Goal: Task Accomplishment & Management: Manage account settings

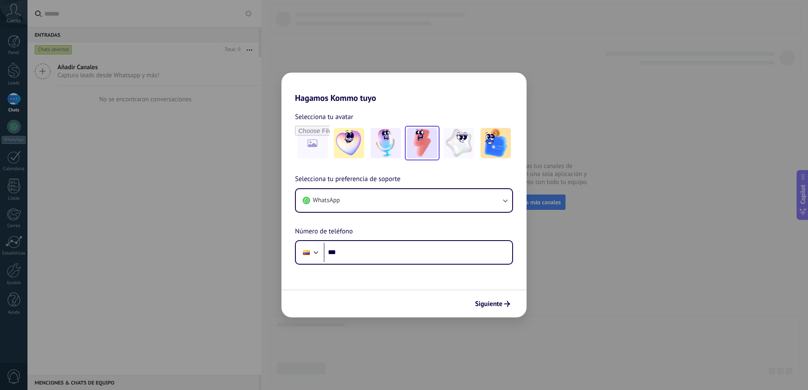
click at [434, 146] on img at bounding box center [422, 143] width 30 height 30
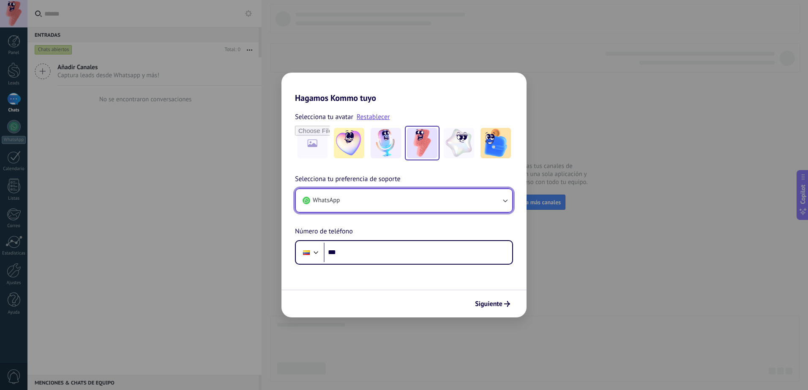
click at [396, 200] on button "WhatsApp" at bounding box center [404, 200] width 216 height 23
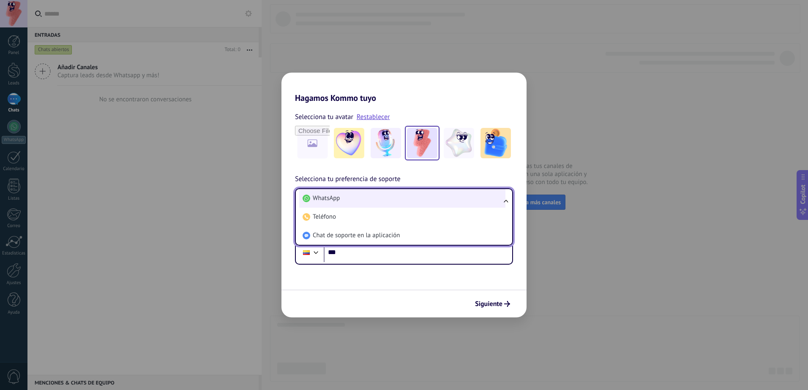
click at [382, 202] on li "WhatsApp" at bounding box center [402, 198] width 206 height 19
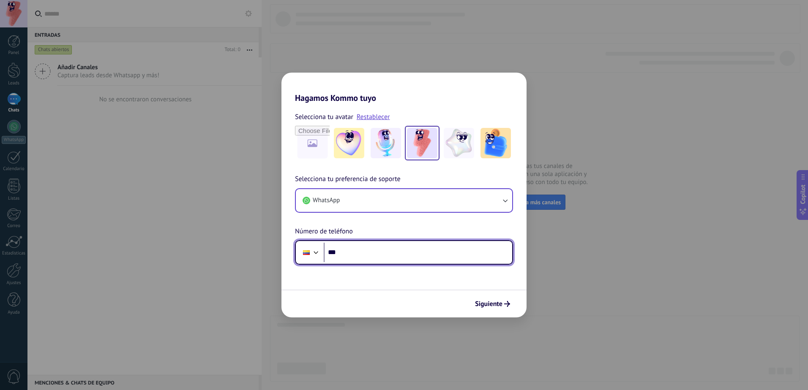
click at [359, 254] on input "***" at bounding box center [418, 252] width 188 height 19
type input "**********"
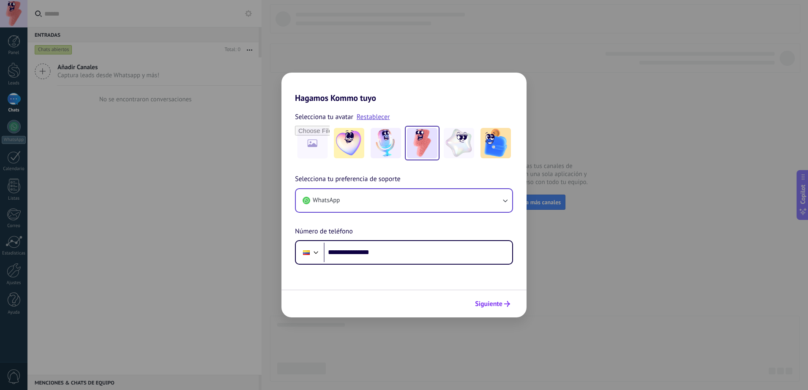
click at [501, 297] on div "Siguiente" at bounding box center [492, 304] width 43 height 14
click at [498, 303] on span "Siguiente" at bounding box center [488, 304] width 27 height 6
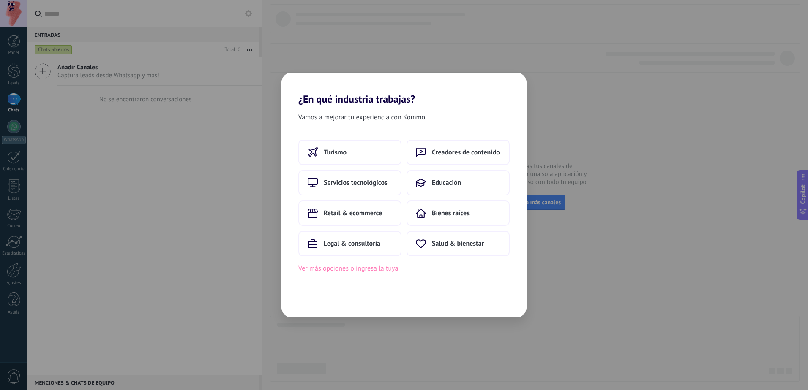
click at [375, 270] on button "Ver más opciones o ingresa la tuya" at bounding box center [348, 268] width 100 height 11
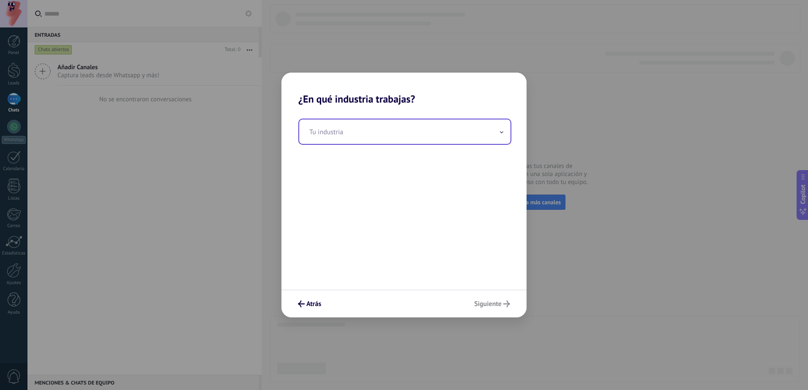
click at [374, 137] on input "text" at bounding box center [404, 132] width 211 height 25
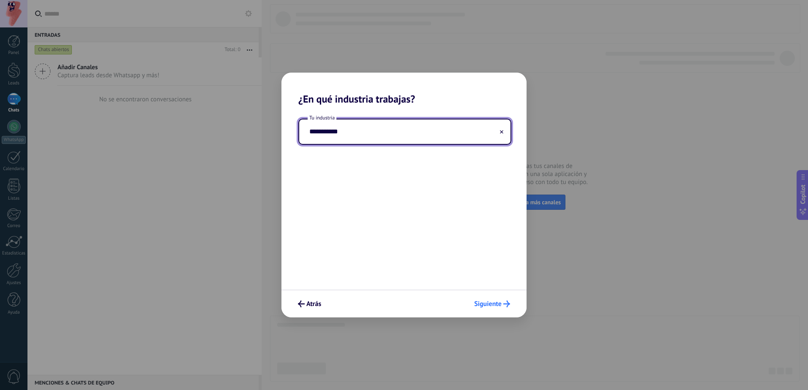
type input "**********"
click at [502, 300] on button "Siguiente" at bounding box center [492, 304] width 44 height 14
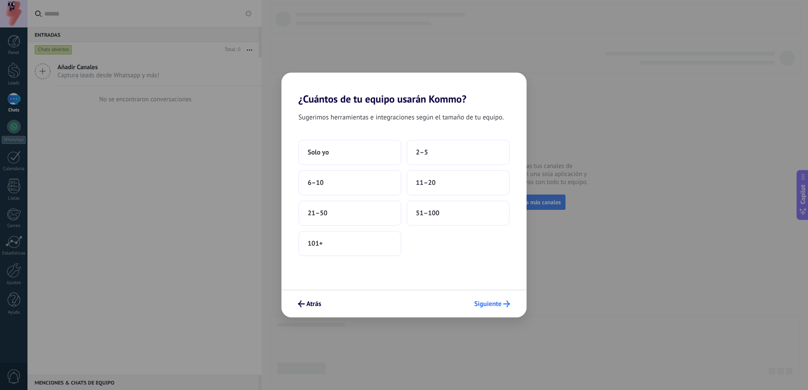
click at [483, 303] on span "Siguiente" at bounding box center [487, 304] width 27 height 6
click at [329, 177] on button "6–10" at bounding box center [349, 182] width 103 height 25
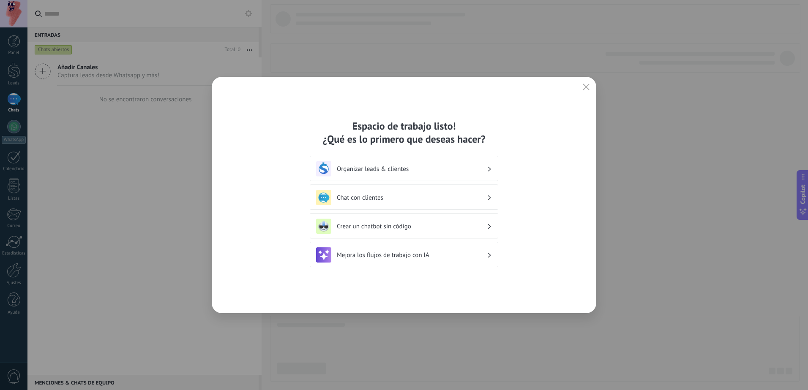
click at [419, 198] on h3 "Chat con clientes" at bounding box center [412, 198] width 150 height 8
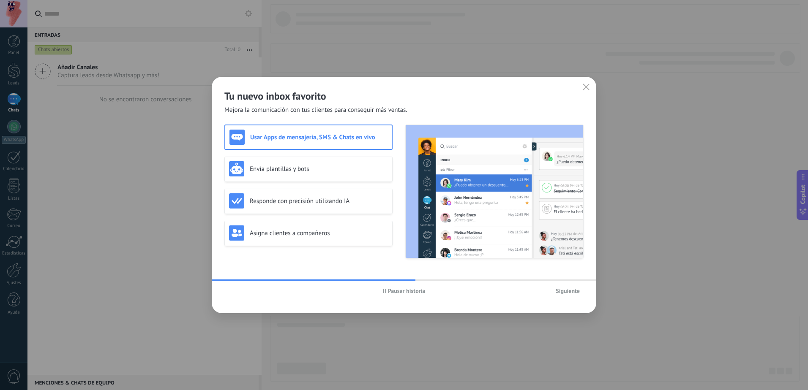
click at [403, 291] on span "Pausar historia" at bounding box center [407, 291] width 38 height 6
click at [337, 157] on div "Envía plantillas y bots" at bounding box center [308, 169] width 168 height 25
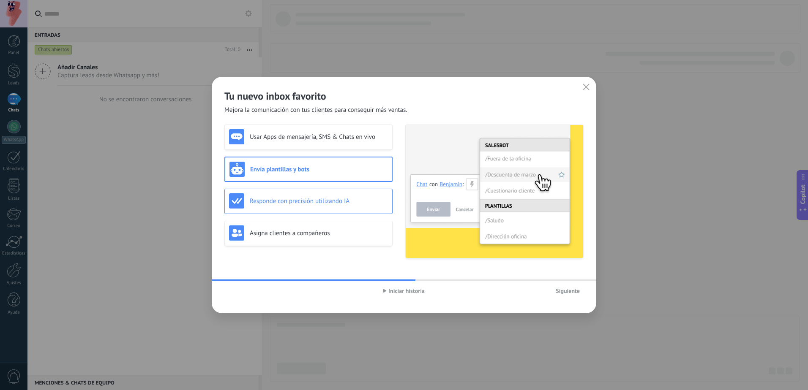
click at [306, 192] on div "Responde con precisión utilizando IA" at bounding box center [308, 201] width 168 height 25
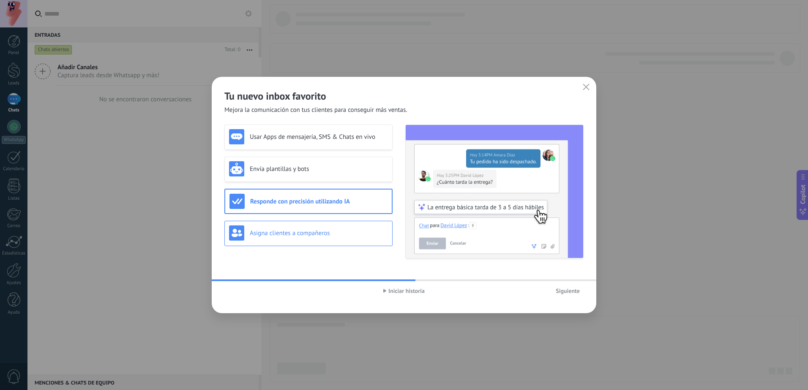
click at [319, 238] on div "Asigna clientes a compañeros" at bounding box center [308, 233] width 159 height 15
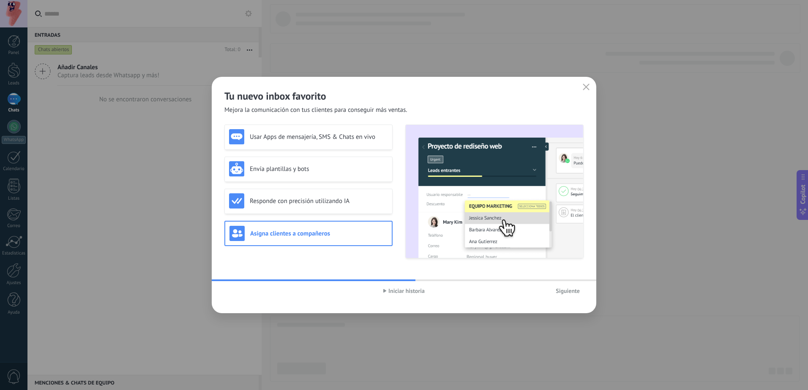
click at [571, 292] on span "Siguiente" at bounding box center [568, 291] width 24 height 6
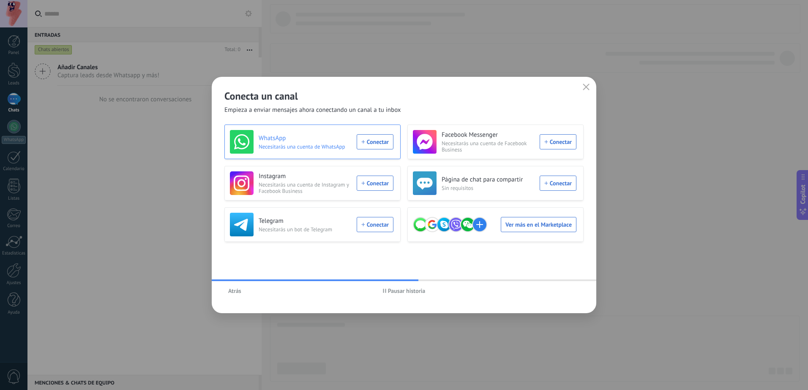
click at [323, 132] on div "WhatsApp Necesitarás una cuenta de WhatsApp Conectar" at bounding box center [312, 142] width 164 height 24
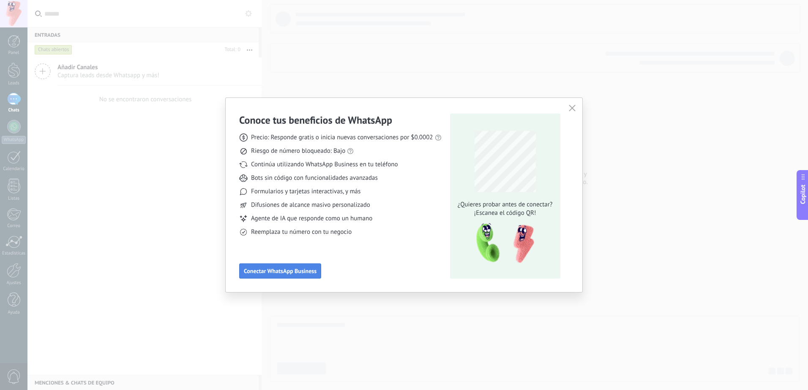
click at [307, 274] on span "Conectar WhatsApp Business" at bounding box center [280, 271] width 73 height 6
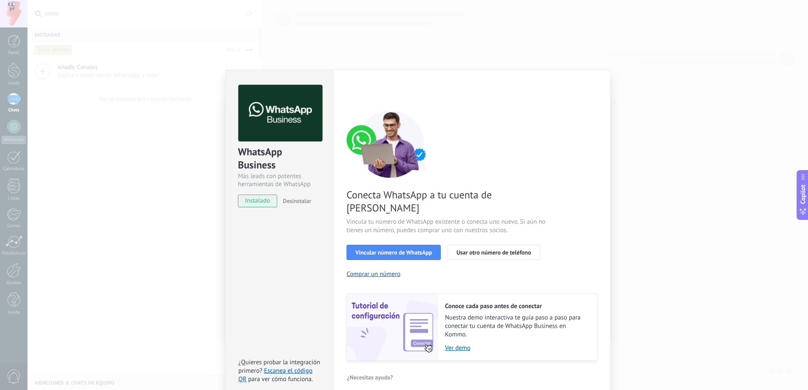
click at [623, 108] on div "WhatsApp Business Más leads con potentes herramientas de WhatsApp instalado Des…" at bounding box center [417, 195] width 780 height 390
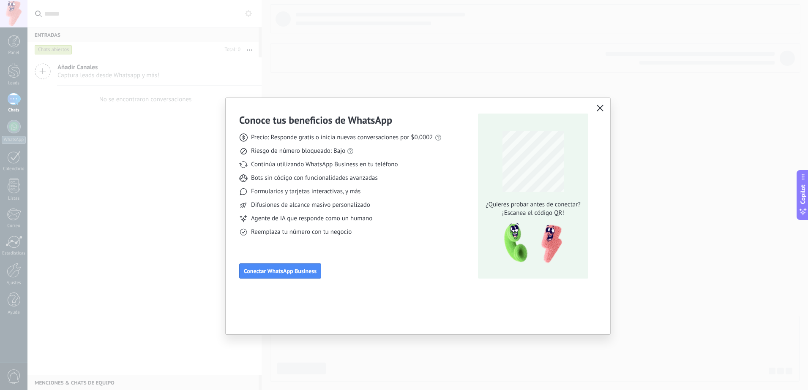
click at [606, 105] on div "Conoce tus beneficios de WhatsApp Precio: Responde gratis o inicia nuevas conve…" at bounding box center [418, 195] width 384 height 194
click at [603, 105] on icon "button" at bounding box center [600, 108] width 7 height 7
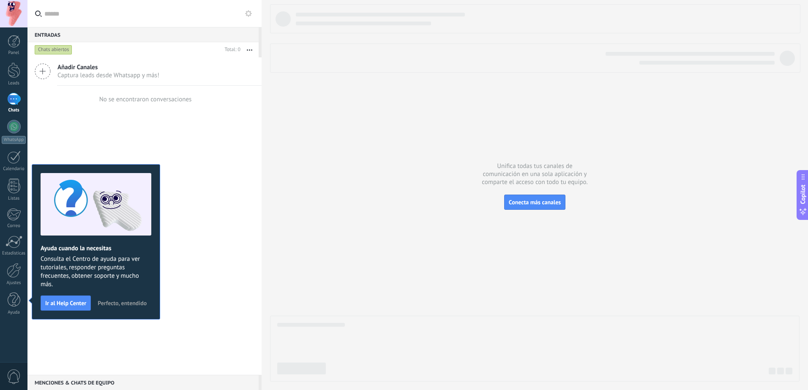
click at [124, 163] on div "Añadir Canales Captura leads desde Whatsapp y más! No se encontraron conversaci…" at bounding box center [144, 216] width 234 height 318
click at [125, 308] on button "Perfecto, entendido" at bounding box center [122, 303] width 57 height 13
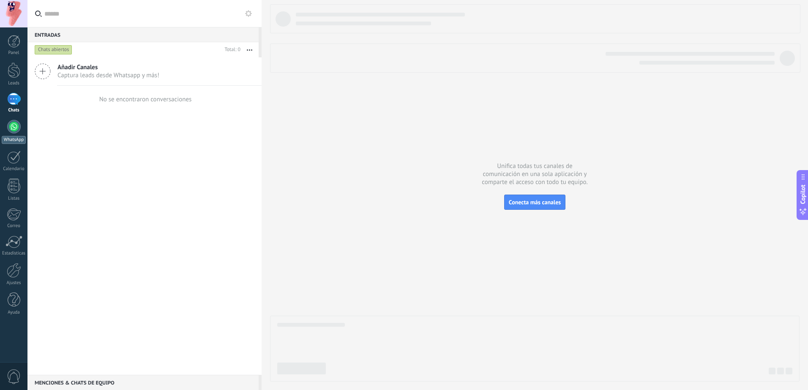
click at [18, 124] on div at bounding box center [14, 127] width 14 height 14
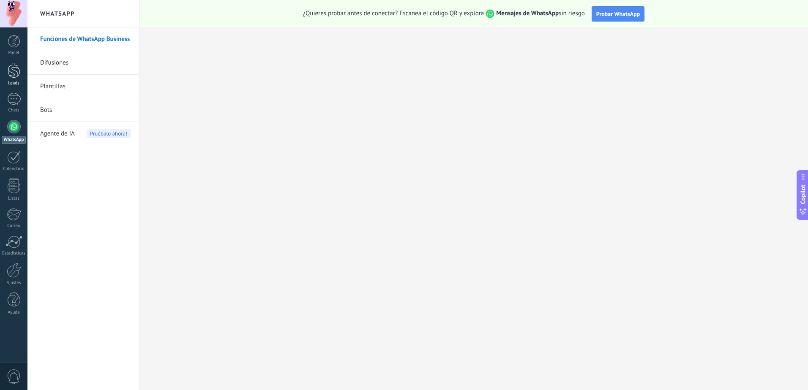
click at [16, 66] on div at bounding box center [14, 71] width 13 height 16
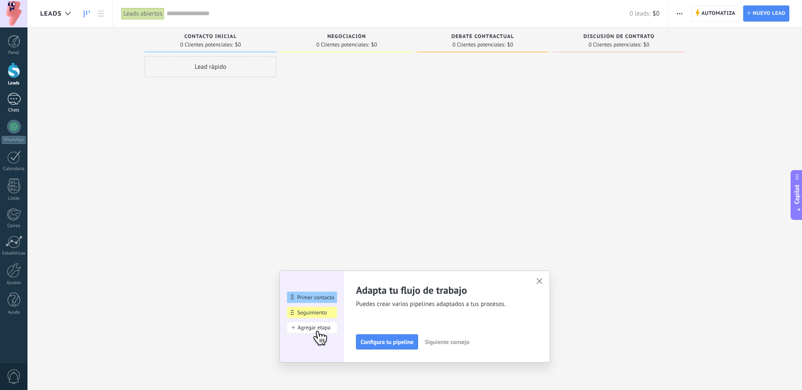
click at [22, 98] on link "Chats" at bounding box center [13, 103] width 27 height 20
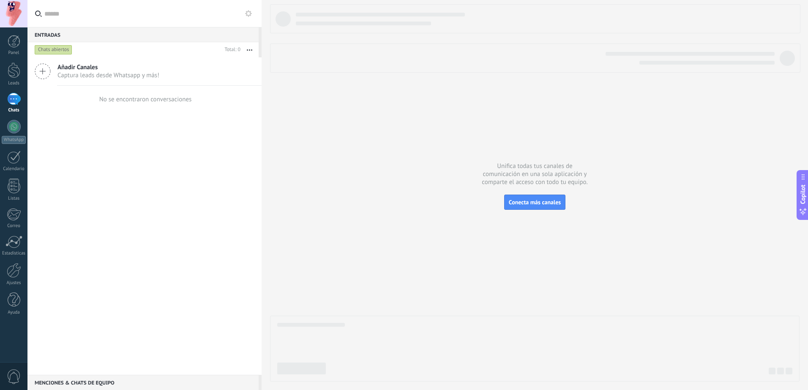
click at [54, 71] on div "Añadir Canales Captura leads desde Whatsapp y más!" at bounding box center [144, 71] width 234 height 28
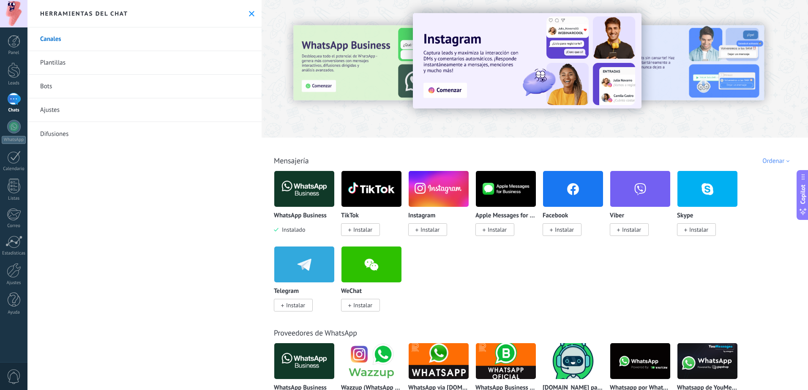
click at [250, 13] on icon at bounding box center [251, 13] width 5 height 5
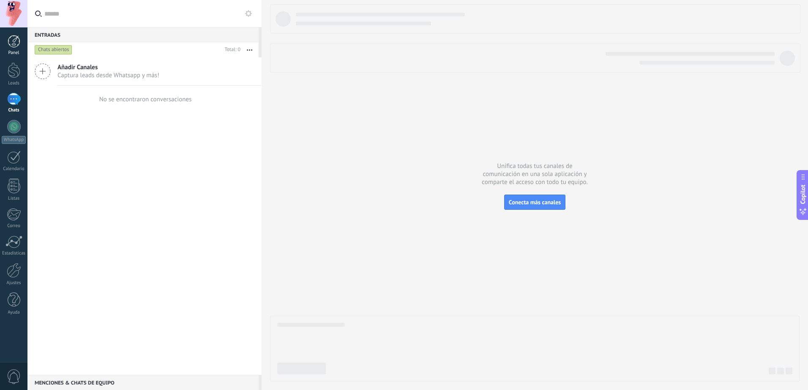
click at [14, 49] on link "Panel" at bounding box center [13, 45] width 27 height 21
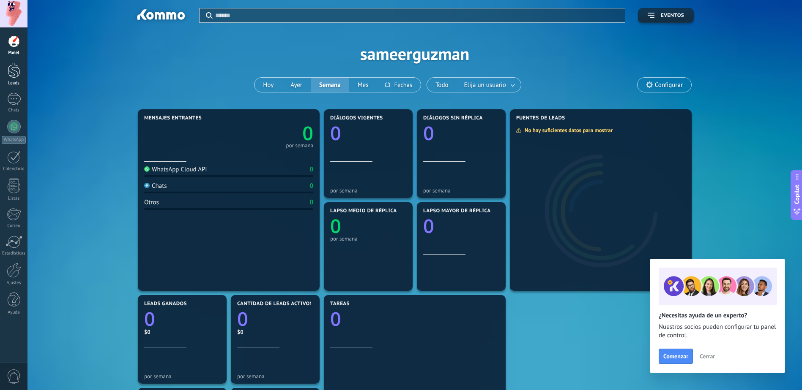
click at [15, 65] on div at bounding box center [14, 71] width 13 height 16
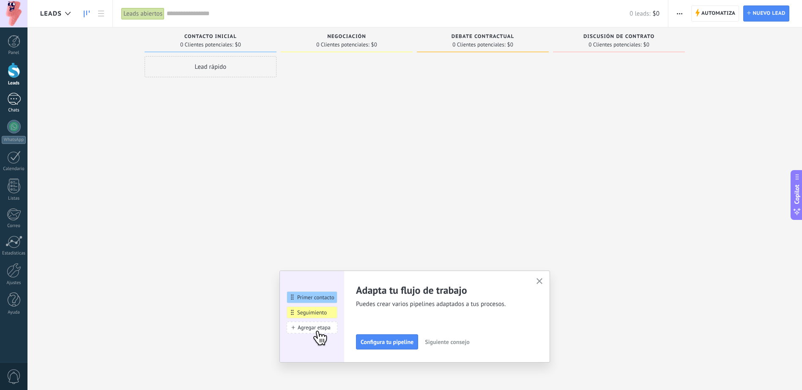
click at [16, 101] on div at bounding box center [14, 99] width 14 height 12
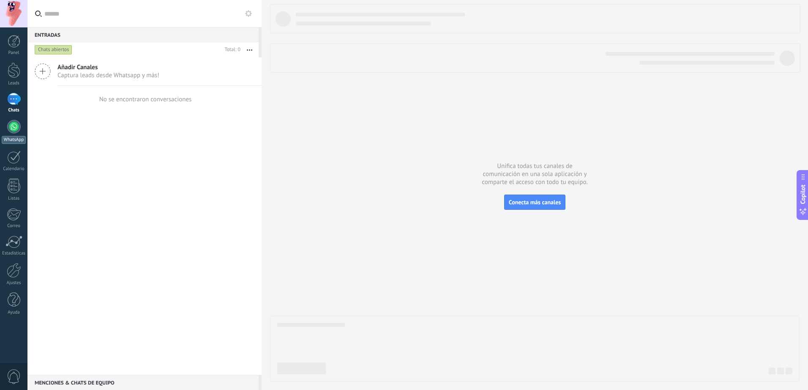
click at [13, 126] on div at bounding box center [14, 127] width 14 height 14
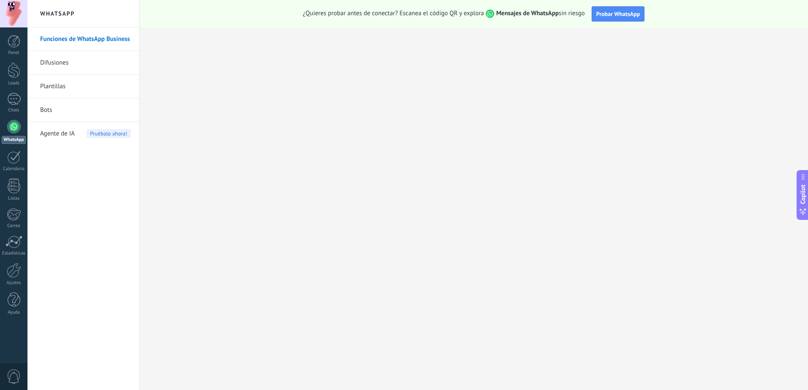
click at [79, 36] on link "Funciones de WhatsApp Business" at bounding box center [85, 39] width 90 height 24
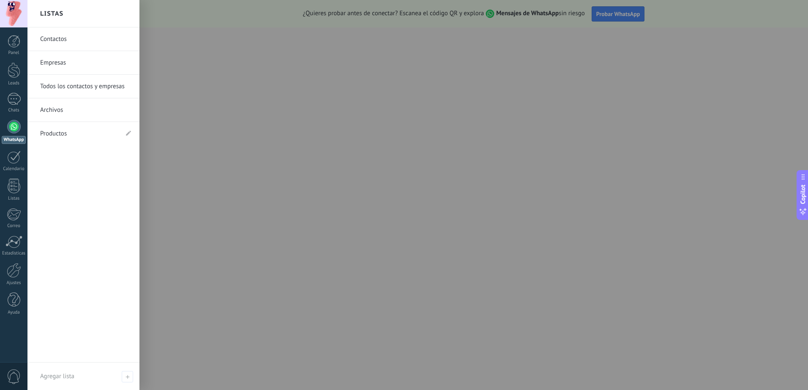
click at [18, 16] on div at bounding box center [13, 13] width 27 height 27
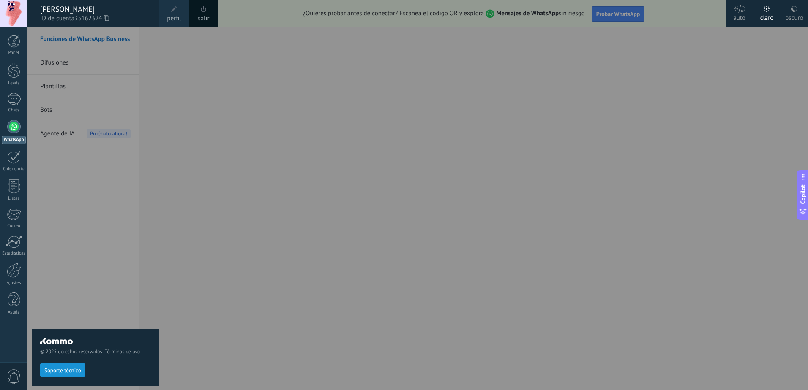
click at [485, 212] on div at bounding box center [431, 195] width 808 height 390
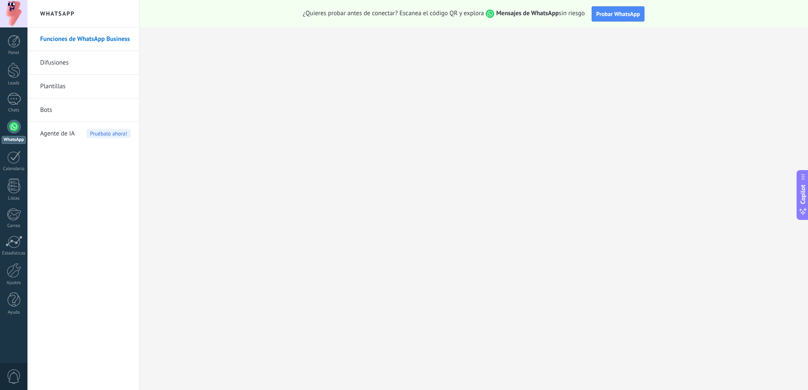
click at [5, 10] on div at bounding box center [13, 13] width 27 height 27
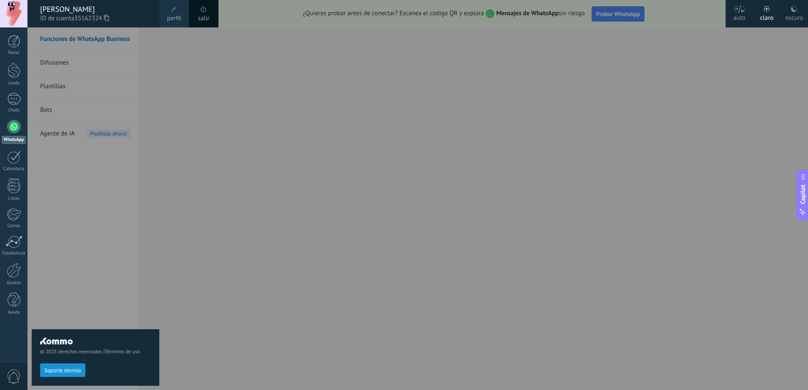
click at [795, 12] on div "oscuro" at bounding box center [794, 16] width 18 height 22
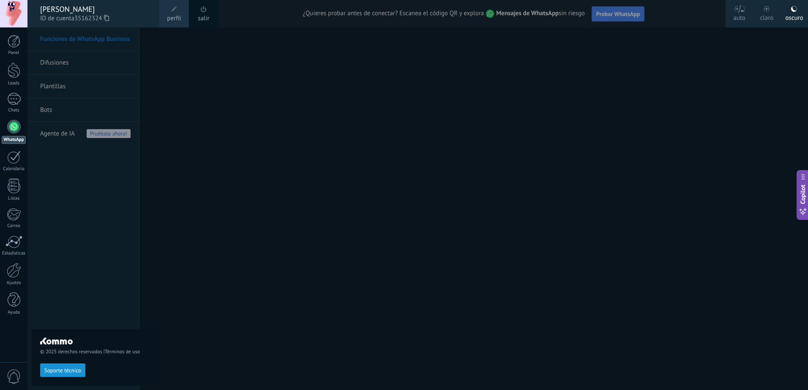
click at [440, 193] on div at bounding box center [431, 195] width 808 height 390
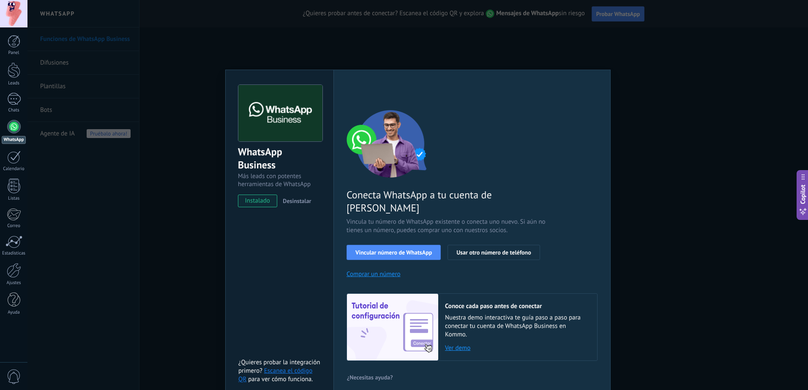
click at [653, 191] on div "WhatsApp Business Más leads con potentes herramientas de WhatsApp instalado Des…" at bounding box center [417, 195] width 780 height 390
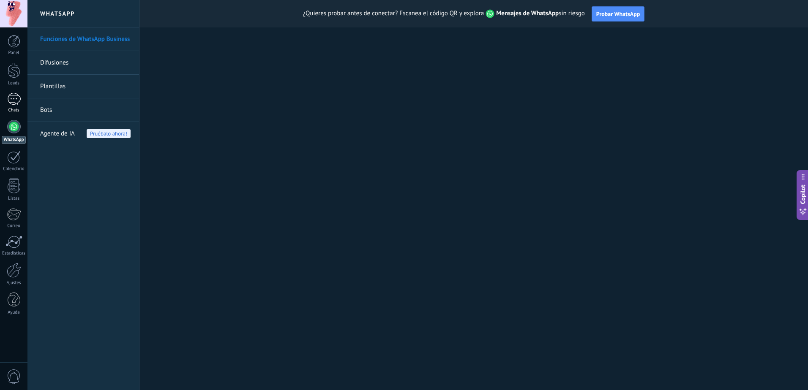
click at [10, 98] on div at bounding box center [14, 99] width 14 height 12
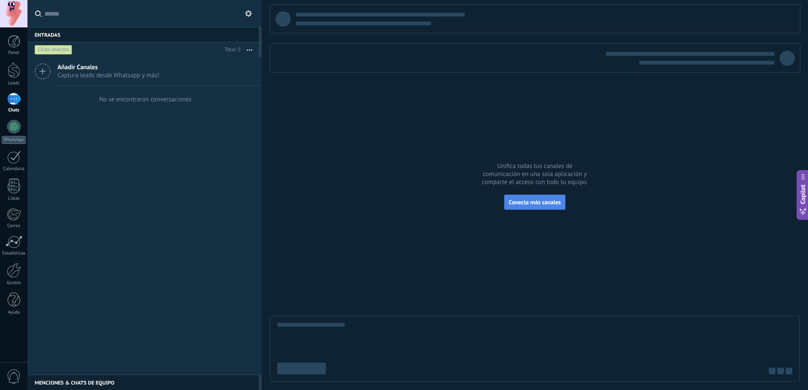
click at [553, 207] on button "Conecta más canales" at bounding box center [534, 202] width 61 height 15
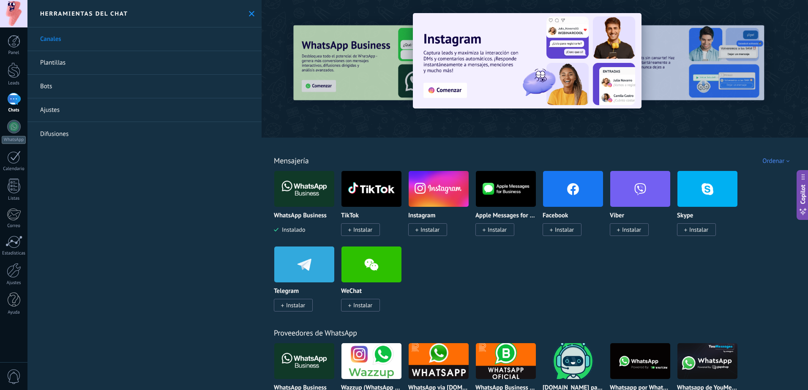
click at [574, 234] on span "Instalar" at bounding box center [562, 230] width 39 height 13
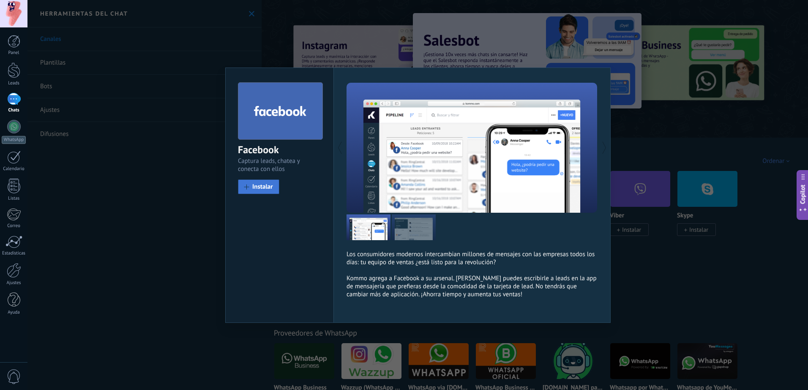
click at [258, 183] on button "Instalar" at bounding box center [258, 187] width 41 height 15
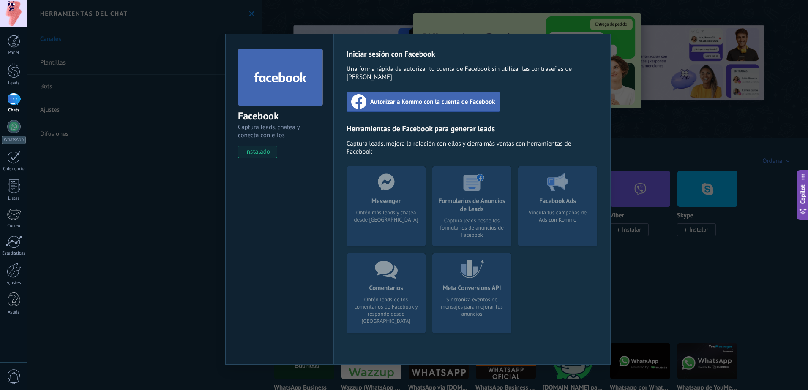
click at [452, 98] on span "Autorizar a Kommo con la cuenta de Facebook" at bounding box center [432, 102] width 125 height 8
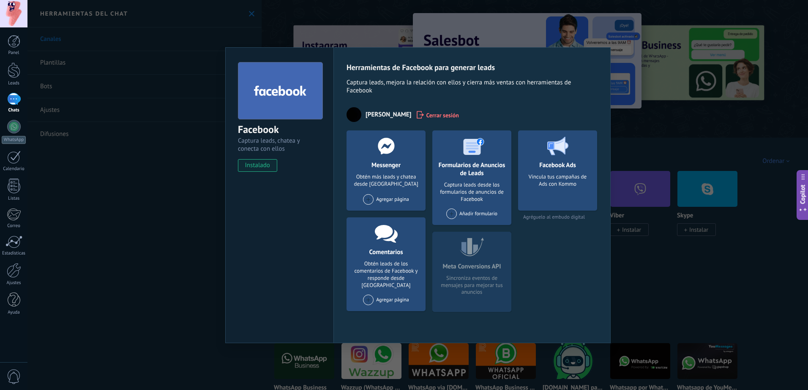
click at [387, 201] on div "Agregar página" at bounding box center [386, 199] width 46 height 11
click at [545, 260] on div "Facebook Ads Vincula tus campañas de Ads con Kommo Agréguelo al embudo digital" at bounding box center [557, 225] width 79 height 188
click at [564, 185] on div "Vincula tus campañas de Ads con Kommo" at bounding box center [557, 190] width 65 height 32
click at [559, 153] on icon at bounding box center [557, 146] width 21 height 19
click at [556, 219] on span "Agréguelo al embudo digital" at bounding box center [557, 217] width 79 height 6
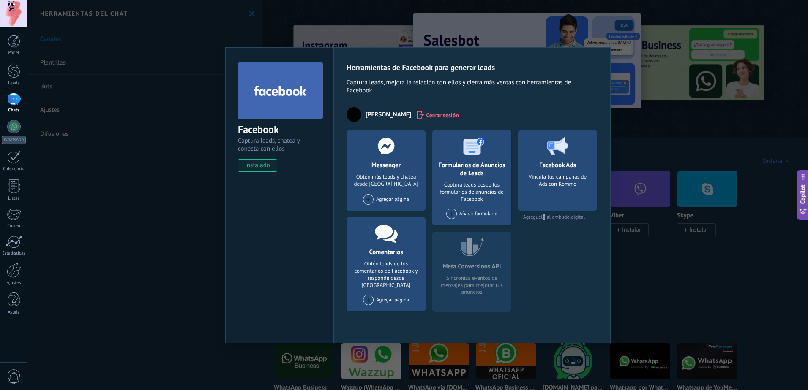
click at [544, 220] on span "Agréguelo al embudo digital" at bounding box center [557, 217] width 79 height 6
drag, startPoint x: 544, startPoint y: 220, endPoint x: 524, endPoint y: 247, distance: 33.8
click at [524, 247] on div "Facebook Ads Vincula tus campañas de Ads con Kommo Agréguelo al embudo digital" at bounding box center [557, 225] width 79 height 188
click at [460, 267] on div "Meta Conversions API Sincroniza eventos de mensajes para mejorar tus anuncios" at bounding box center [471, 272] width 79 height 80
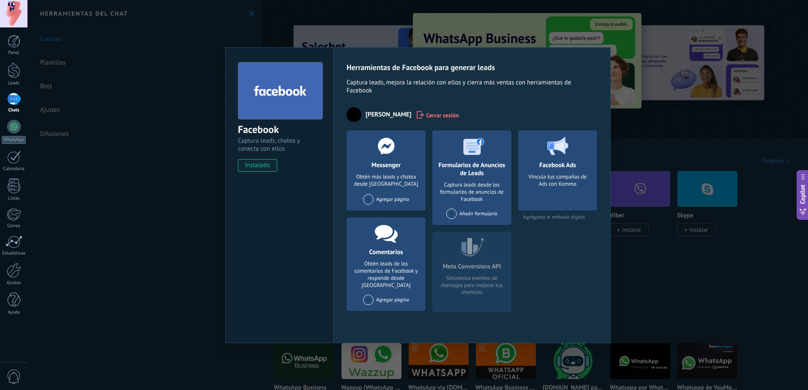
click at [279, 193] on div "Facebook Captura leads, chatea y conecta con ellos instalado Desinstalar" at bounding box center [279, 195] width 108 height 296
click at [568, 31] on div "Facebook Captura leads, chatea y conecta con ellos instalado Desinstalar Herram…" at bounding box center [417, 195] width 780 height 390
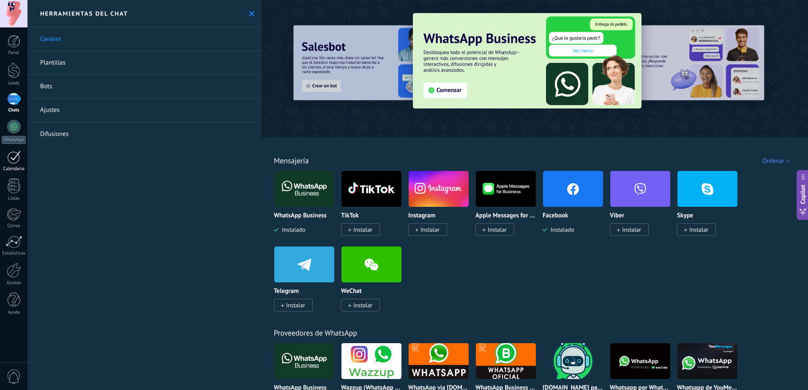
click at [12, 161] on div at bounding box center [14, 157] width 14 height 13
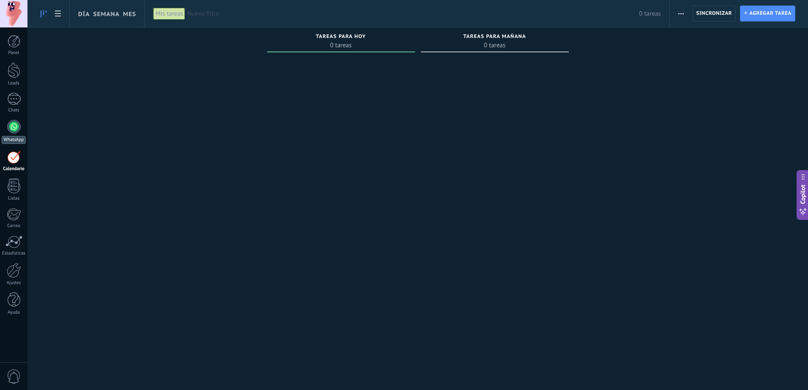
click at [13, 137] on div "WhatsApp" at bounding box center [14, 140] width 24 height 8
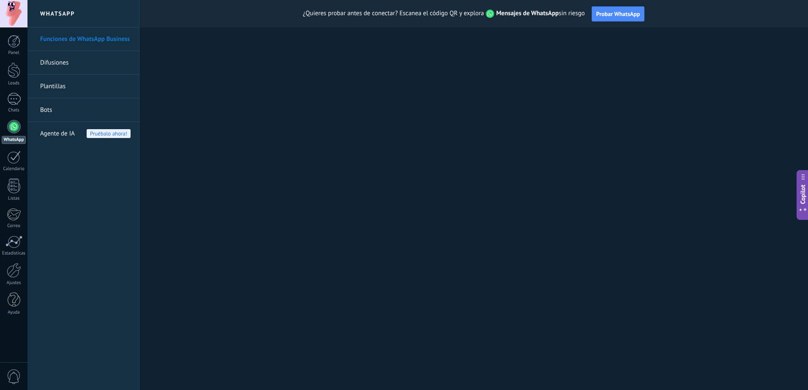
click at [57, 88] on link "Plantillas" at bounding box center [85, 87] width 90 height 24
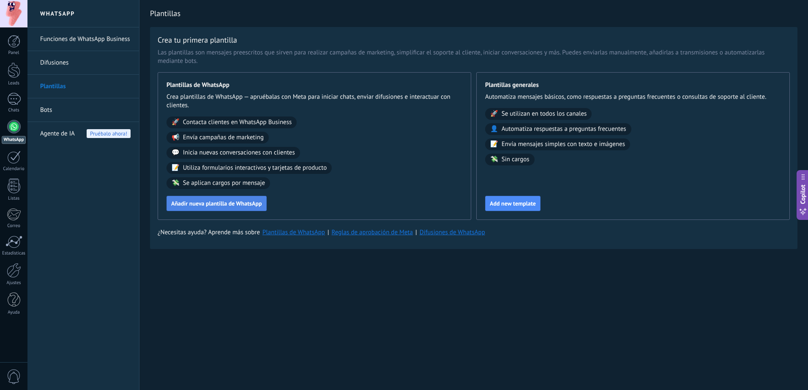
click at [220, 207] on span "Añadir nueva plantilla de WhatsApp" at bounding box center [216, 204] width 91 height 6
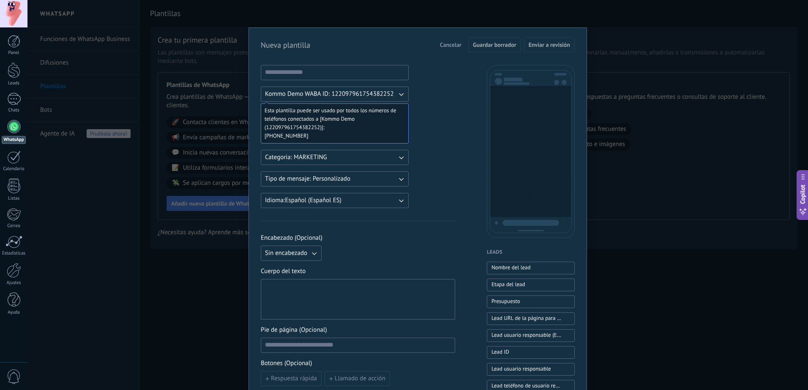
click at [323, 94] on span "Kommo Demo WABA ID: 122097961754382252" at bounding box center [329, 94] width 129 height 8
click at [328, 153] on button "Categoria: MARKETING" at bounding box center [335, 157] width 148 height 15
click at [328, 153] on li "UTILITY" at bounding box center [332, 157] width 153 height 14
click at [328, 153] on button "Categoria: UTILITY" at bounding box center [335, 157] width 148 height 15
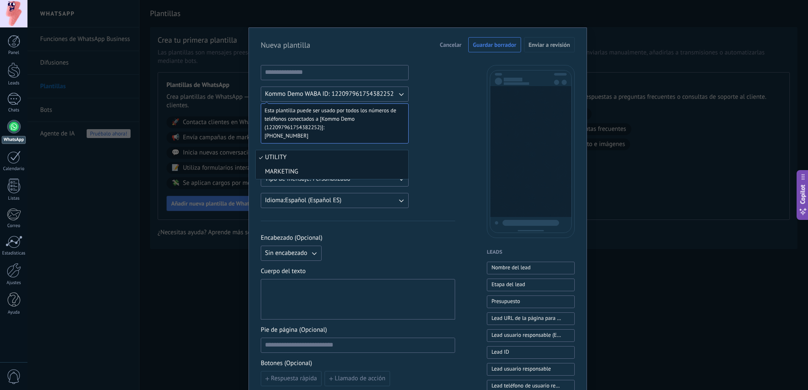
click at [307, 168] on li "MARKETING" at bounding box center [332, 172] width 153 height 14
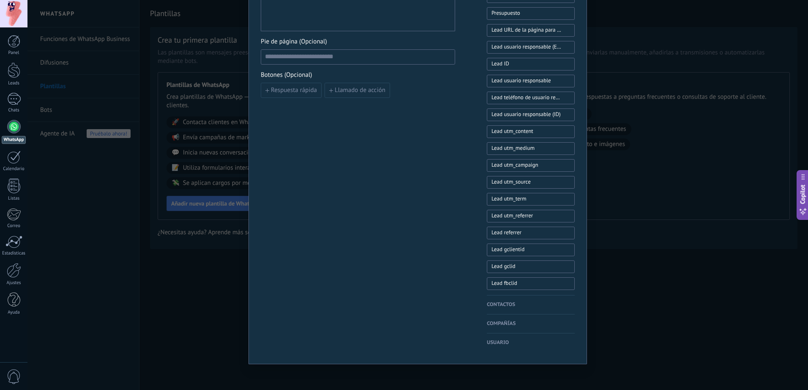
scroll to position [290, 0]
click at [156, 298] on div "Nueva plantilla Cancelar Guardar borrador Enviar a revisión Kommo Demo WABA ID:…" at bounding box center [417, 195] width 780 height 390
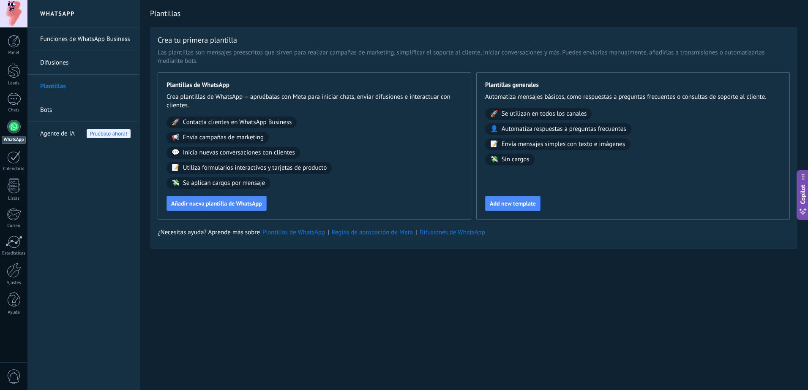
scroll to position [0, 0]
click at [67, 64] on link "Difusiones" at bounding box center [85, 63] width 90 height 24
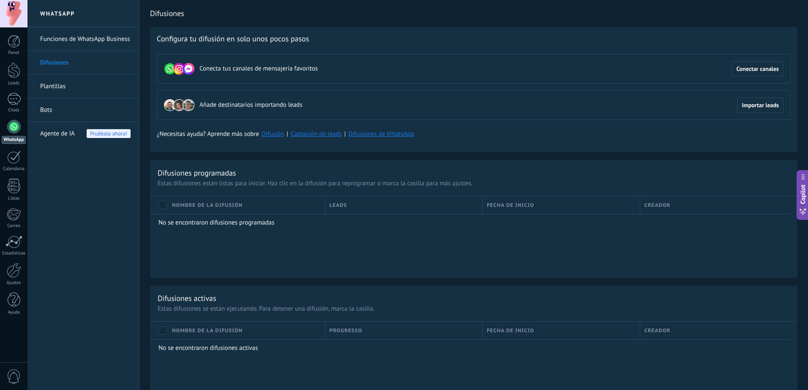
click at [58, 131] on span "Agente de IA" at bounding box center [57, 134] width 35 height 24
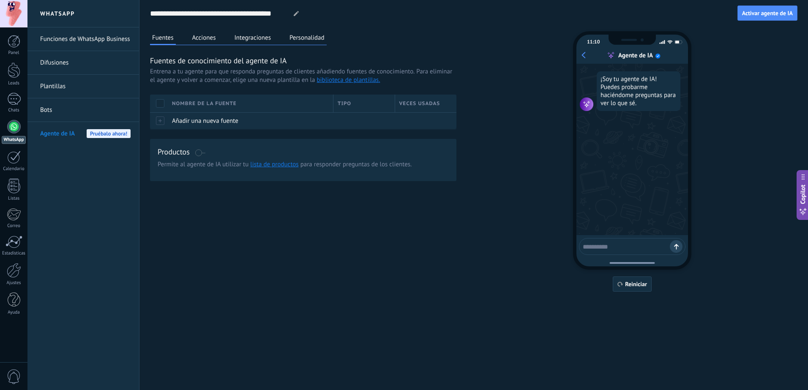
click at [607, 244] on textarea at bounding box center [626, 245] width 87 height 11
click at [15, 103] on div at bounding box center [14, 99] width 14 height 12
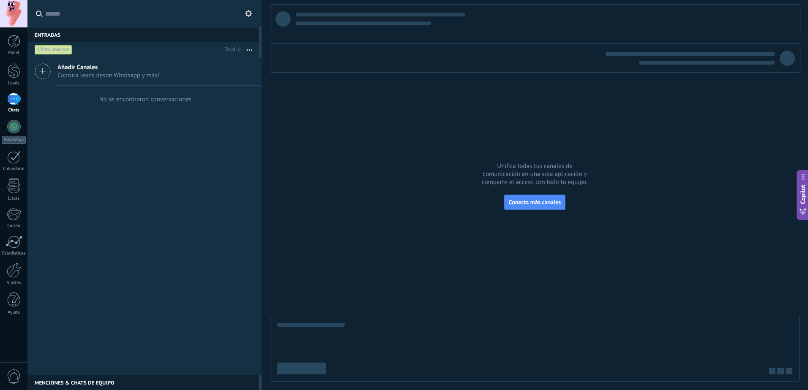
click at [804, 183] on div "Copilot" at bounding box center [803, 195] width 9 height 43
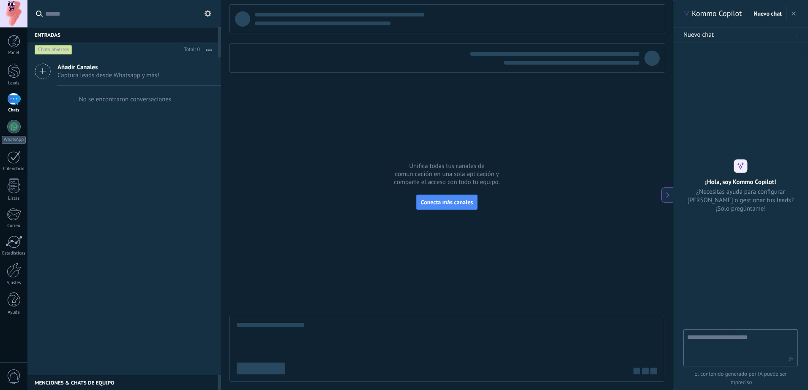
click at [733, 338] on textarea at bounding box center [734, 348] width 95 height 30
type textarea "****"
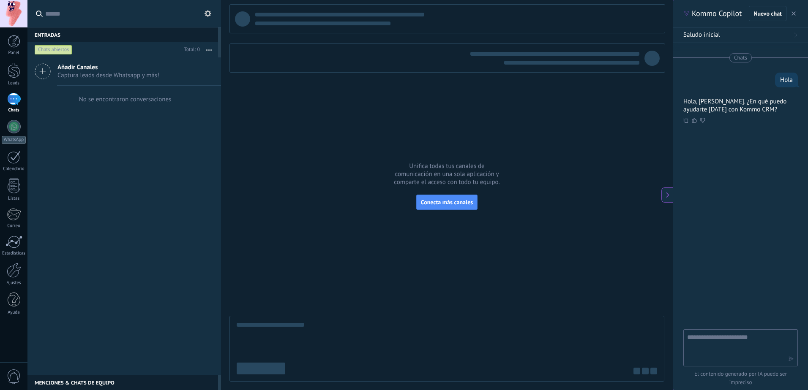
click at [757, 346] on textarea at bounding box center [734, 348] width 95 height 30
click at [771, 345] on textarea "**********" at bounding box center [734, 348] width 95 height 30
type textarea "**********"
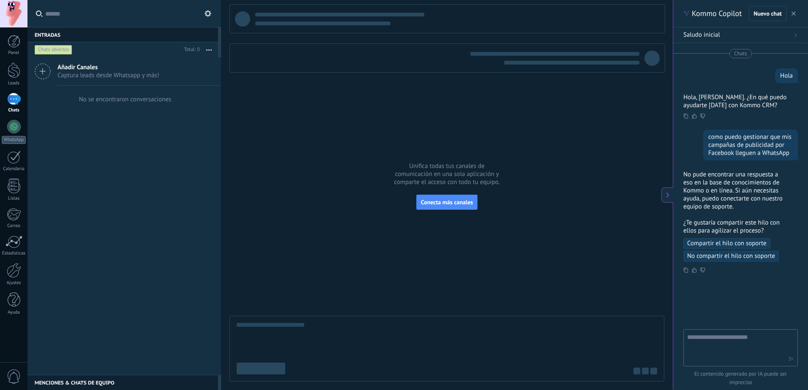
click at [747, 242] on span "Compartir el hilo con soporte" at bounding box center [726, 244] width 79 height 8
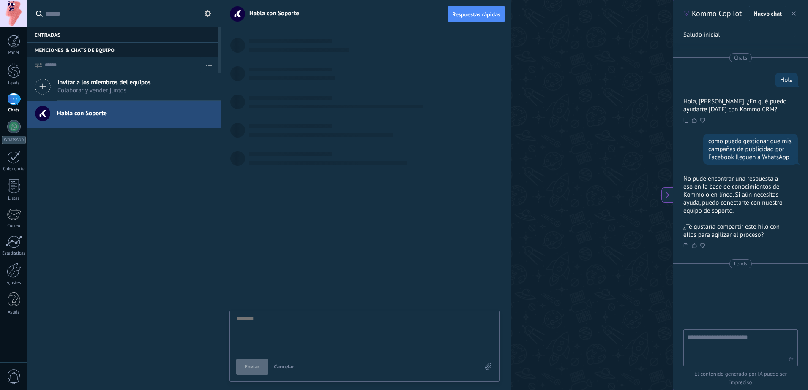
scroll to position [8, 0]
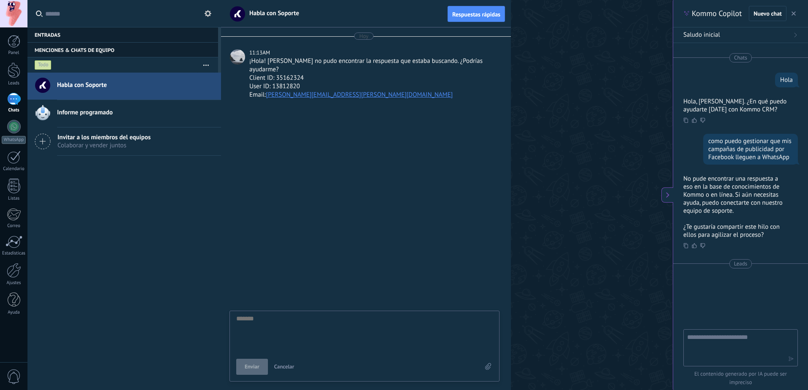
click at [293, 315] on div "Enviar Cancelar" at bounding box center [364, 346] width 270 height 71
click at [291, 318] on div at bounding box center [366, 248] width 290 height 283
click at [256, 370] on textarea at bounding box center [364, 386] width 256 height 35
type textarea "*"
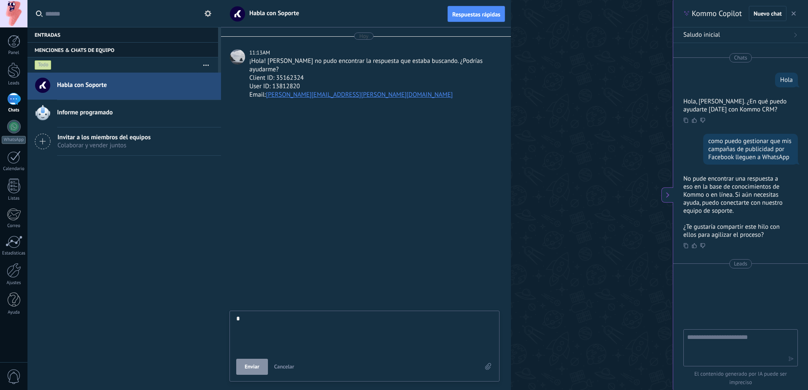
type textarea "**"
type textarea "***"
type textarea "****"
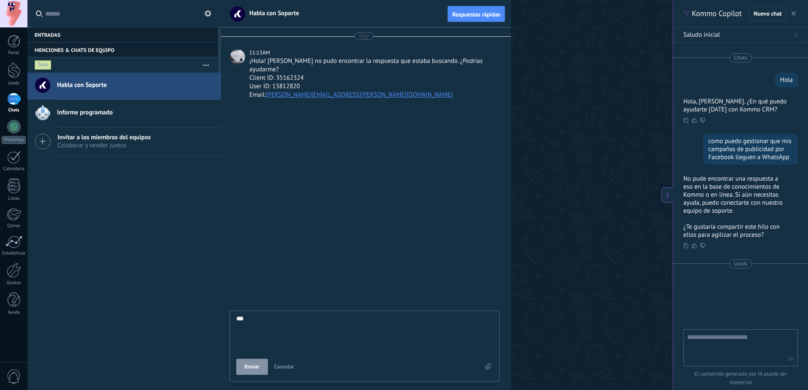
type textarea "****"
type textarea "*****"
type textarea "******"
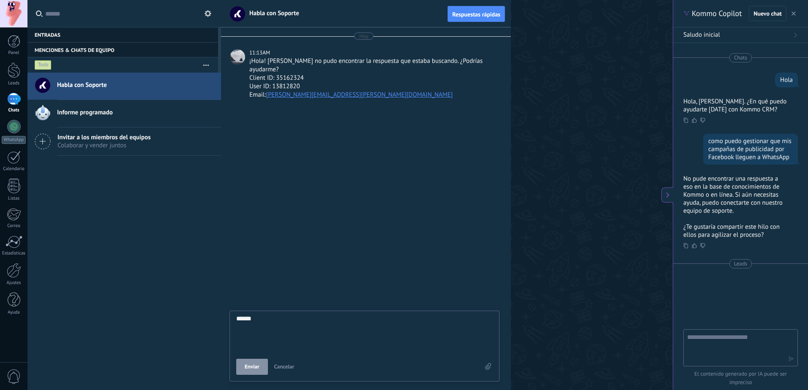
type textarea "******"
type textarea "********"
type textarea "*********"
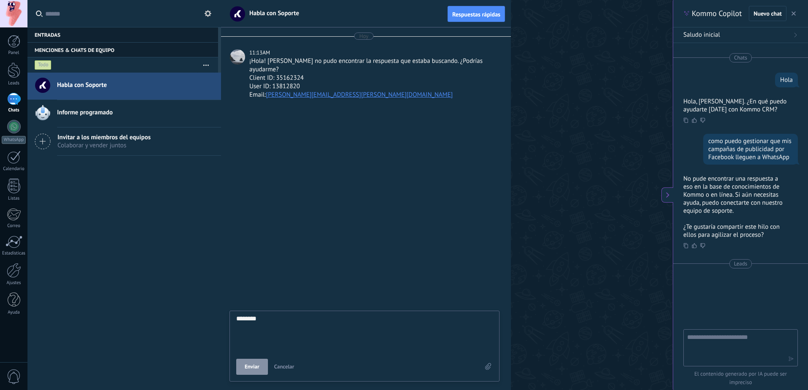
type textarea "*********"
type textarea "**********"
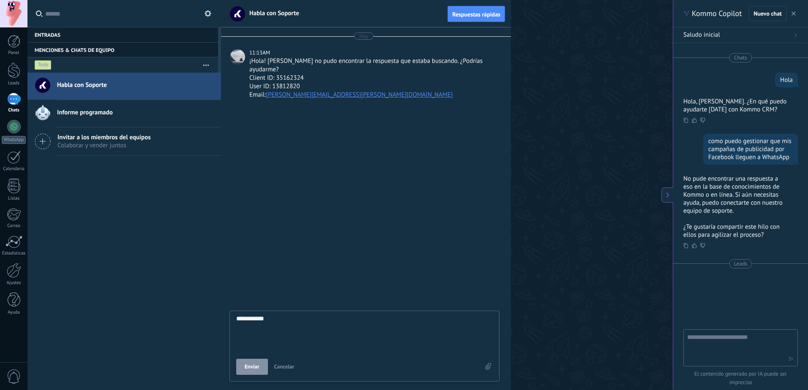
type textarea "**********"
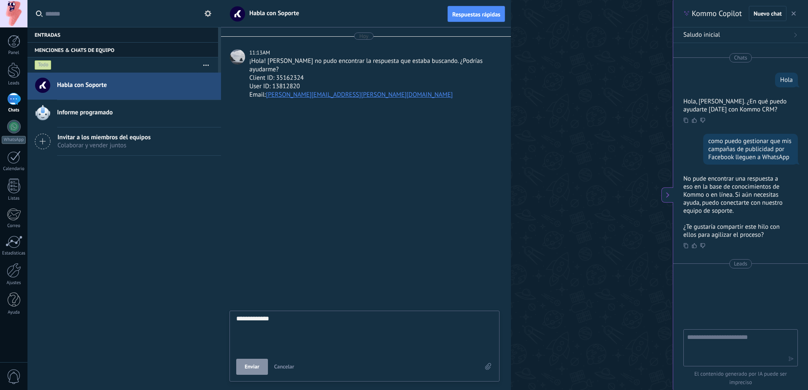
click at [256, 370] on span "Enviar" at bounding box center [252, 367] width 15 height 6
type textarea "*******"
click at [258, 368] on div "Enviar Cancelar" at bounding box center [364, 373] width 269 height 17
type textarea "*"
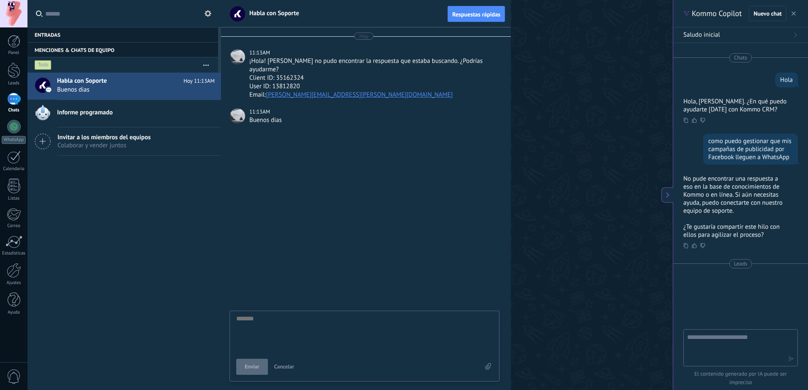
type textarea "*"
type textarea "**"
type textarea "***"
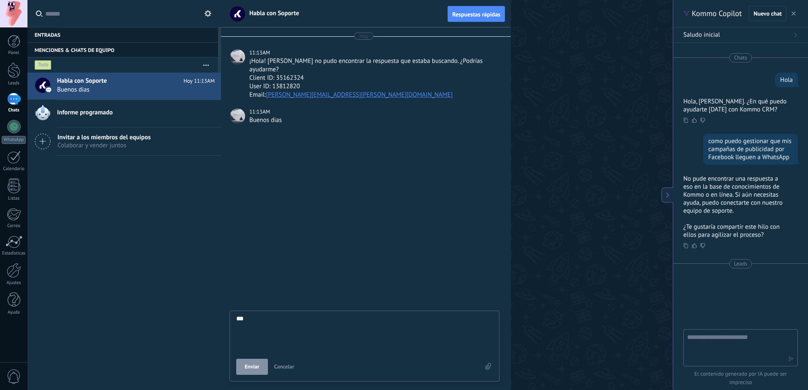
type textarea "****"
type textarea "*****"
type textarea "******"
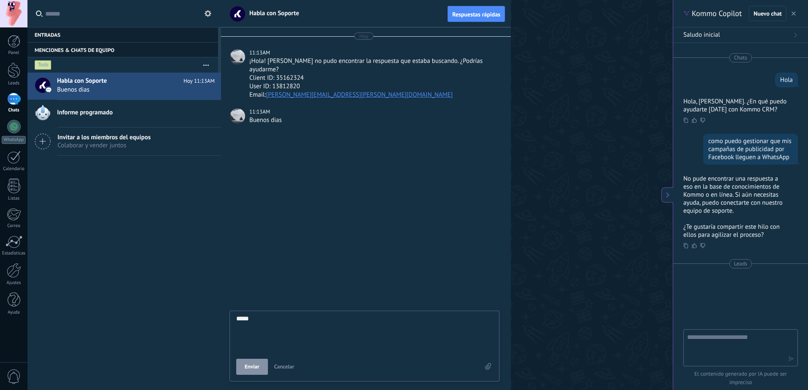
type textarea "******"
type textarea "*******"
type textarea "********"
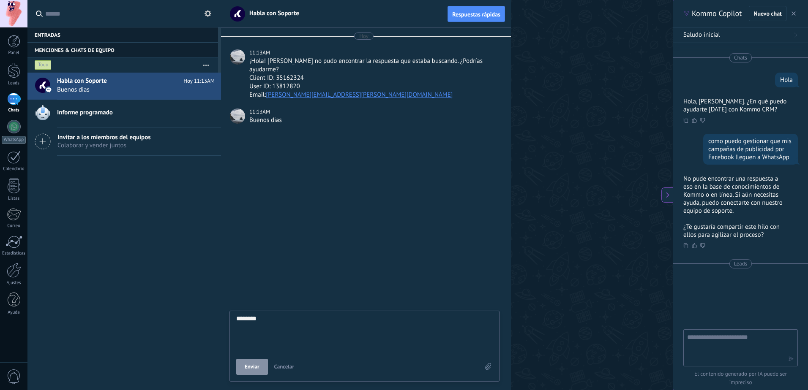
type textarea "********"
type textarea "**********"
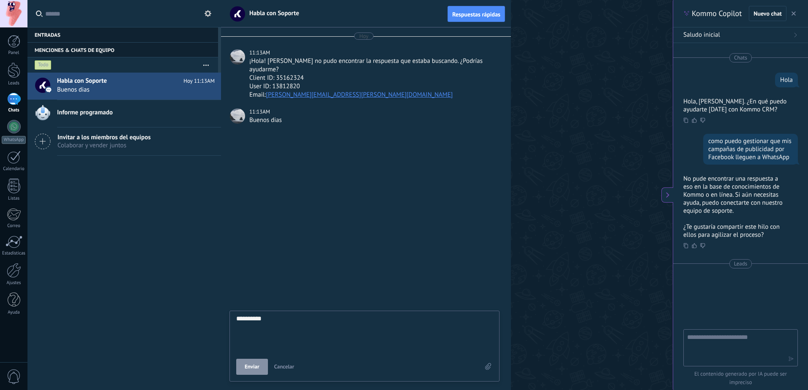
type textarea "**********"
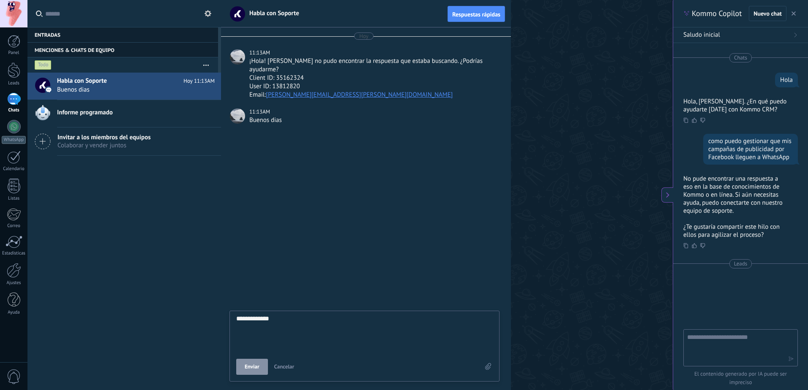
type textarea "**********"
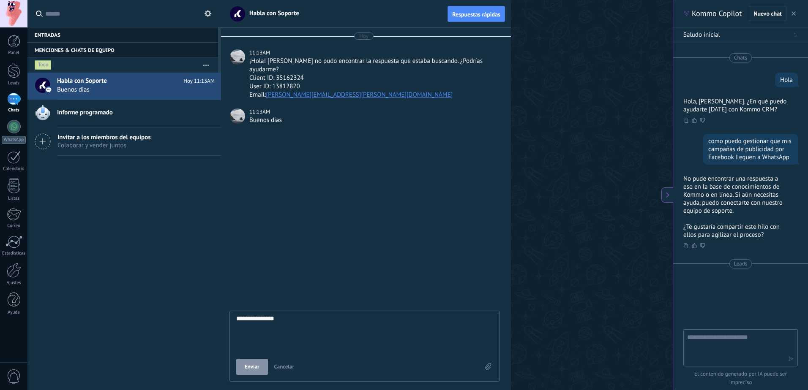
type textarea "**********"
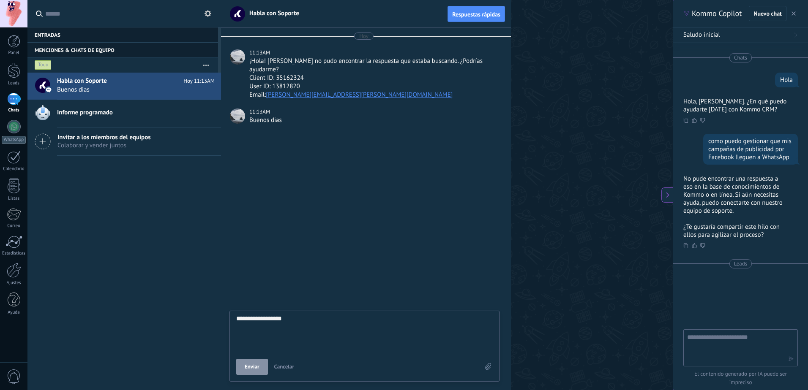
type textarea "**********"
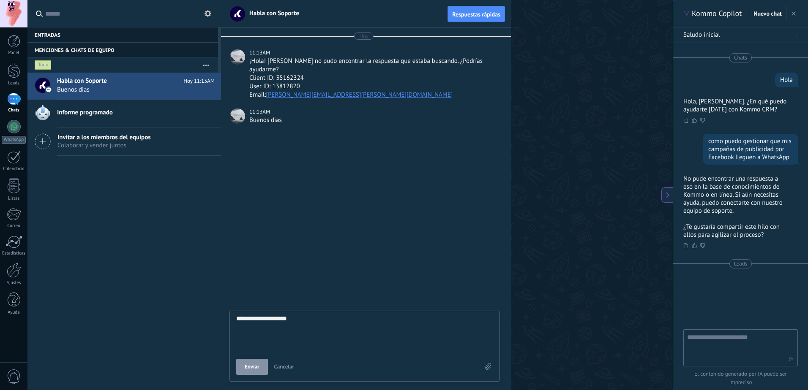
type textarea "**********"
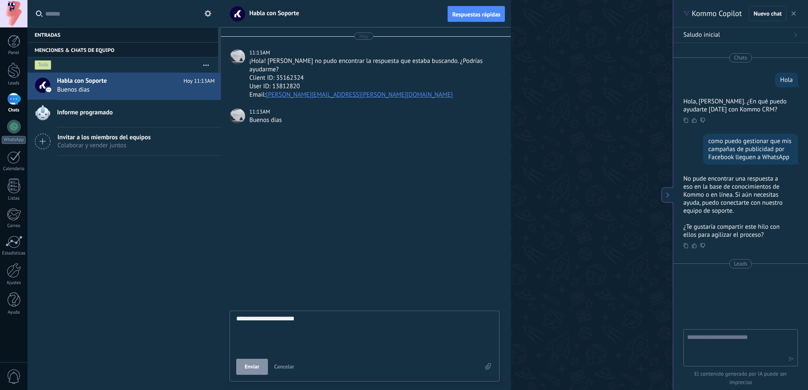
type textarea "**********"
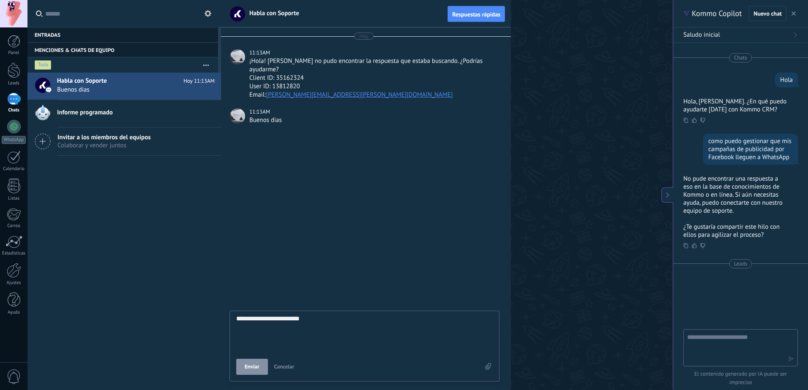
type textarea "**********"
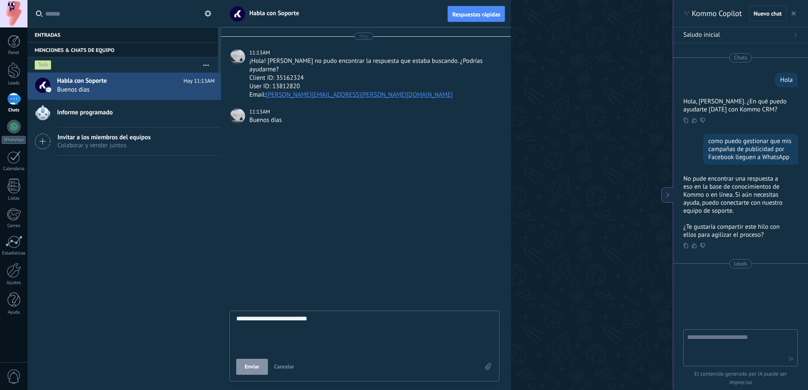
type textarea "**********"
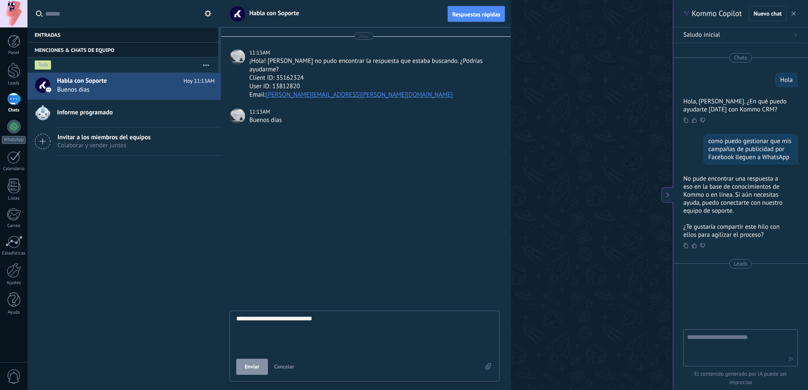
type textarea "**********"
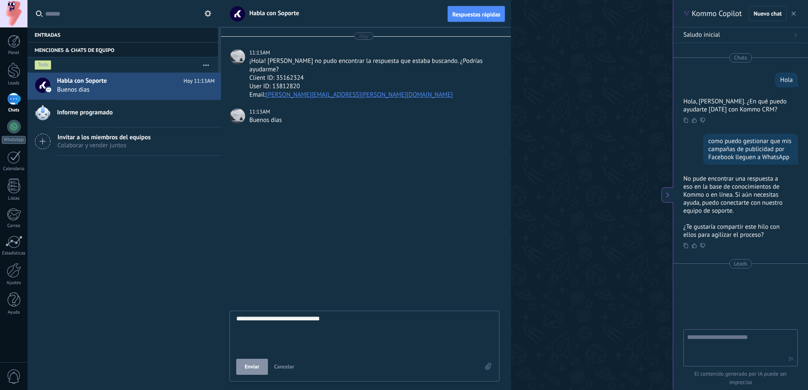
type textarea "**********"
click at [330, 317] on textarea "**********" at bounding box center [364, 333] width 256 height 35
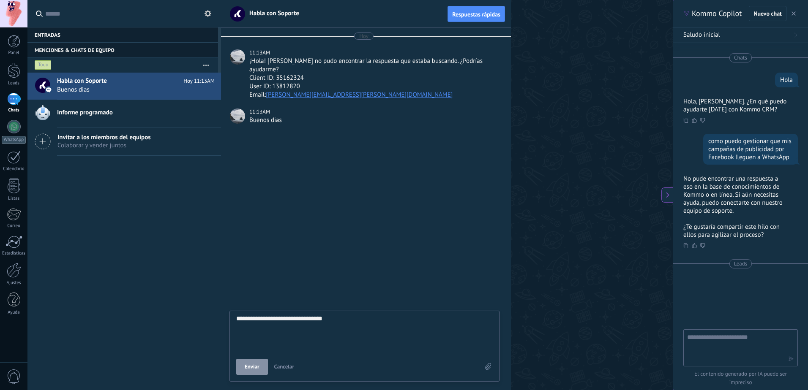
type textarea "**********"
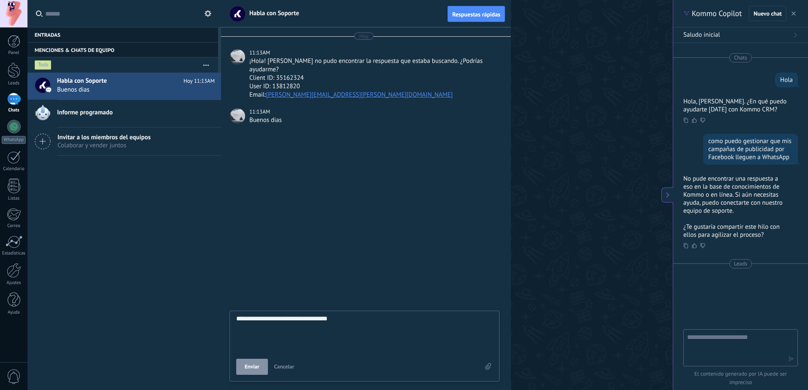
type textarea "**********"
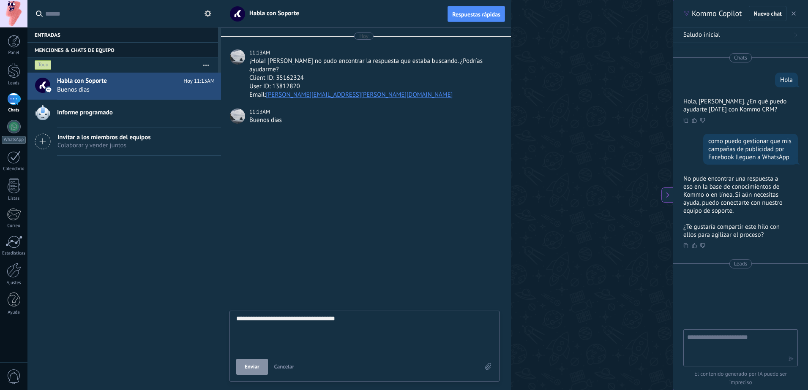
type textarea "**********"
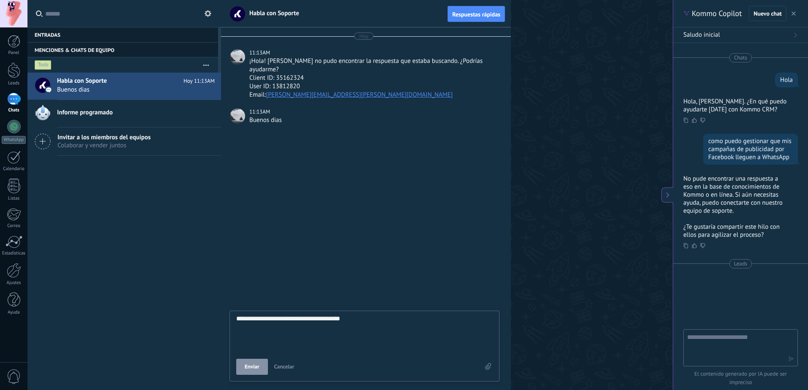
type textarea "**********"
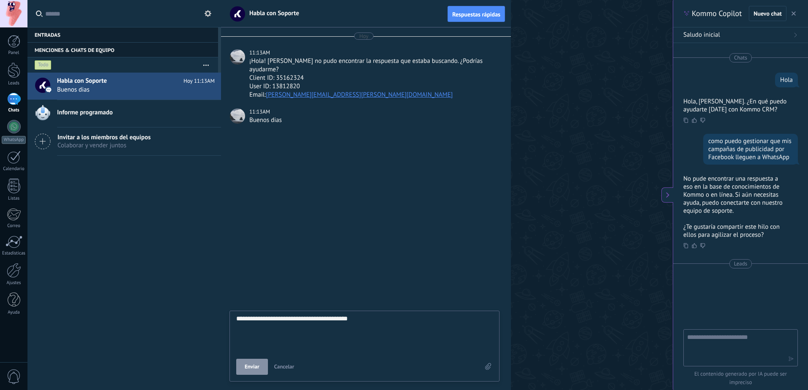
type textarea "**********"
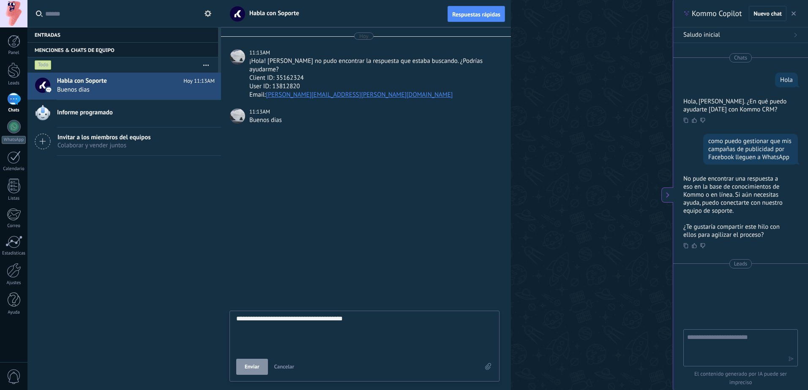
type textarea "**********"
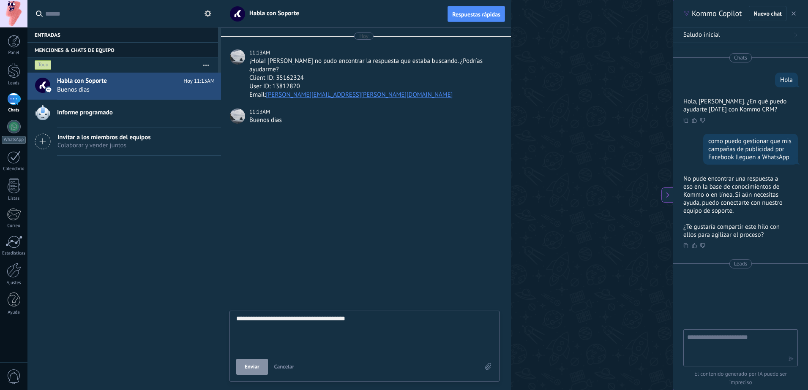
type textarea "**********"
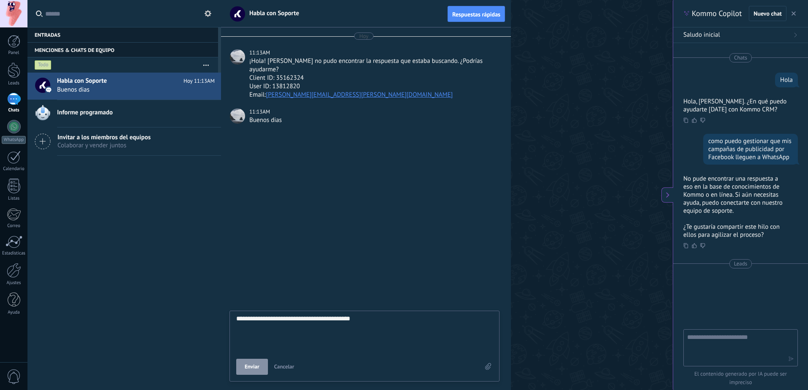
type textarea "**********"
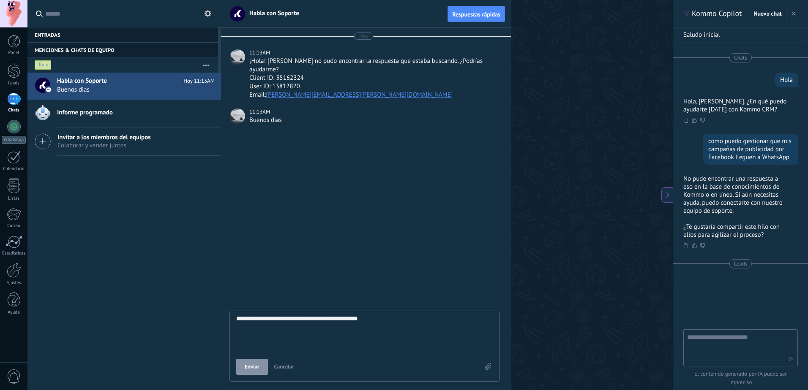
type textarea "**********"
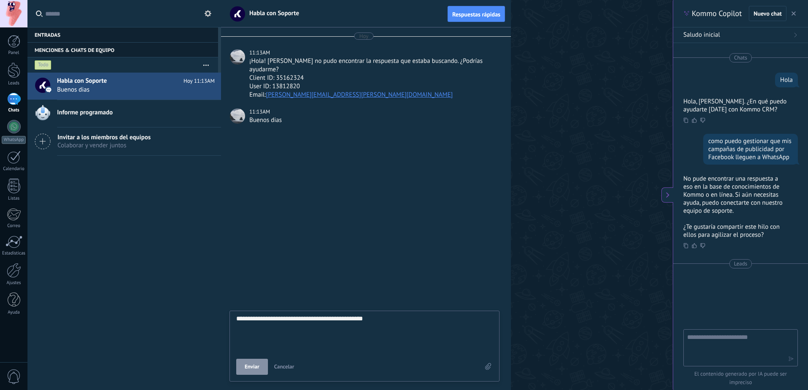
type textarea "**********"
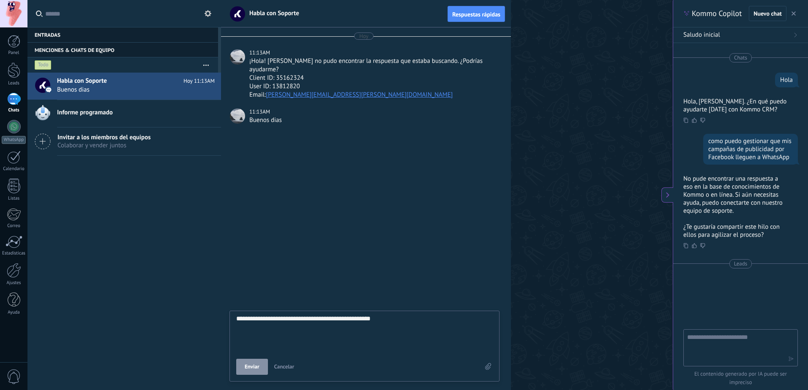
type textarea "**********"
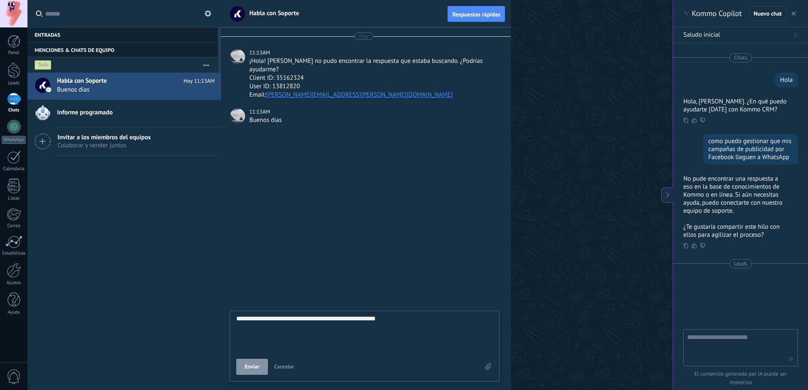
type textarea "**********"
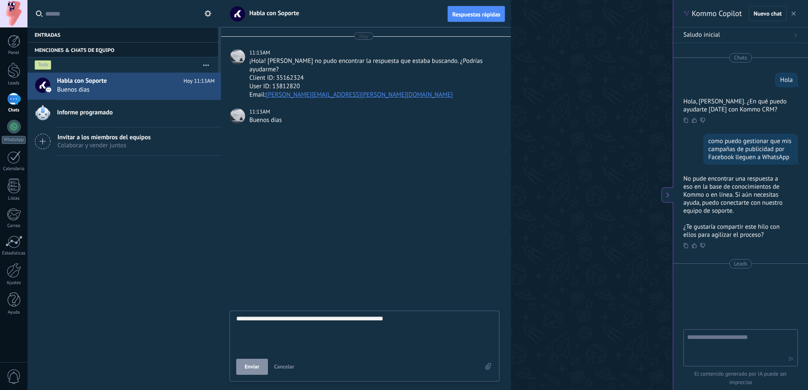
type textarea "**********"
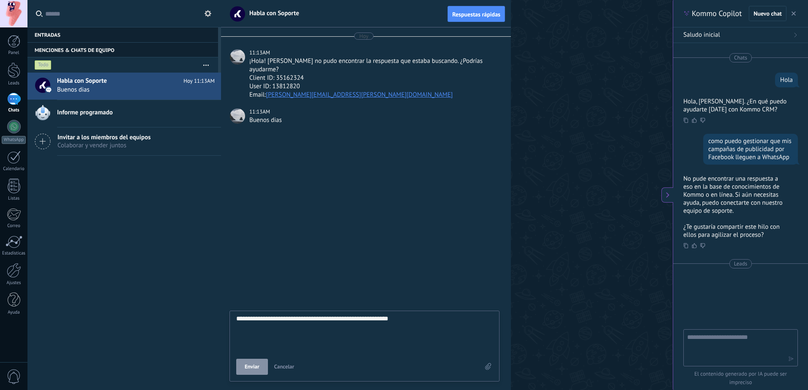
type textarea "**********"
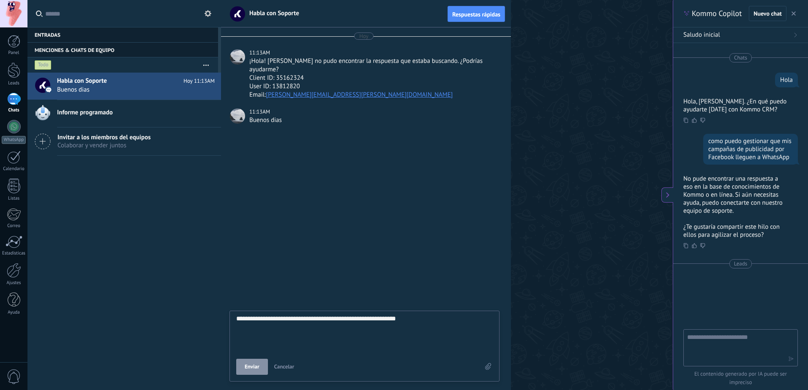
type textarea "**********"
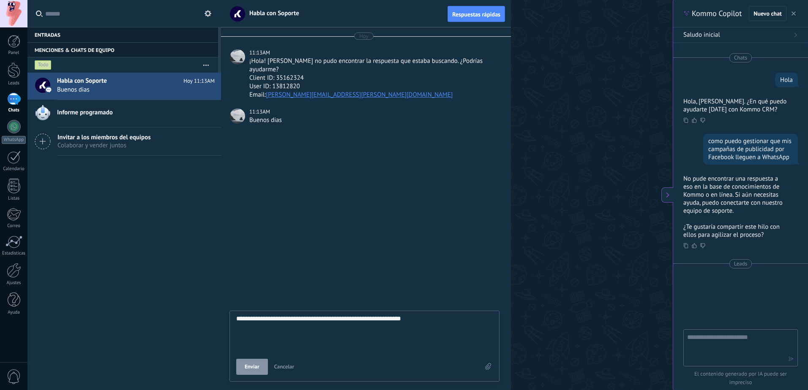
type textarea "**********"
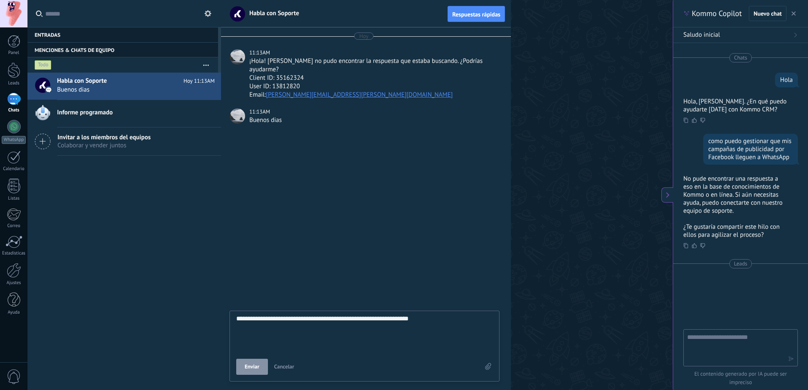
type textarea "**********"
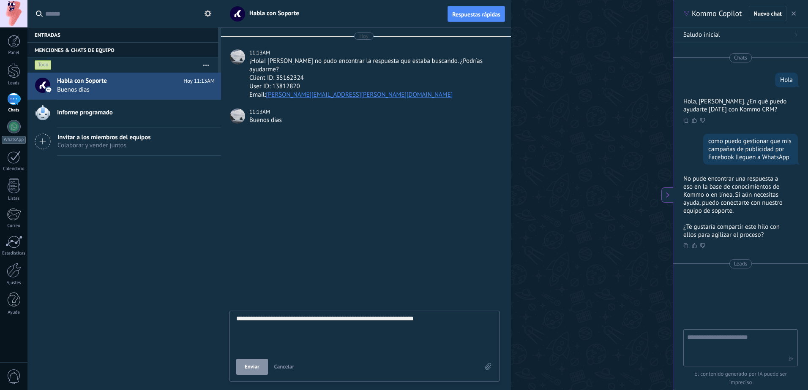
type textarea "**********"
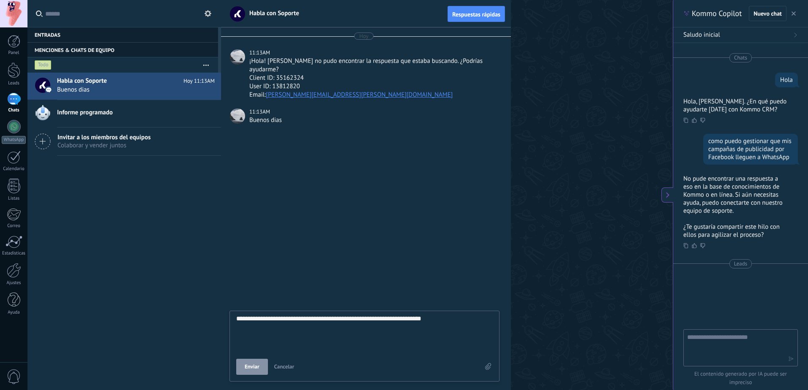
type textarea "**********"
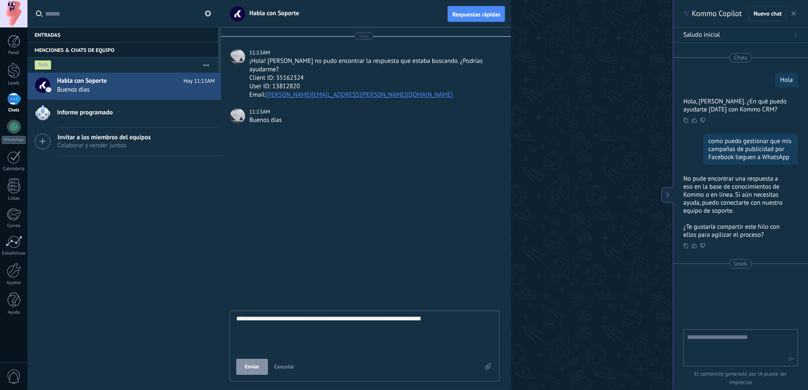
type textarea "**********"
drag, startPoint x: 247, startPoint y: 330, endPoint x: 318, endPoint y: 341, distance: 71.4
click at [318, 341] on textarea "**********" at bounding box center [364, 333] width 256 height 35
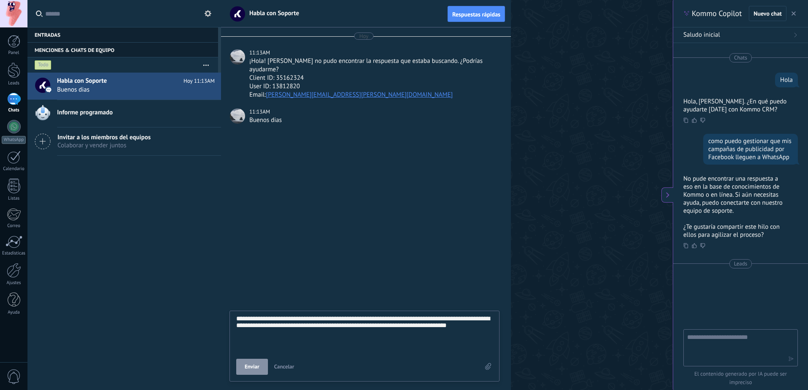
click at [249, 367] on span "Enviar" at bounding box center [252, 367] width 15 height 6
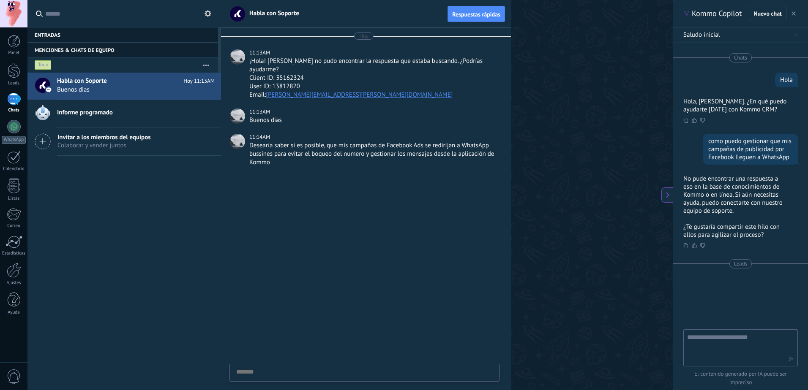
scroll to position [8, 0]
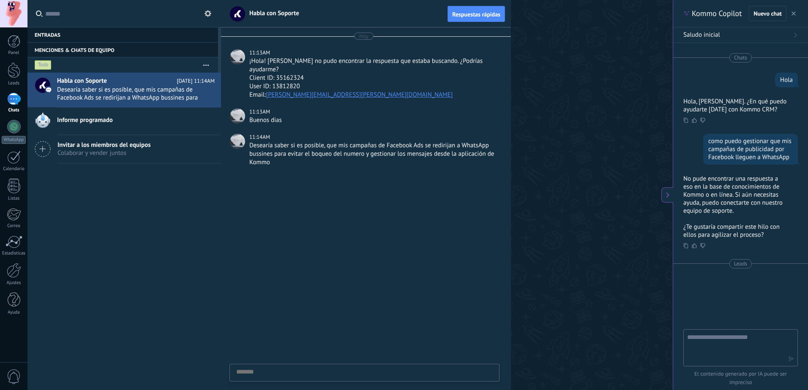
drag, startPoint x: 163, startPoint y: 224, endPoint x: 164, endPoint y: 206, distance: 18.2
click at [165, 213] on div "Habla con Soporte Hoy 11:14AM Desearía saber si es posible, que mis campañas de…" at bounding box center [124, 232] width 194 height 318
click at [125, 121] on h2 "Informe programado" at bounding box center [136, 120] width 158 height 8
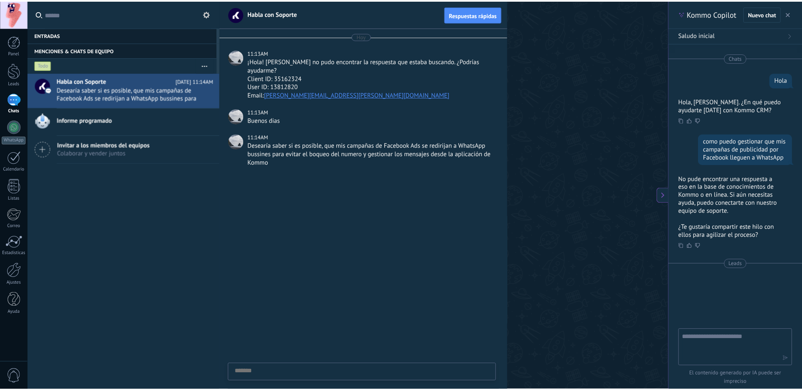
scroll to position [8, 0]
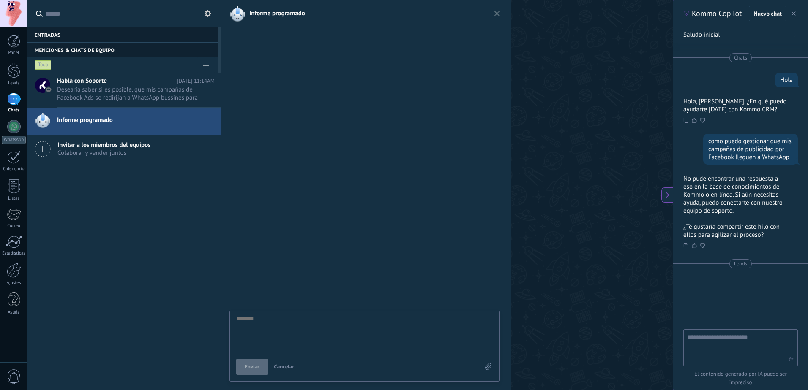
click at [496, 12] on img at bounding box center [497, 14] width 14 height 14
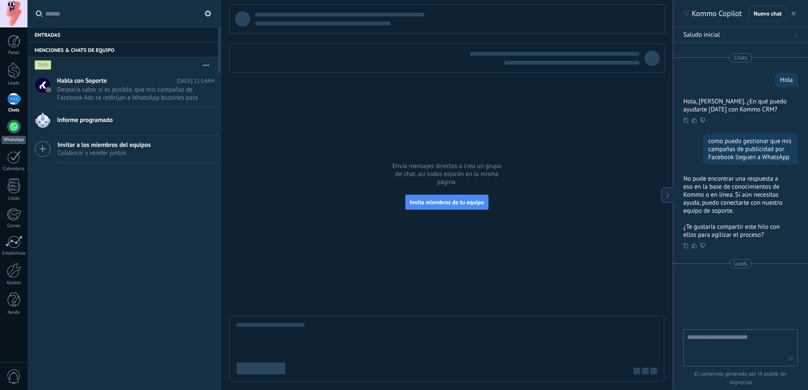
click at [6, 129] on link "WhatsApp" at bounding box center [13, 132] width 27 height 24
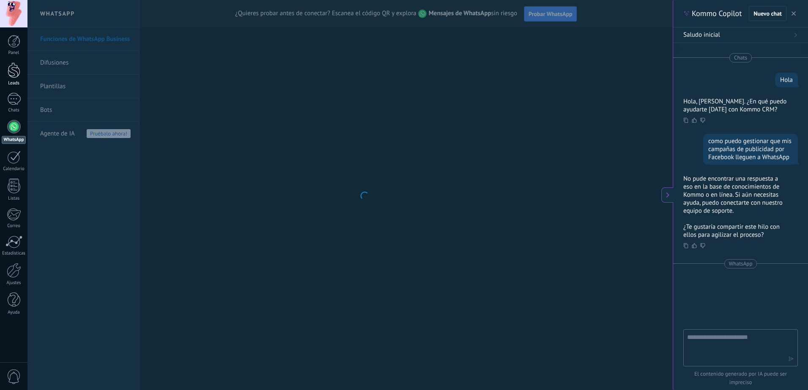
click at [10, 74] on div at bounding box center [14, 71] width 13 height 16
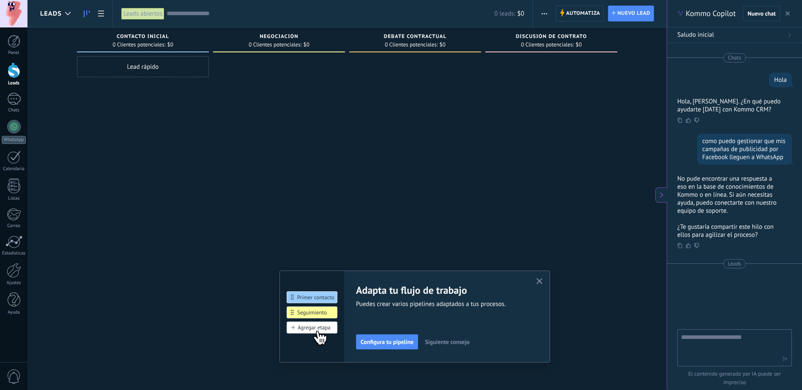
click at [660, 194] on icon at bounding box center [661, 195] width 7 height 7
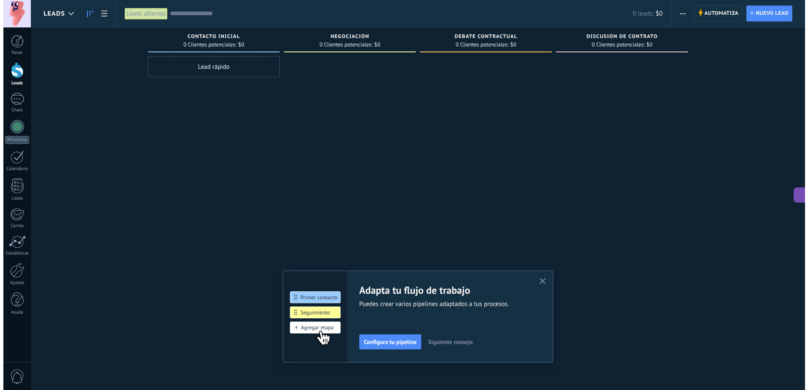
scroll to position [8, 0]
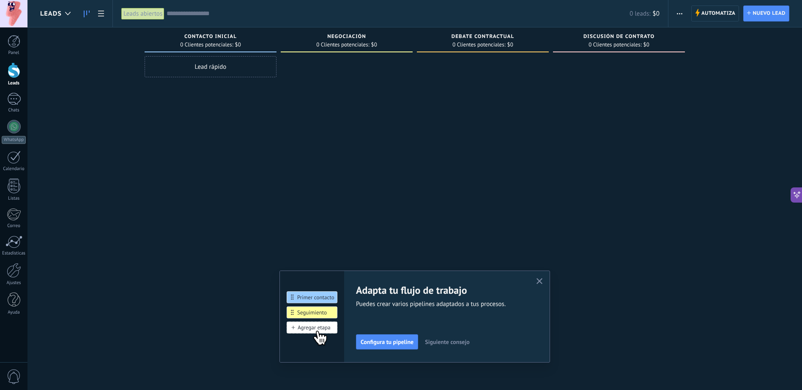
click at [539, 281] on icon "button" at bounding box center [539, 281] width 6 height 6
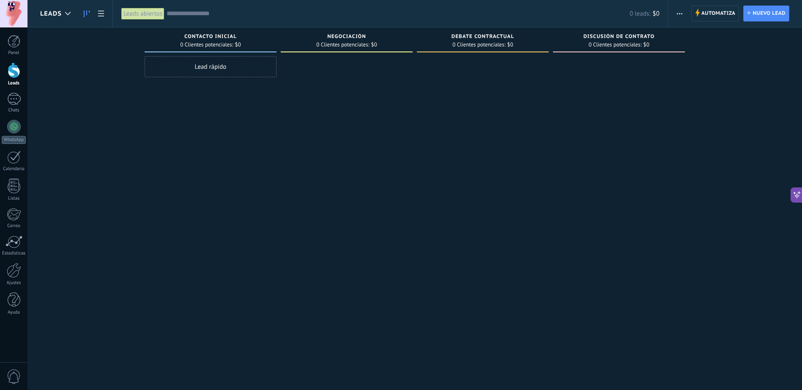
click at [678, 14] on icon "button" at bounding box center [678, 13] width 5 height 1
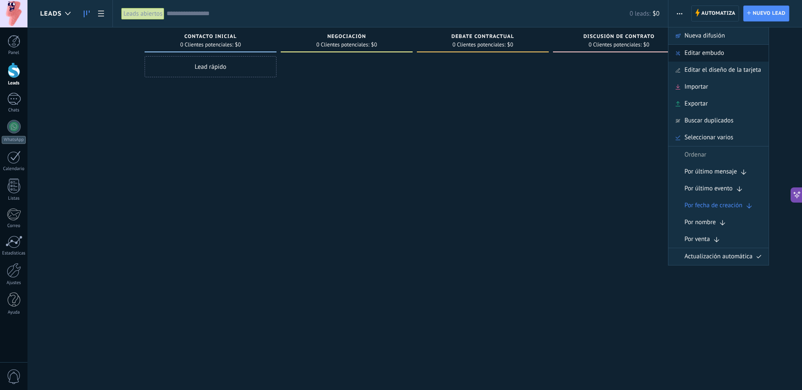
click at [712, 48] on span "Editar embudo" at bounding box center [704, 53] width 40 height 17
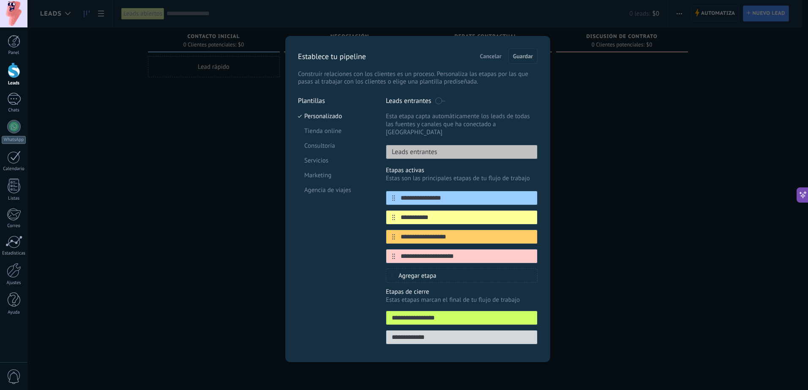
click at [574, 159] on div "**********" at bounding box center [417, 195] width 780 height 390
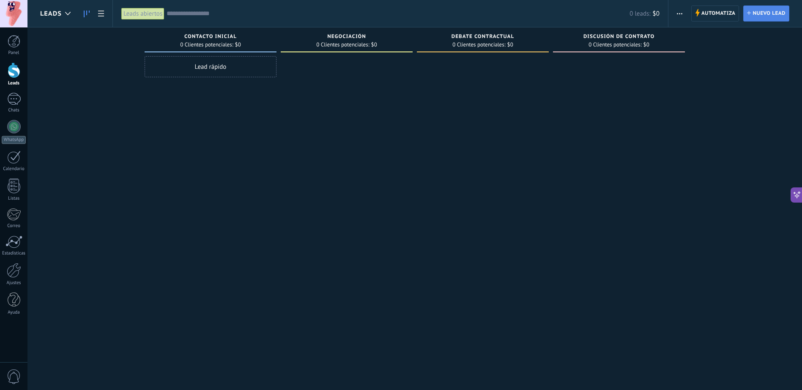
click at [760, 17] on span "Nuevo lead" at bounding box center [768, 13] width 33 height 15
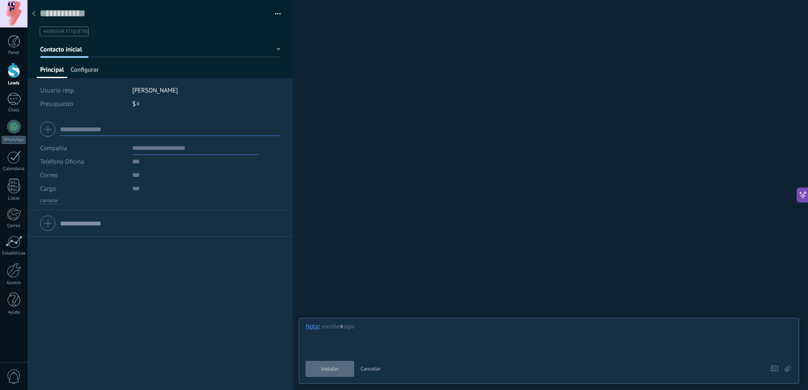
click at [77, 72] on span "Configurar" at bounding box center [85, 72] width 28 height 12
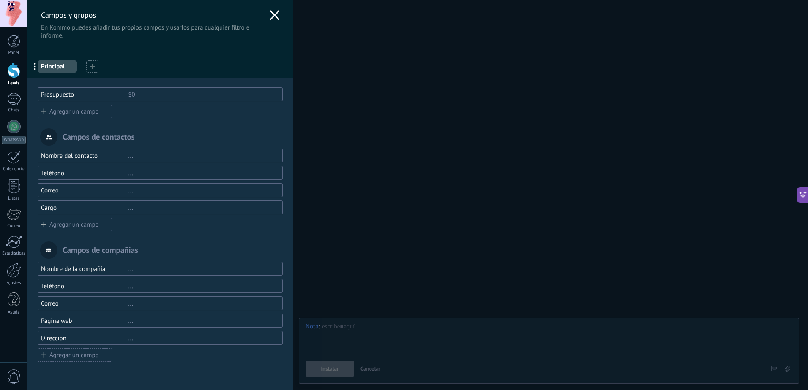
click at [265, 17] on div "Campos y grupos En Kommo puedes añadir tus propios campos y usarlos para cualqu…" at bounding box center [159, 20] width 265 height 40
click at [274, 14] on use at bounding box center [275, 15] width 10 height 10
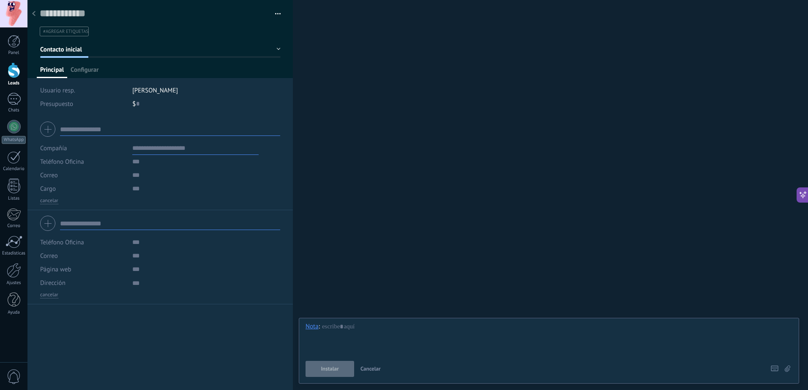
click at [86, 228] on input "text" at bounding box center [170, 224] width 220 height 14
click at [32, 13] on div at bounding box center [34, 14] width 12 height 16
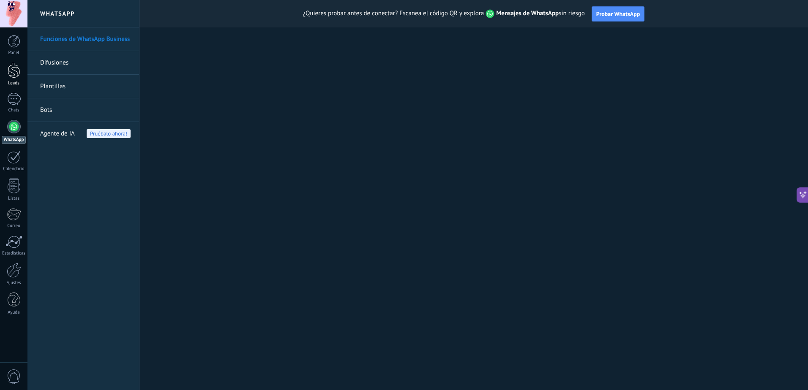
click at [16, 69] on div at bounding box center [14, 71] width 13 height 16
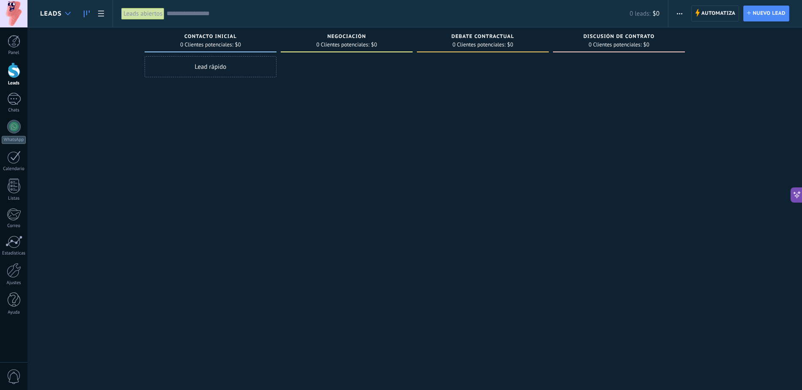
click at [71, 16] on div at bounding box center [68, 13] width 14 height 16
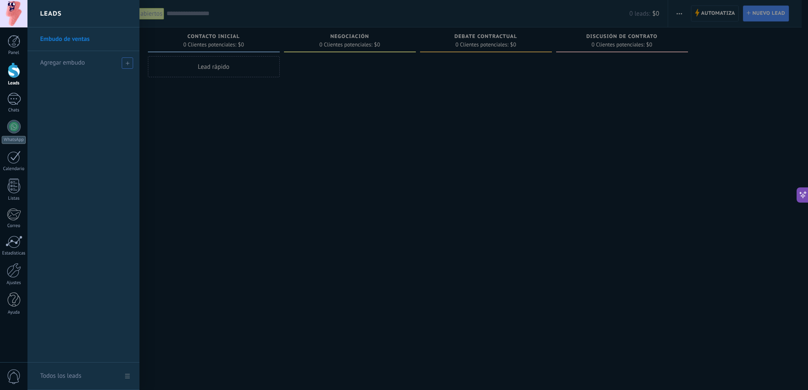
click at [97, 63] on div "Agregar embudo" at bounding box center [85, 62] width 91 height 23
click at [171, 103] on div at bounding box center [431, 195] width 808 height 390
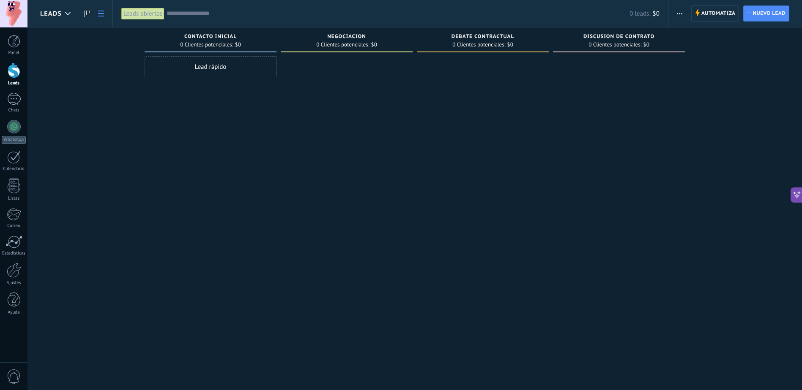
click at [105, 15] on link at bounding box center [101, 13] width 14 height 16
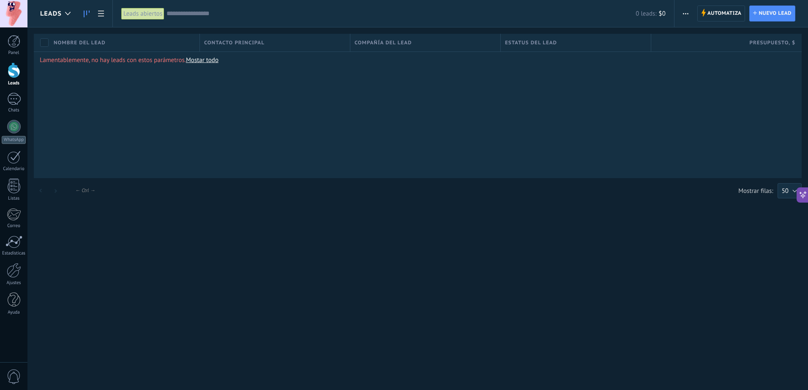
click at [87, 14] on icon at bounding box center [87, 14] width 6 height 7
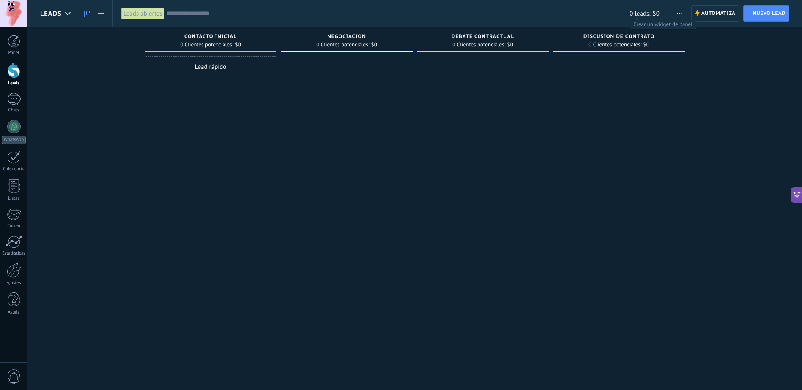
click at [643, 16] on span "0 leads:" at bounding box center [639, 14] width 21 height 8
click at [771, 15] on span "Nuevo lead" at bounding box center [768, 13] width 33 height 15
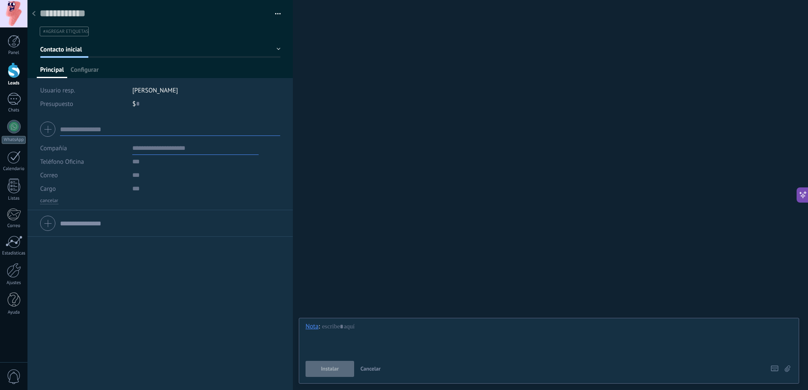
click at [275, 49] on button "Contacto inicial" at bounding box center [160, 49] width 240 height 15
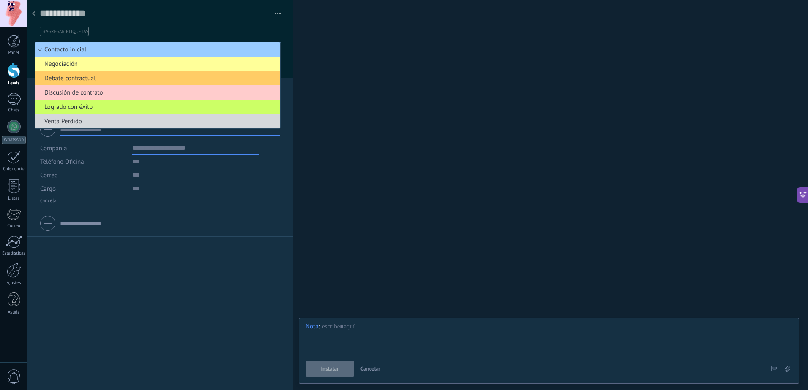
click at [275, 49] on li "Contacto inicial" at bounding box center [157, 49] width 245 height 14
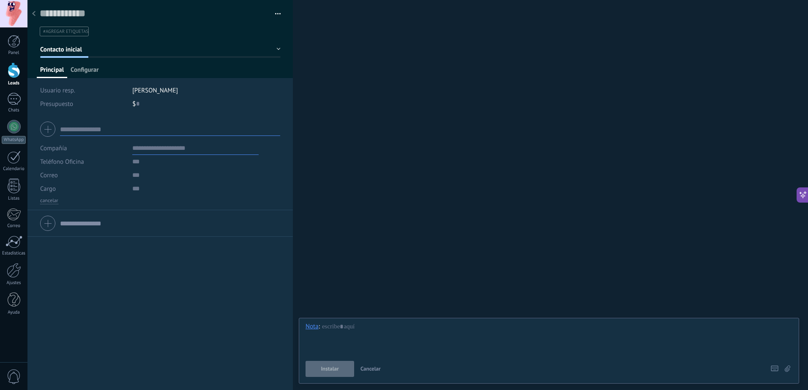
click at [85, 69] on span "Configurar" at bounding box center [85, 72] width 28 height 12
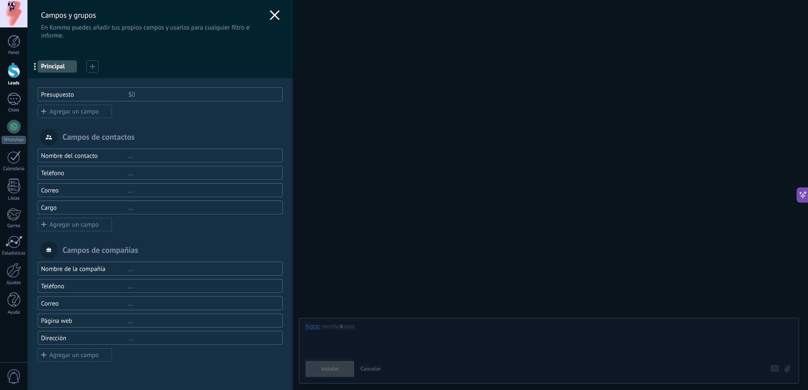
click at [89, 114] on div "Agregar un campo" at bounding box center [75, 112] width 74 height 14
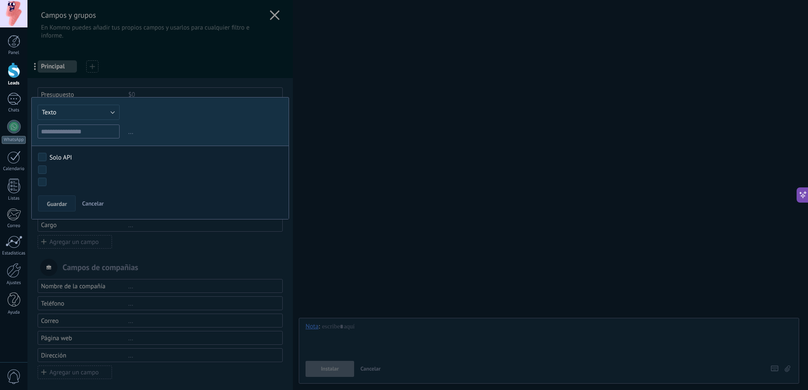
click at [204, 60] on div at bounding box center [159, 197] width 265 height 395
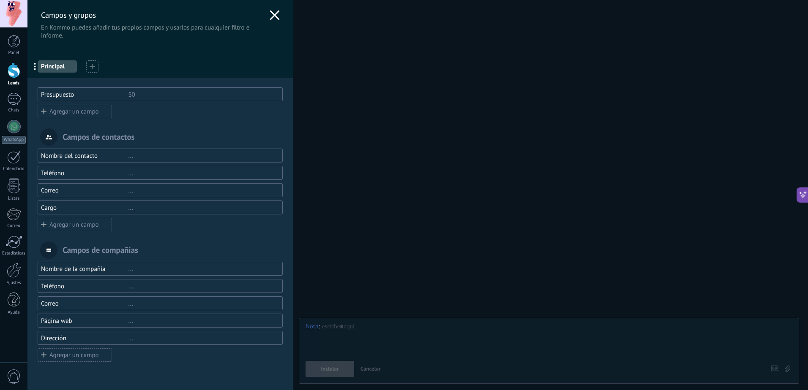
click at [272, 19] on icon at bounding box center [275, 15] width 10 height 10
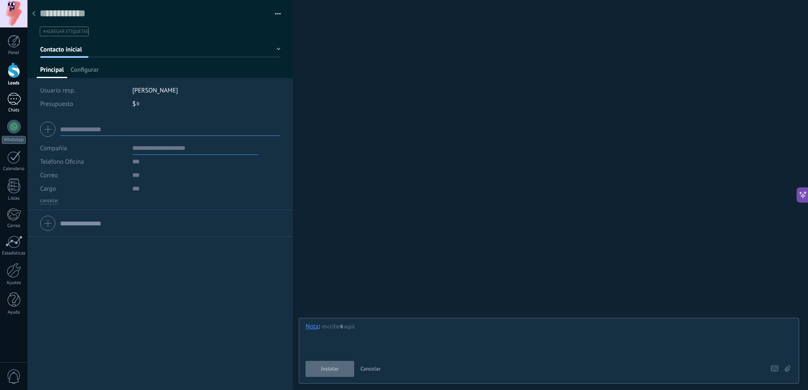
click at [19, 99] on div at bounding box center [14, 99] width 14 height 12
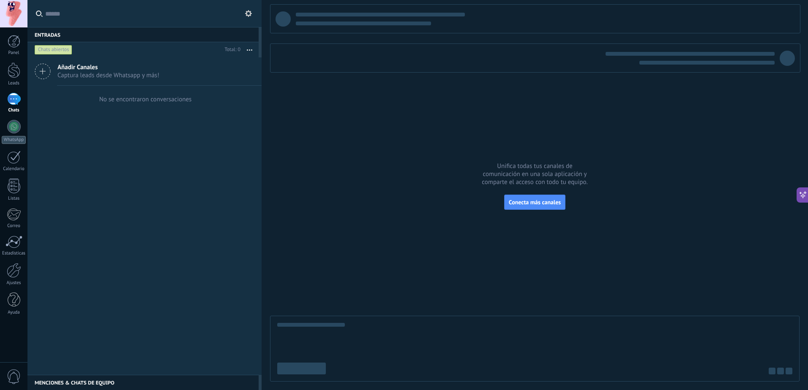
click at [761, 63] on div at bounding box center [706, 63] width 135 height 4
drag, startPoint x: 761, startPoint y: 55, endPoint x: 757, endPoint y: 132, distance: 76.6
click at [761, 70] on div at bounding box center [535, 58] width 530 height 29
click at [242, 20] on input "text" at bounding box center [149, 13] width 208 height 27
click at [248, 12] on use at bounding box center [248, 13] width 7 height 7
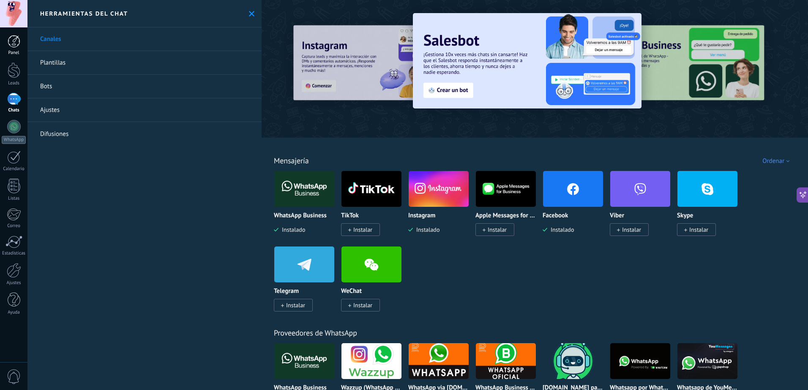
click at [16, 41] on div at bounding box center [14, 41] width 13 height 13
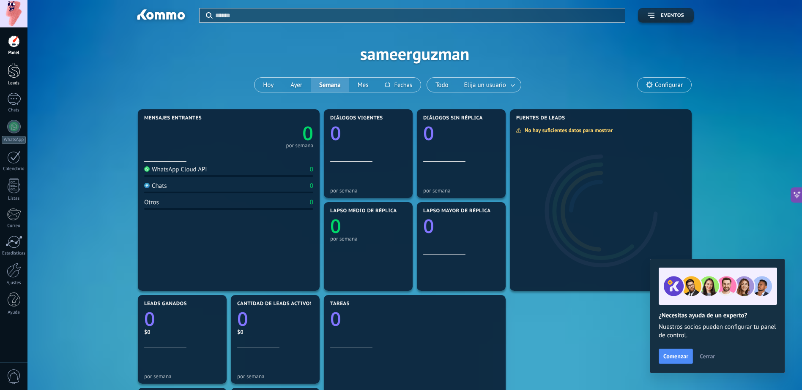
click at [14, 70] on div at bounding box center [14, 71] width 13 height 16
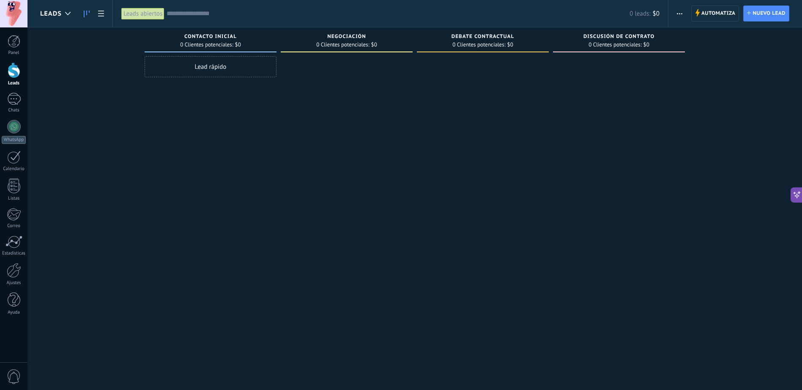
click at [685, 12] on button "button" at bounding box center [679, 13] width 12 height 16
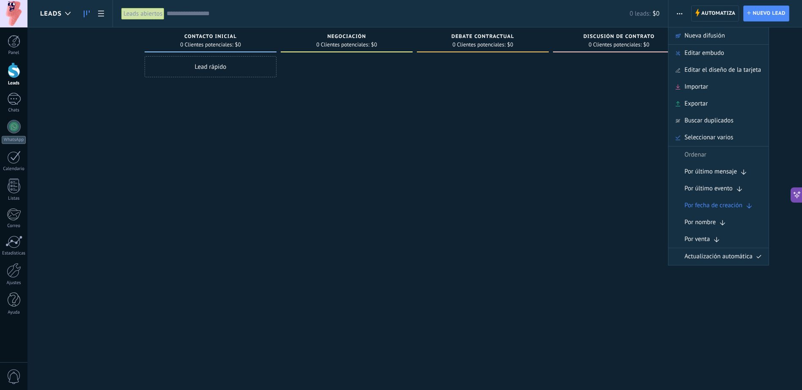
drag, startPoint x: 87, startPoint y: 115, endPoint x: 69, endPoint y: 85, distance: 34.6
click at [86, 115] on div "Leads Entrantes Solicitudes: 0 0 0 0 0 0 0 0 0 Contacto inicial 0 Clientes pote…" at bounding box center [420, 181] width 761 height 309
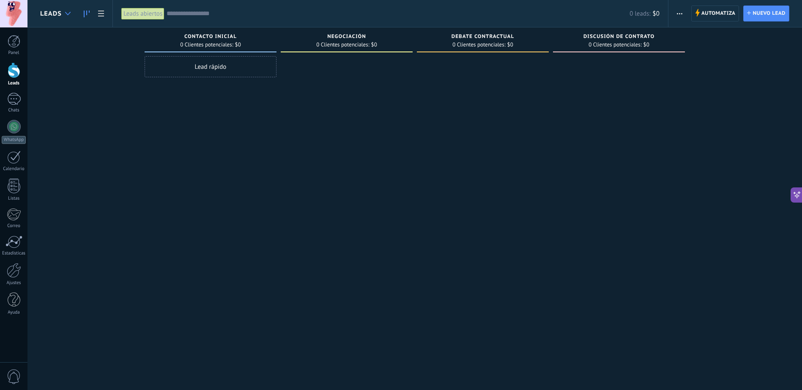
click at [69, 13] on icon at bounding box center [67, 13] width 5 height 3
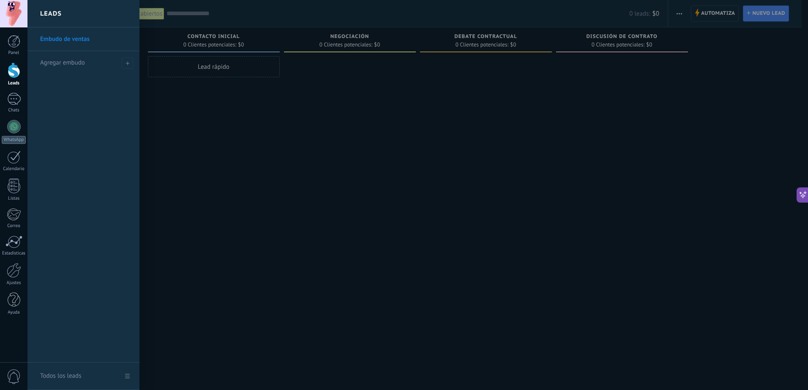
click at [201, 155] on div at bounding box center [431, 195] width 808 height 390
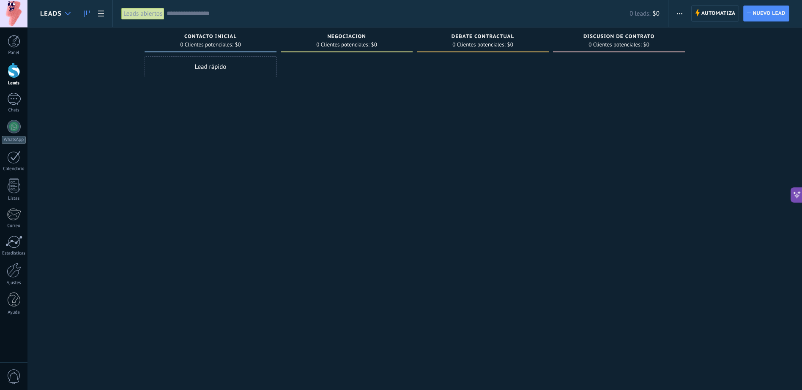
click at [72, 9] on div at bounding box center [68, 13] width 14 height 16
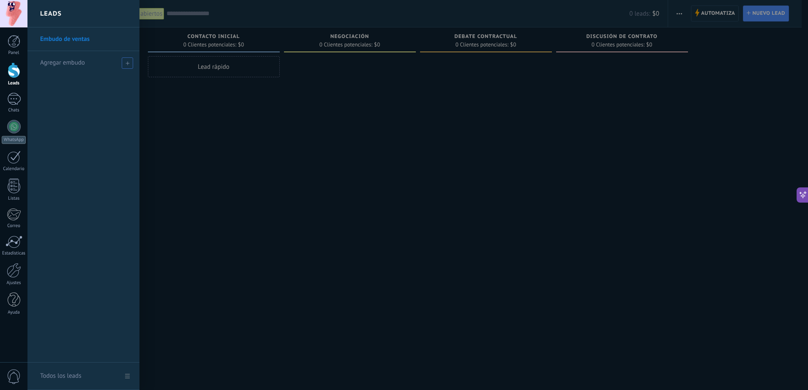
click at [74, 60] on span "Agregar embudo" at bounding box center [62, 63] width 45 height 8
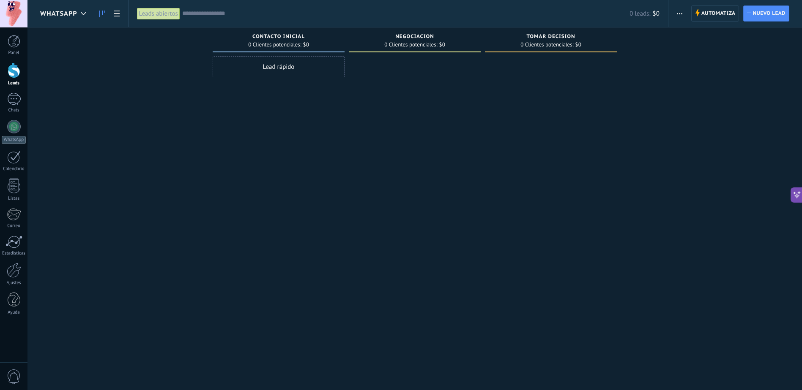
click at [673, 13] on button "button" at bounding box center [679, 13] width 12 height 16
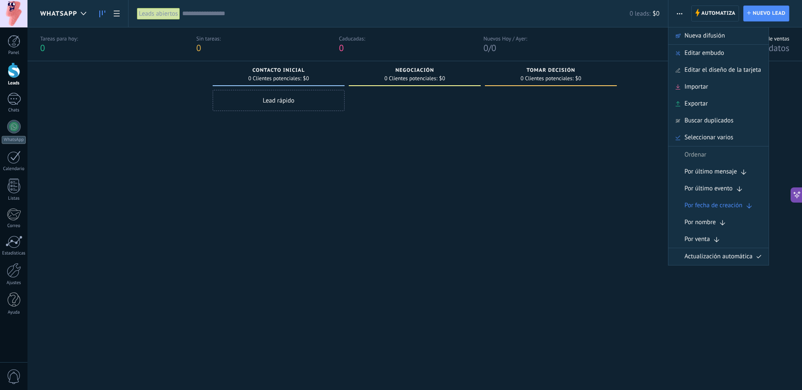
drag, startPoint x: 55, startPoint y: 146, endPoint x: 41, endPoint y: 78, distance: 69.4
click at [55, 146] on div "Leads Entrantes Solicitudes: 0 0 0 0 0 0 0 0 0 Contacto inicial 0 Clientes pote…" at bounding box center [420, 215] width 761 height 309
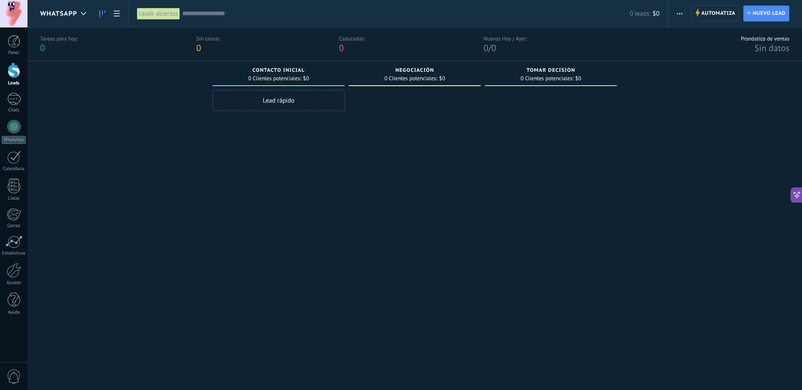
click at [66, 13] on span "WhatsApp" at bounding box center [58, 14] width 37 height 8
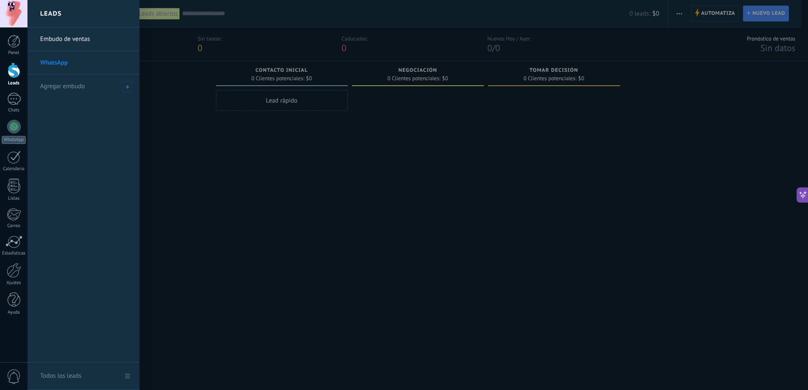
click at [64, 41] on link "Embudo de ventas" at bounding box center [85, 39] width 91 height 24
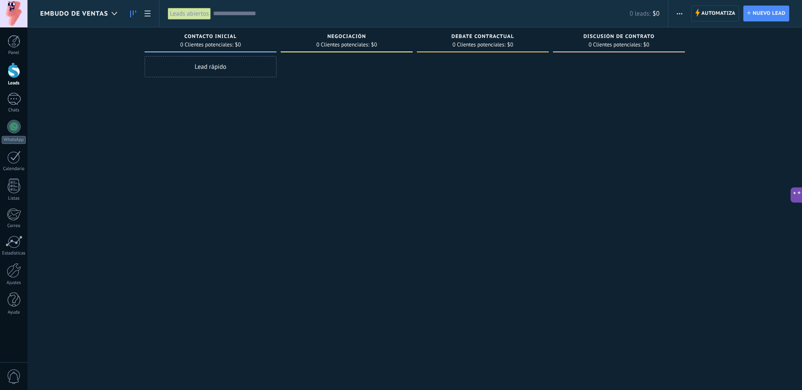
click at [681, 15] on span "button" at bounding box center [678, 13] width 5 height 16
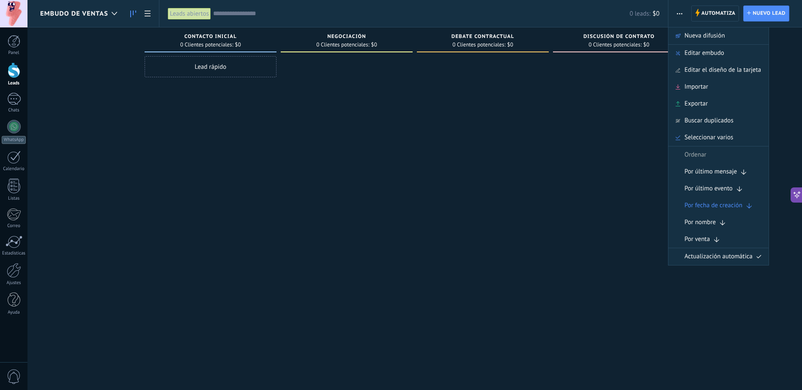
click at [681, 15] on span "button" at bounding box center [678, 13] width 5 height 16
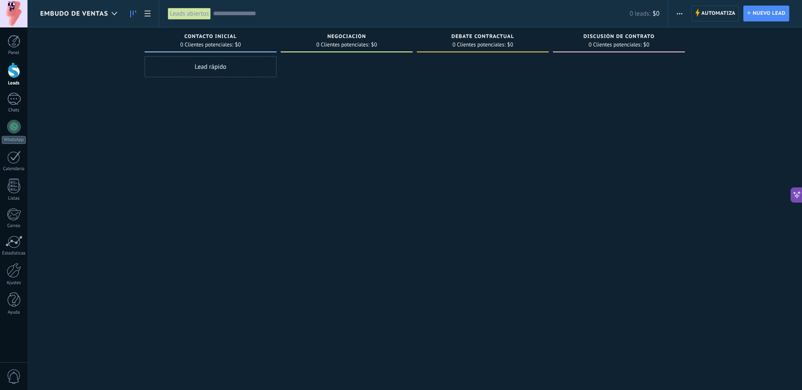
click at [105, 6] on div "Embudo de ventas" at bounding box center [80, 13] width 81 height 27
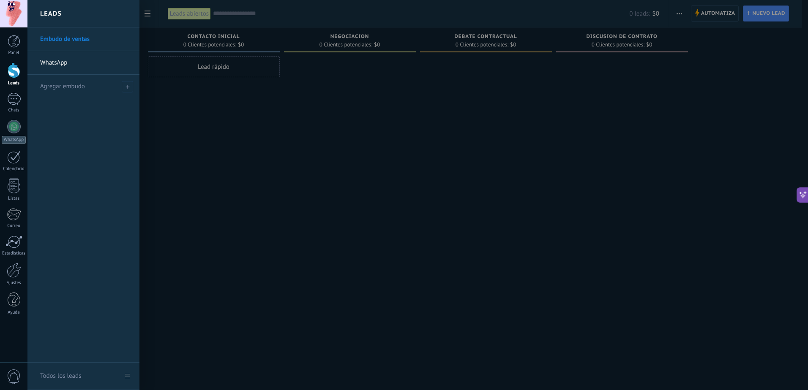
click at [69, 61] on link "WhatsApp" at bounding box center [85, 63] width 91 height 24
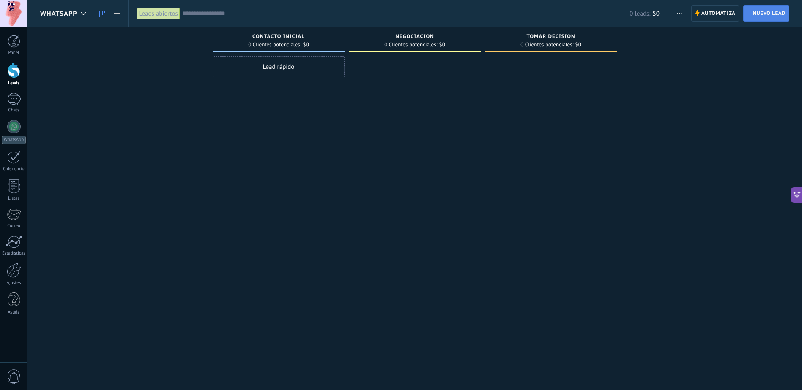
click at [766, 16] on span "Nuevo lead" at bounding box center [768, 13] width 33 height 15
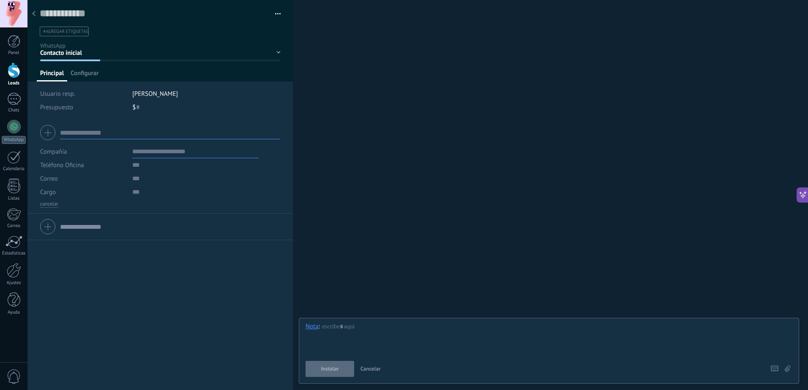
click at [273, 16] on button "button" at bounding box center [275, 14] width 12 height 13
click at [113, 35] on ul "#agregar etiquetas" at bounding box center [159, 31] width 240 height 11
click at [341, 80] on div "Buscar Carga más Participantes: 0 Agregar usuario Bots: 0" at bounding box center [550, 195] width 515 height 390
click at [0, 0] on div "Contacto inicial Negociación Tomar decisión Logrado con éxito Ventas Perdidos" at bounding box center [0, 0] width 0 height 0
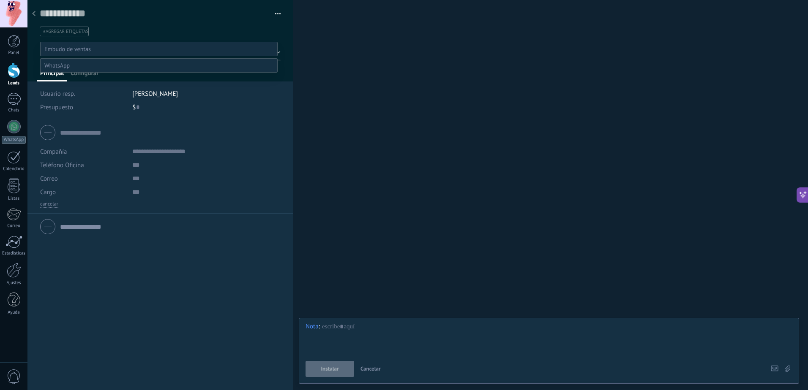
scroll to position [16, 0]
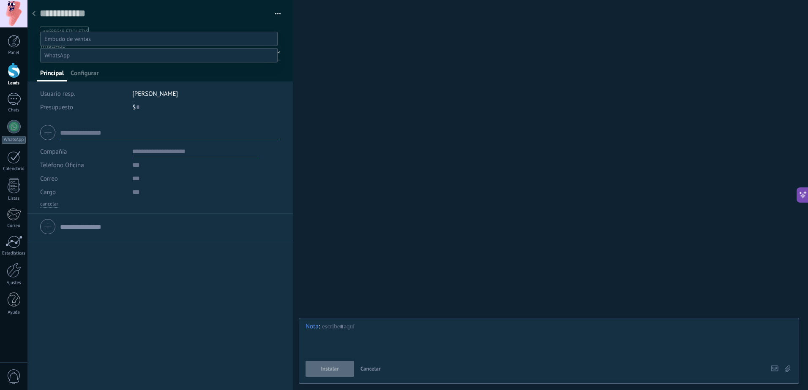
click at [273, 49] on label at bounding box center [158, 55] width 237 height 14
click at [294, 49] on div at bounding box center [417, 185] width 780 height 390
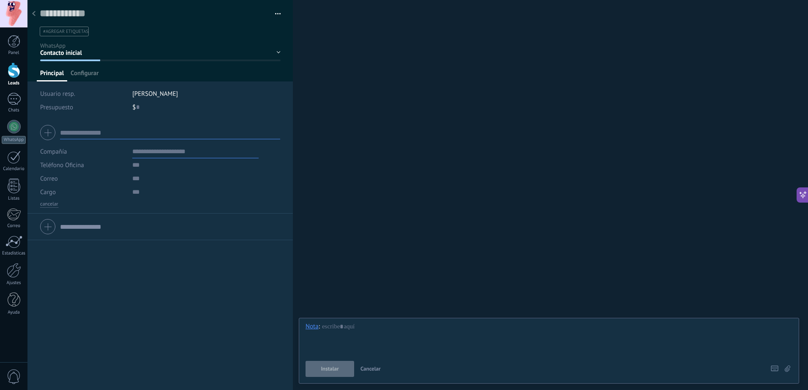
click at [86, 68] on div at bounding box center [160, 41] width 266 height 82
click at [86, 69] on div at bounding box center [160, 41] width 266 height 82
click at [86, 69] on span "Configurar" at bounding box center [85, 75] width 28 height 12
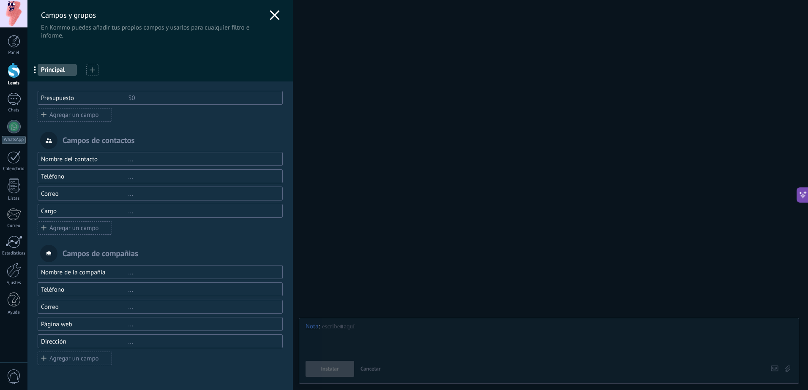
click at [48, 140] on icon at bounding box center [49, 140] width 6 height 9
drag, startPoint x: 48, startPoint y: 140, endPoint x: 168, endPoint y: 136, distance: 120.1
click at [168, 136] on div "Campos de contactos" at bounding box center [160, 140] width 245 height 17
click at [51, 137] on icon at bounding box center [49, 140] width 6 height 9
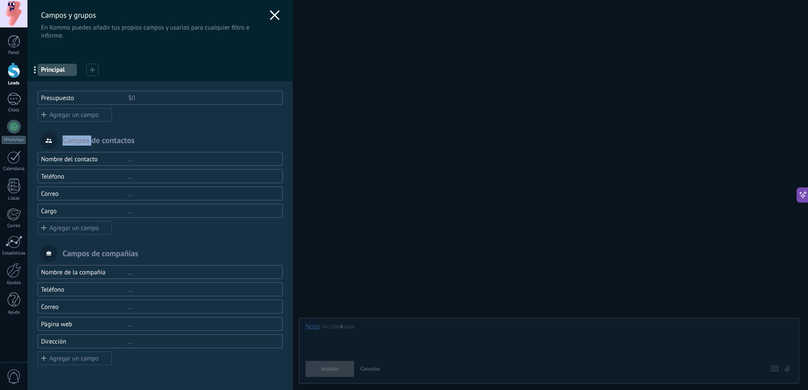
click at [51, 137] on icon at bounding box center [49, 140] width 6 height 9
drag, startPoint x: 51, startPoint y: 137, endPoint x: 158, endPoint y: 132, distance: 107.0
click at [158, 132] on div "Campos de contactos" at bounding box center [160, 140] width 245 height 17
click at [56, 69] on span "Principal" at bounding box center [57, 70] width 33 height 8
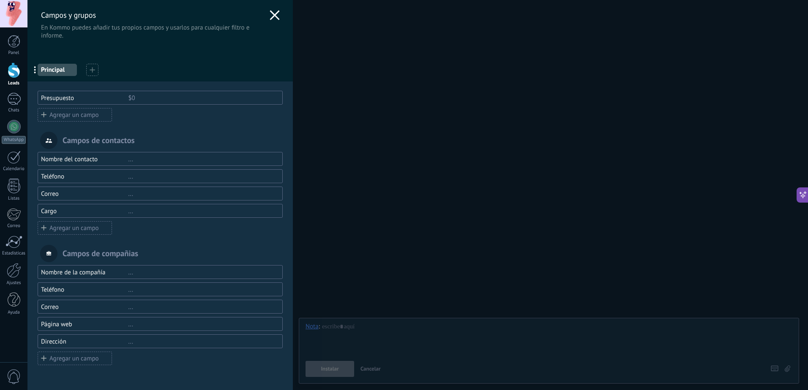
click at [39, 69] on span "..." at bounding box center [37, 70] width 17 height 14
click at [32, 71] on span "..." at bounding box center [37, 70] width 17 height 14
drag, startPoint x: 63, startPoint y: 70, endPoint x: 79, endPoint y: 75, distance: 17.2
click at [79, 75] on div "... Principal" at bounding box center [159, 68] width 265 height 26
drag, startPoint x: 34, startPoint y: 71, endPoint x: 67, endPoint y: 71, distance: 33.4
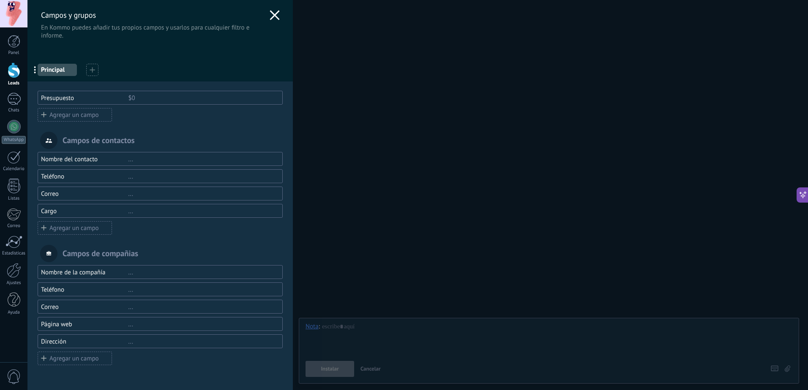
click at [272, 15] on use at bounding box center [275, 15] width 10 height 10
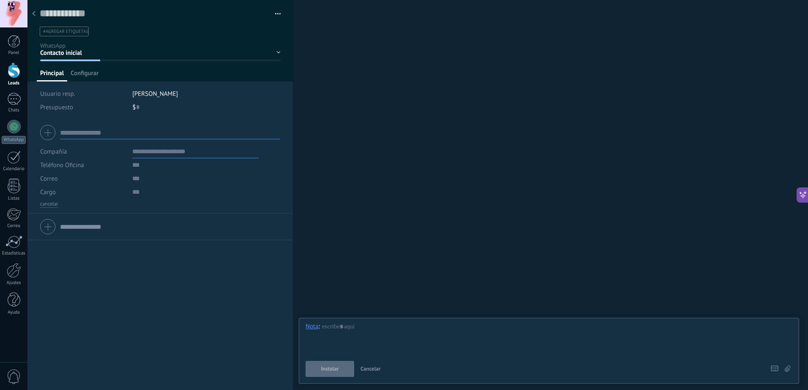
click at [327, 95] on div "Buscar Carga más Participantes: 0 Agregar usuario Bots: 0" at bounding box center [550, 195] width 515 height 390
click at [13, 100] on div at bounding box center [14, 99] width 14 height 12
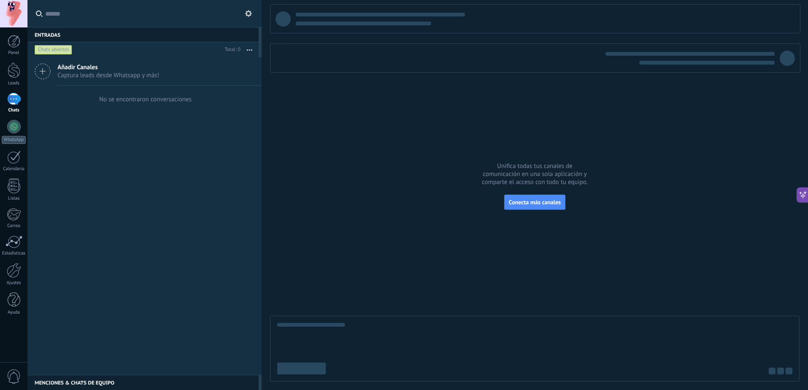
click at [248, 17] on button at bounding box center [248, 13] width 10 height 10
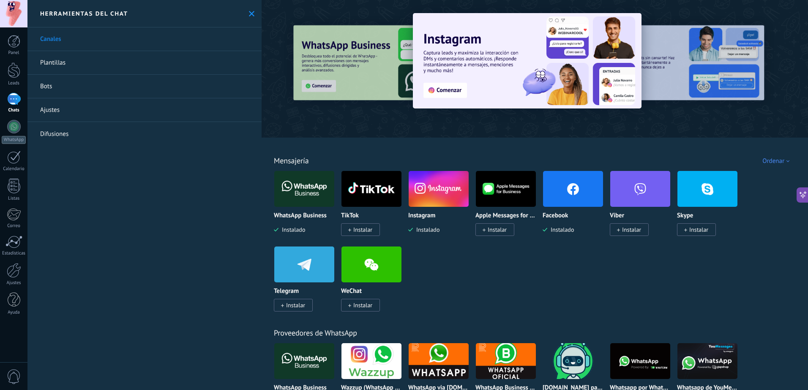
click at [249, 15] on use at bounding box center [251, 13] width 5 height 5
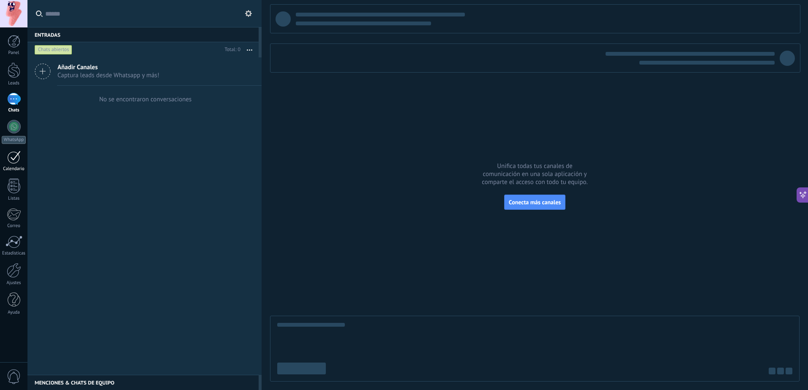
click at [7, 165] on link "Calendario" at bounding box center [13, 161] width 27 height 21
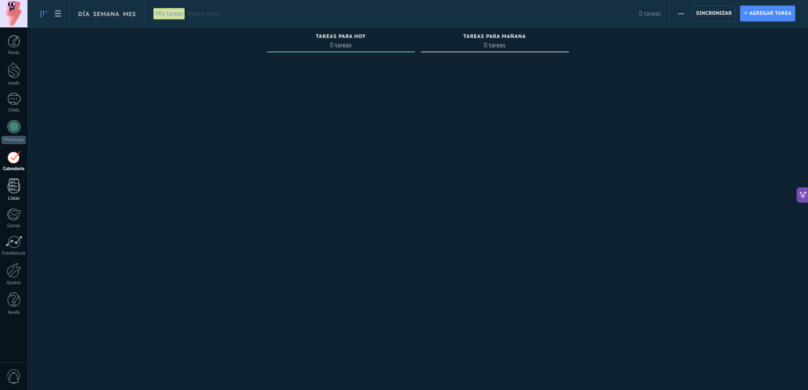
click at [14, 189] on div at bounding box center [14, 186] width 13 height 15
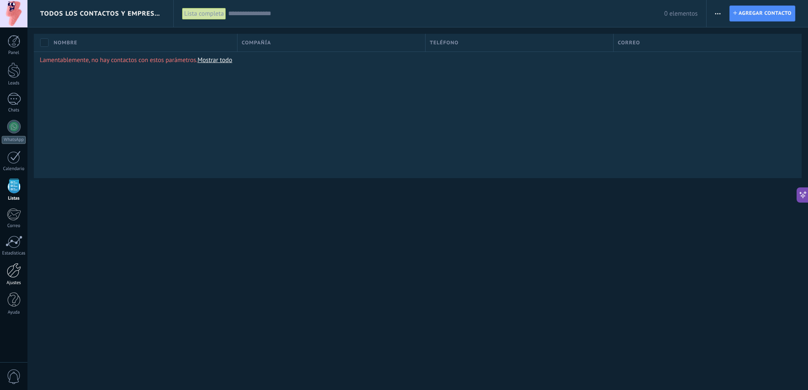
click at [9, 267] on div at bounding box center [14, 270] width 14 height 15
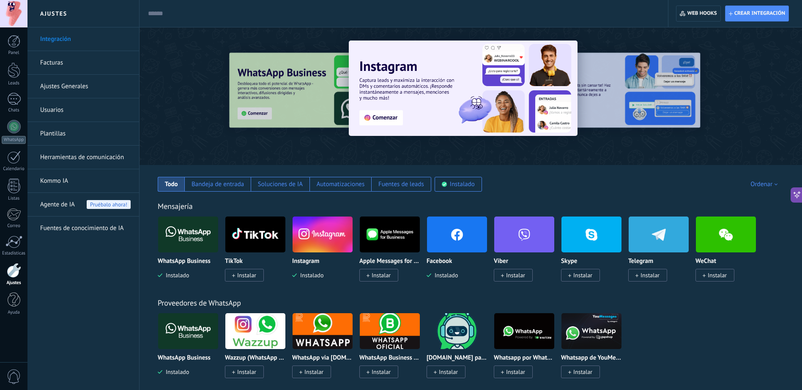
click at [456, 233] on img at bounding box center [457, 234] width 60 height 41
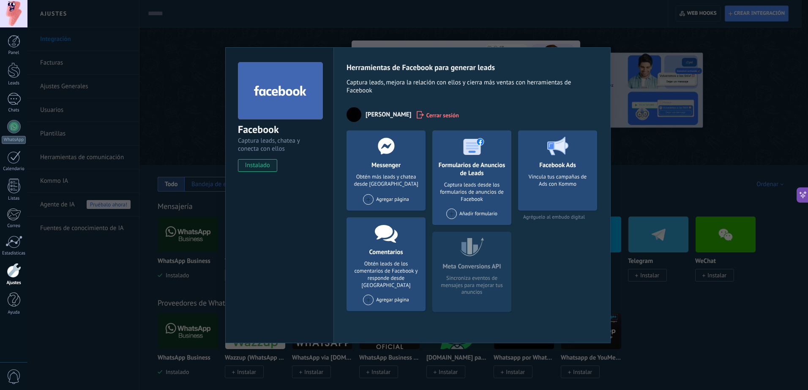
click at [390, 196] on div "Agregar página" at bounding box center [386, 199] width 46 height 11
click at [569, 239] on div "Facebook Ads Vincula tus campañas de Ads con Kommo Agréguelo al embudo digital" at bounding box center [557, 225] width 79 height 188
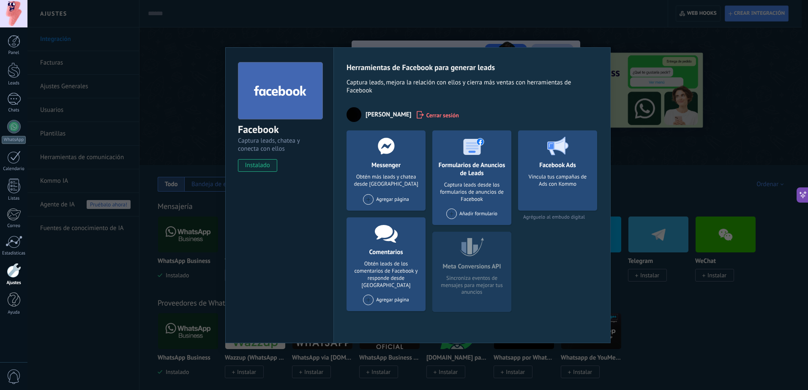
click at [474, 213] on div "Añadir formulario" at bounding box center [471, 214] width 51 height 11
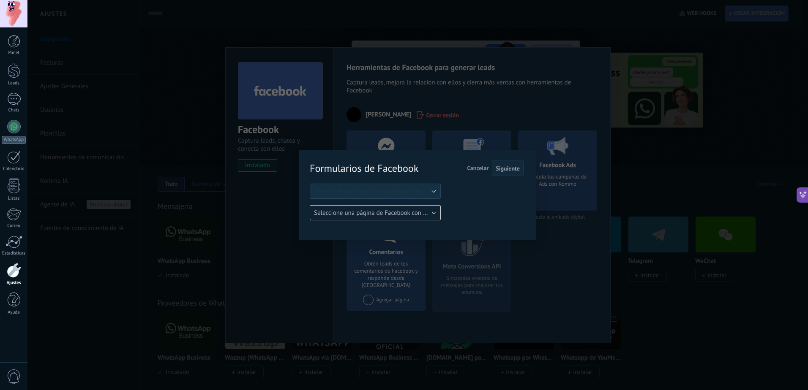
click at [562, 257] on div "Formularios de Facebook Siguiente Cancelar Seleccione una página de Facebook co…" at bounding box center [417, 195] width 780 height 390
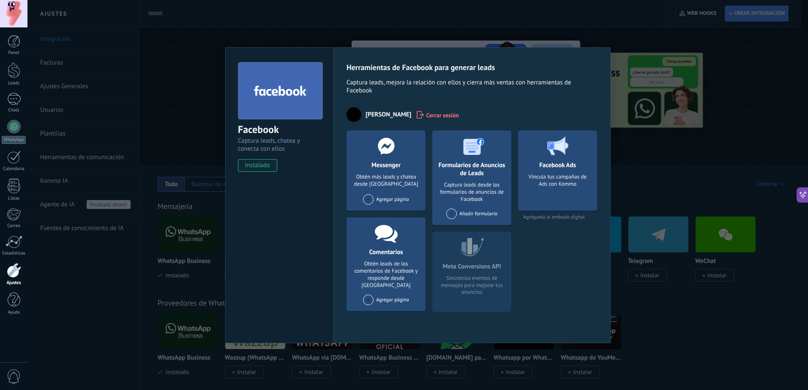
click at [480, 264] on div "Meta Conversions API Sincroniza eventos de mensajes para mejorar tus anuncios" at bounding box center [471, 272] width 79 height 80
click at [480, 263] on div "Meta Conversions API Sincroniza eventos de mensajes para mejorar tus anuncios" at bounding box center [471, 272] width 79 height 80
drag, startPoint x: 679, startPoint y: 67, endPoint x: 685, endPoint y: 71, distance: 6.9
click at [681, 68] on div "Facebook Captura leads, chatea y conecta con ellos instalado Desinstalar Herram…" at bounding box center [417, 195] width 780 height 390
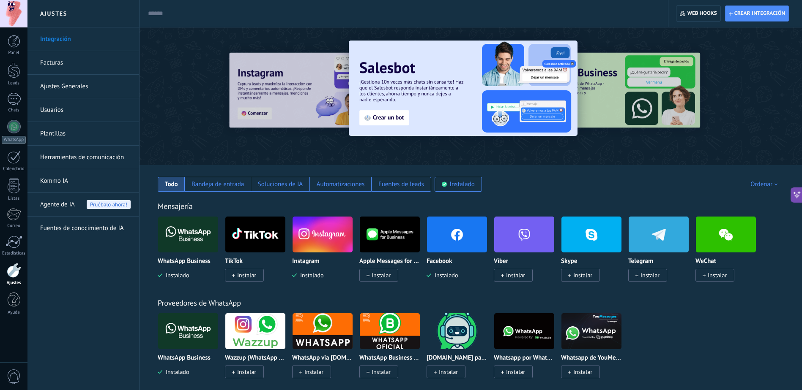
click at [185, 243] on img at bounding box center [188, 234] width 60 height 41
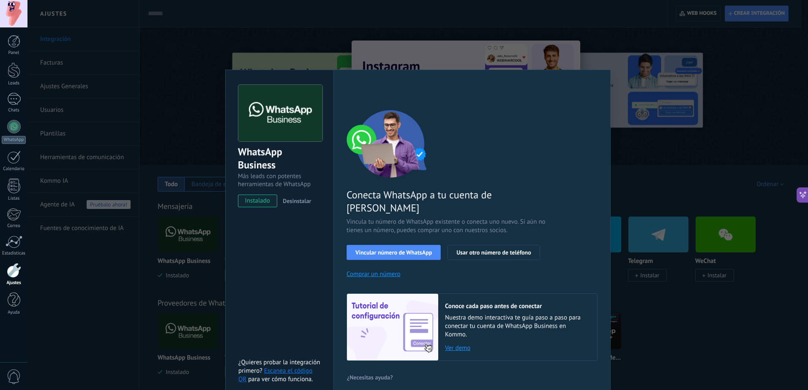
click at [380, 270] on button "Comprar un número" at bounding box center [373, 274] width 54 height 8
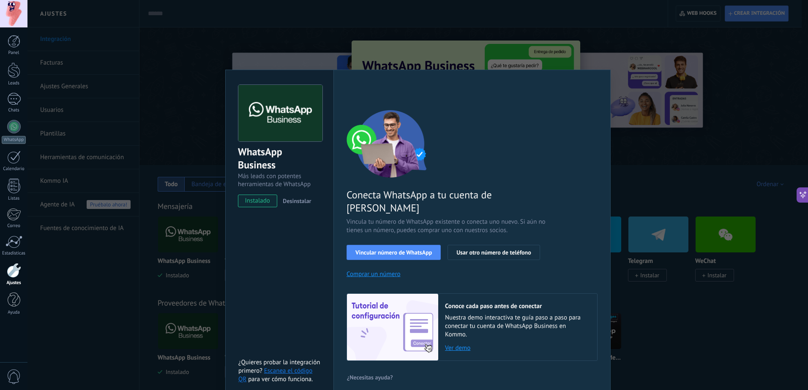
click at [647, 107] on div "WhatsApp Business Más leads con potentes herramientas de WhatsApp instalado Des…" at bounding box center [417, 195] width 780 height 390
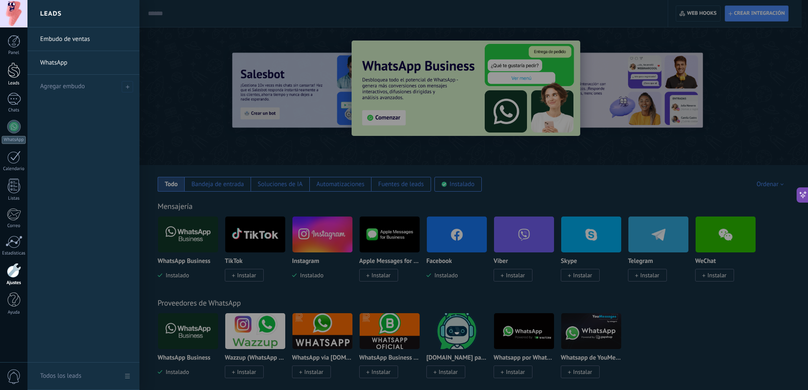
click at [15, 73] on div at bounding box center [14, 71] width 13 height 16
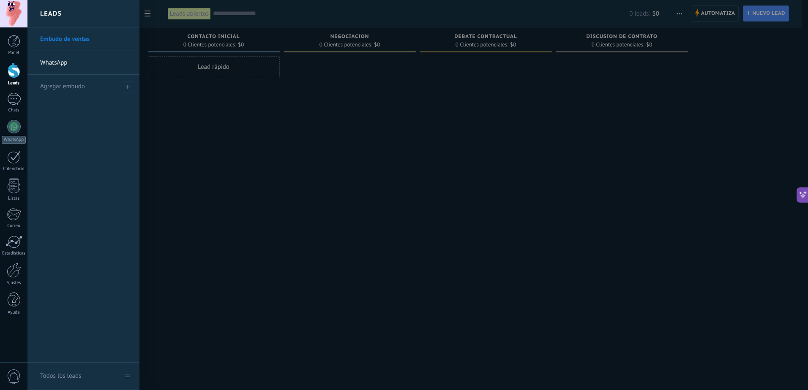
click at [71, 65] on link "WhatsApp" at bounding box center [85, 63] width 91 height 24
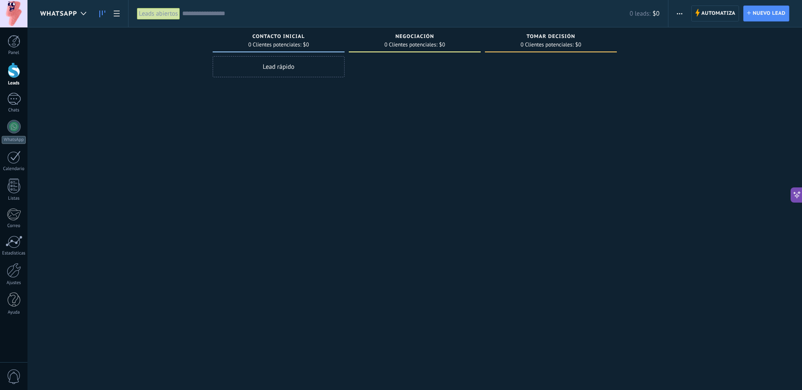
click at [165, 15] on div "Leads abiertos" at bounding box center [158, 14] width 43 height 12
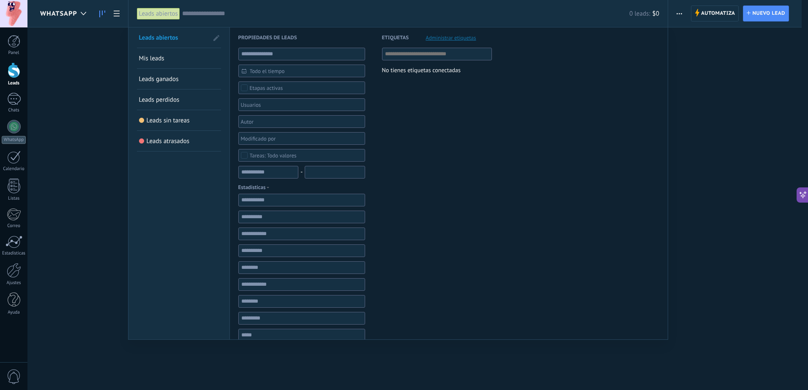
click at [165, 15] on div "Leads abiertos" at bounding box center [158, 14] width 43 height 12
click at [673, 96] on div at bounding box center [404, 195] width 808 height 390
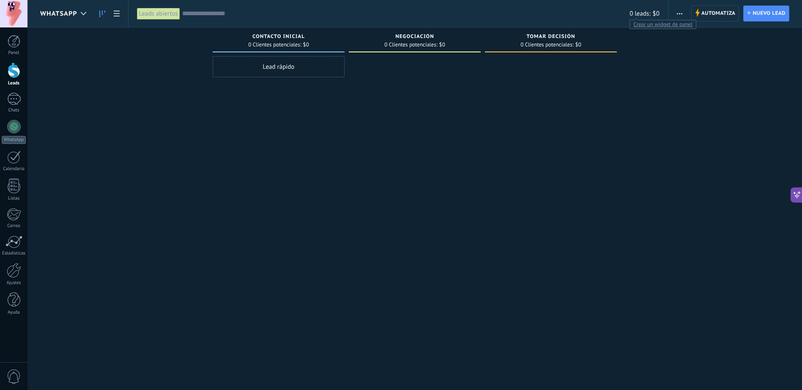
click at [639, 14] on span "0 leads:" at bounding box center [639, 14] width 21 height 8
click at [536, 42] on span "0 Clientes potenciales:" at bounding box center [546, 44] width 53 height 5
click at [292, 64] on div "Lead rápido" at bounding box center [279, 66] width 132 height 21
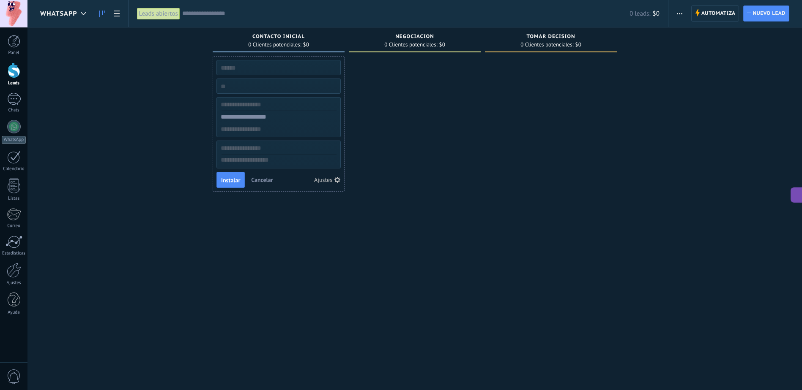
click at [400, 102] on div at bounding box center [415, 196] width 132 height 280
click at [301, 44] on div "0 Clientes potenciales: $0" at bounding box center [278, 44] width 60 height 5
click at [318, 180] on div "Ajustes" at bounding box center [323, 180] width 18 height 6
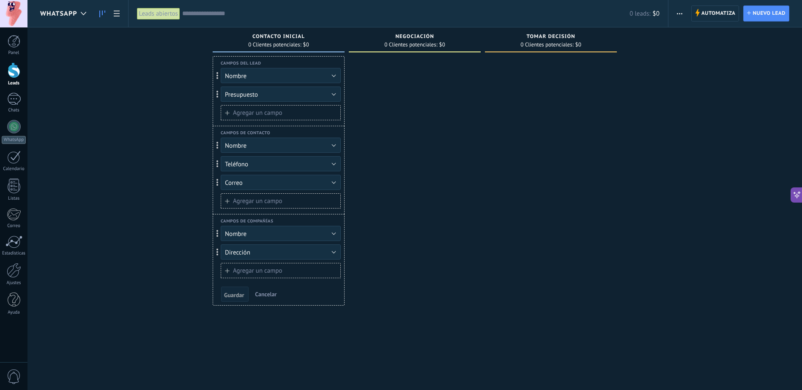
click at [243, 31] on div "Contacto inicial 0 Clientes potenciales: $0" at bounding box center [279, 39] width 132 height 25
click at [703, 10] on span "Automatiza" at bounding box center [718, 13] width 34 height 15
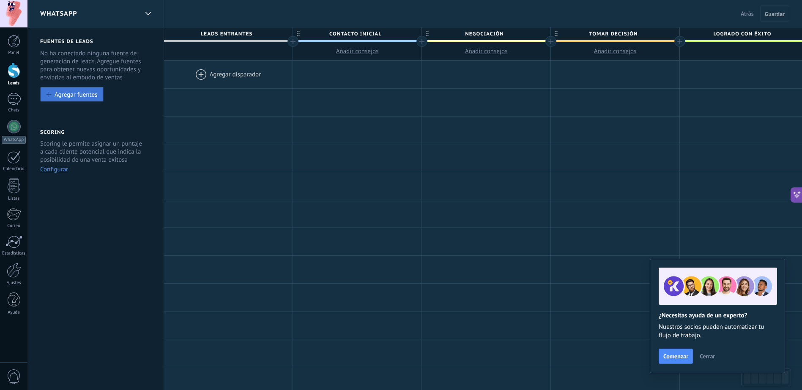
click at [86, 98] on div "Agregar fuentes" at bounding box center [76, 94] width 43 height 7
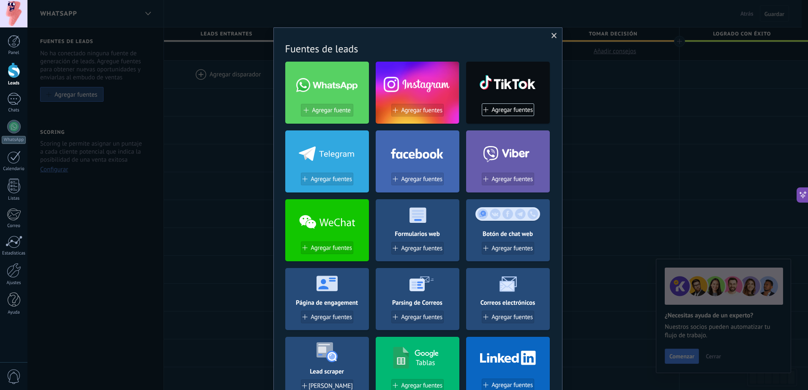
click at [319, 74] on div at bounding box center [327, 83] width 84 height 36
click at [318, 110] on span "Agregar fuente" at bounding box center [331, 110] width 38 height 7
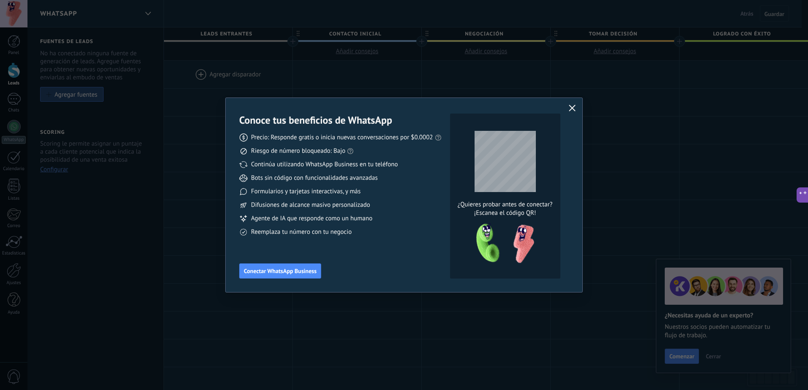
click at [569, 110] on icon "button" at bounding box center [572, 108] width 7 height 7
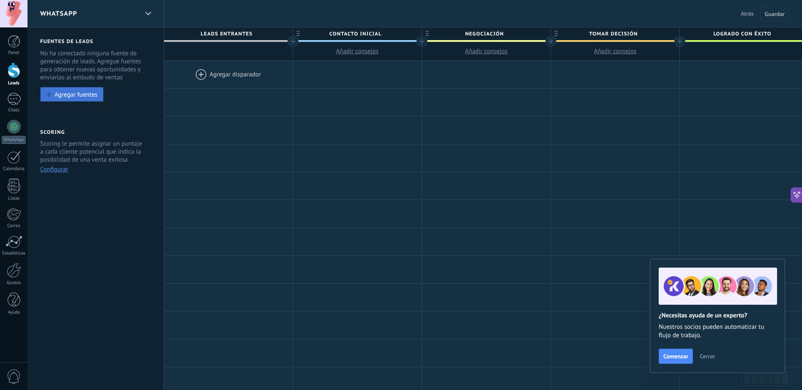
click at [87, 99] on button "Agregar fuentes" at bounding box center [71, 94] width 63 height 15
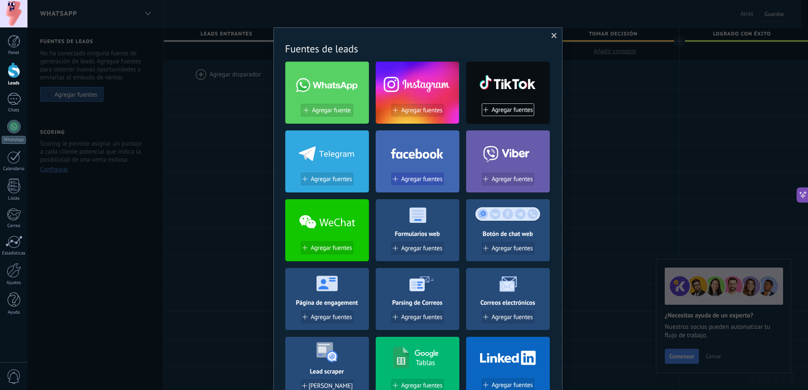
click at [430, 175] on button "Agregar fuentes" at bounding box center [417, 179] width 52 height 13
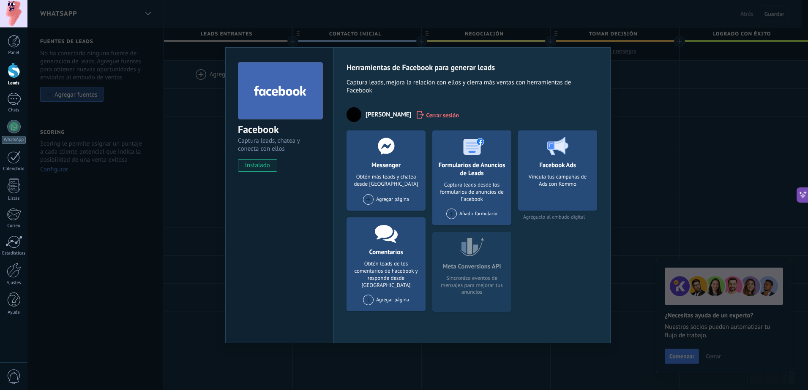
click at [397, 200] on div "Agregar página" at bounding box center [386, 199] width 46 height 11
click at [398, 211] on div "Santuario de Guía Espiritual: Reinos de la Fe" at bounding box center [419, 215] width 114 height 19
click at [366, 199] on span at bounding box center [368, 199] width 11 height 11
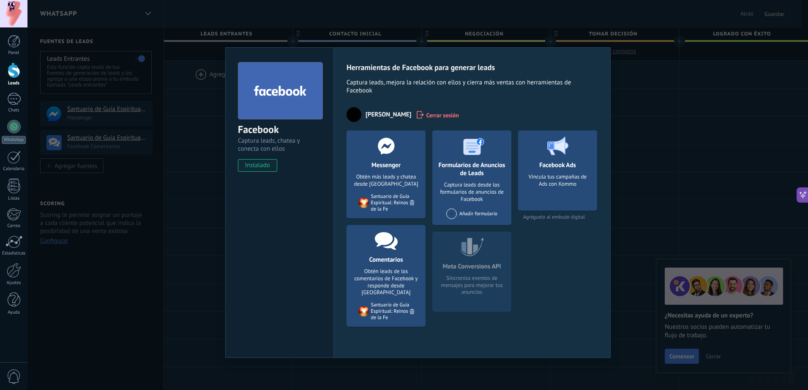
click at [570, 263] on div "Facebook Ads Vincula tus campañas de Ads con Kommo Agréguelo al embudo digital" at bounding box center [557, 232] width 79 height 203
click at [180, 82] on div "Facebook Captura leads, chatea y conecta con ellos instalado Desinstalar Herram…" at bounding box center [417, 195] width 780 height 390
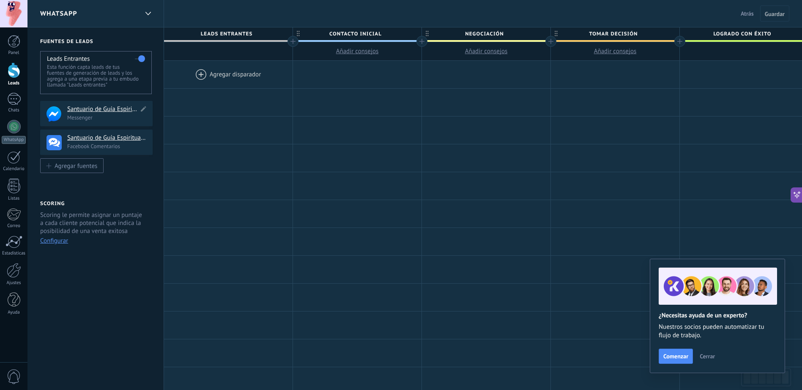
click at [83, 116] on p "Messenger" at bounding box center [107, 117] width 80 height 7
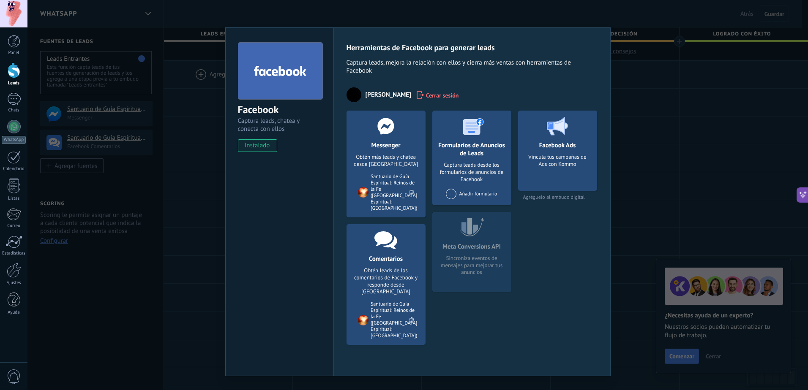
click at [646, 91] on div "Facebook Captura leads, chatea y conecta con ellos instalado Desinstalar Herram…" at bounding box center [417, 195] width 780 height 390
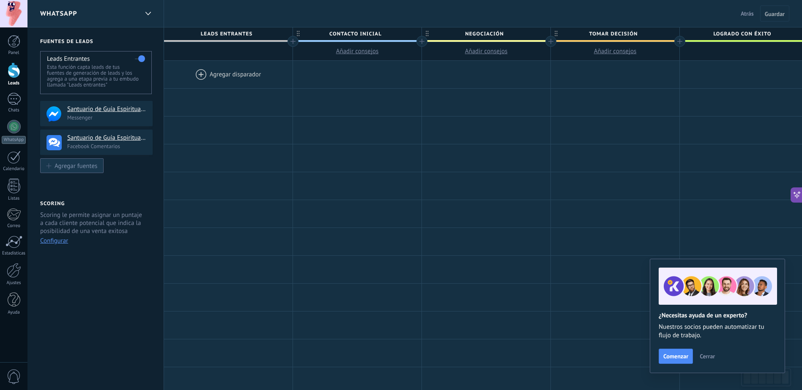
click at [83, 169] on div "Agregar fuentes" at bounding box center [76, 165] width 43 height 7
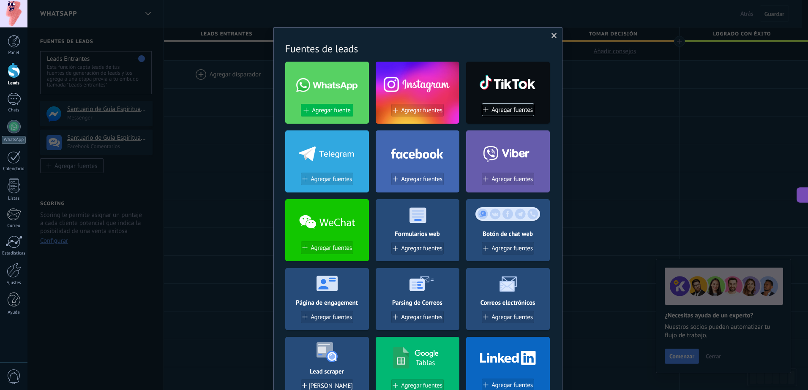
click at [324, 105] on button "Agregar fuente" at bounding box center [327, 110] width 52 height 13
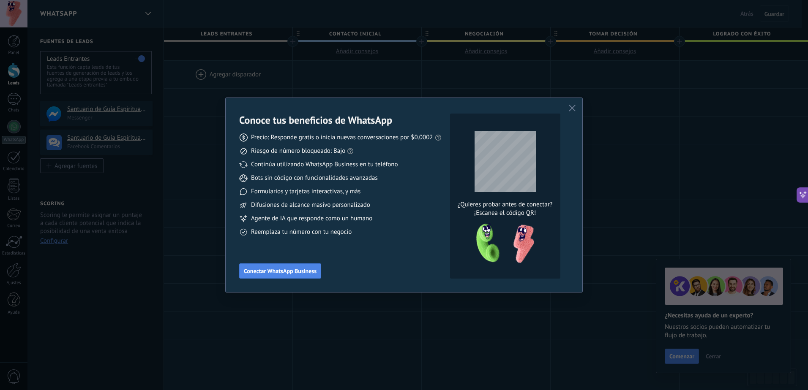
click at [273, 274] on span "Conectar WhatsApp Business" at bounding box center [280, 271] width 73 height 6
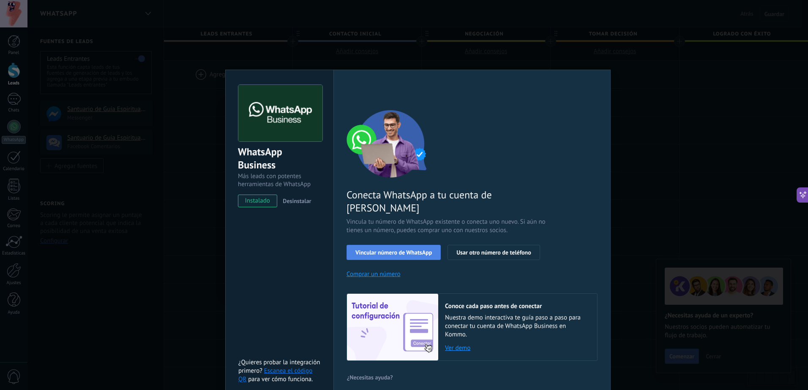
click at [413, 245] on button "Vincular número de WhatsApp" at bounding box center [393, 252] width 94 height 15
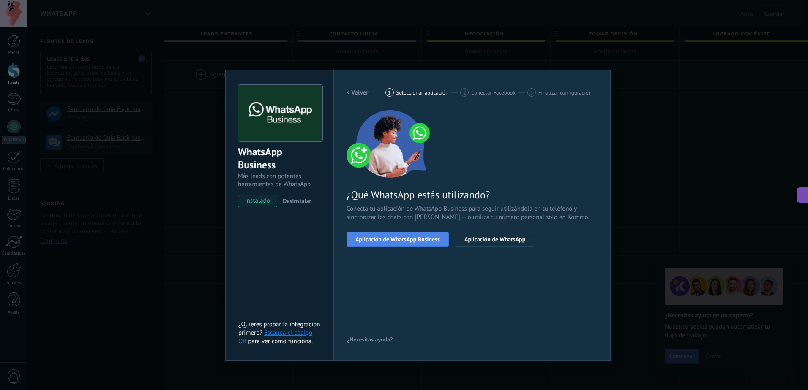
click at [421, 245] on button "Aplicación de WhatsApp Business" at bounding box center [397, 239] width 102 height 15
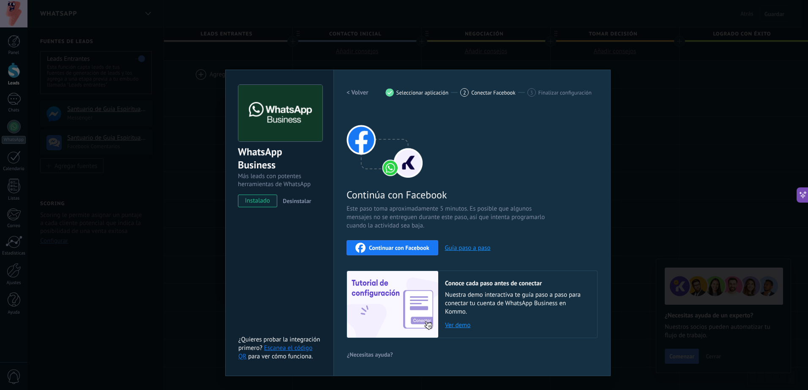
click at [459, 328] on link "Ver demo" at bounding box center [517, 326] width 144 height 8
click at [408, 248] on span "Continuar con Facebook" at bounding box center [399, 248] width 60 height 6
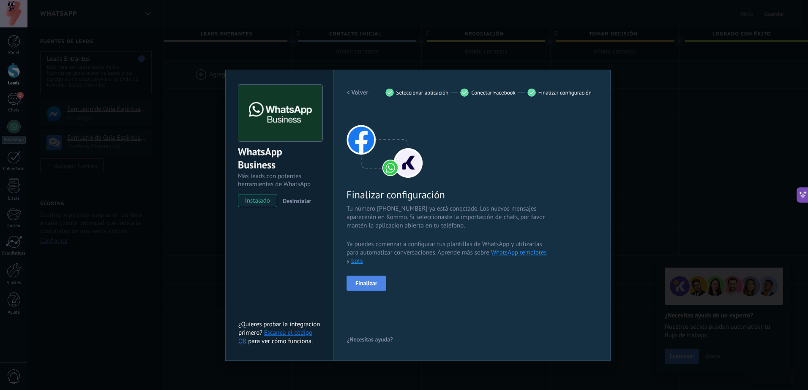
click at [374, 281] on span "Finalizar" at bounding box center [366, 284] width 22 height 6
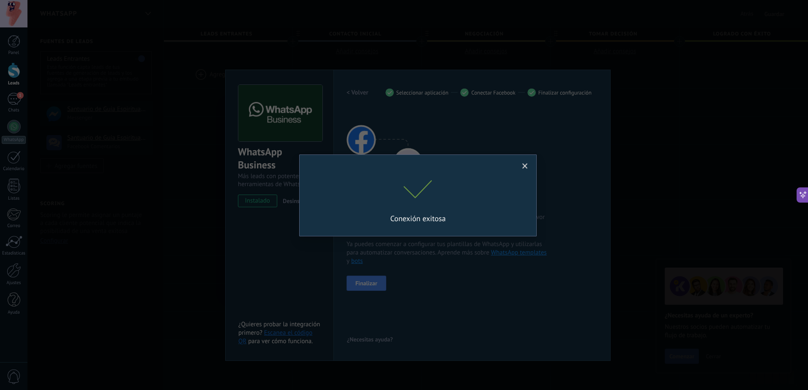
click at [529, 159] on div "Conexión exitosa" at bounding box center [417, 196] width 237 height 82
click at [528, 161] on span at bounding box center [525, 166] width 14 height 14
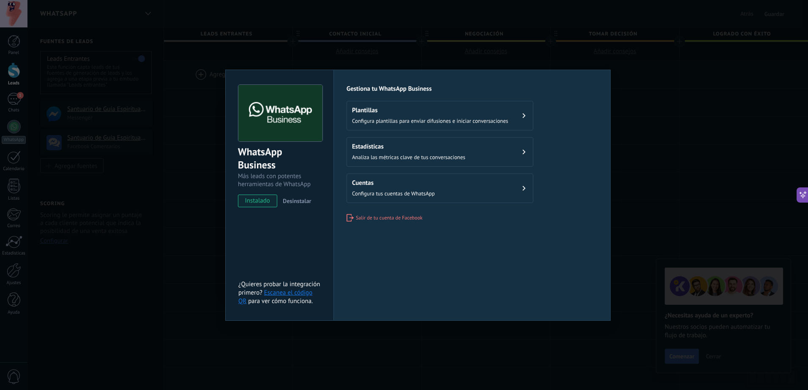
click at [490, 190] on button "Cuentas Configura tus cuentas de WhatsApp" at bounding box center [439, 189] width 187 height 30
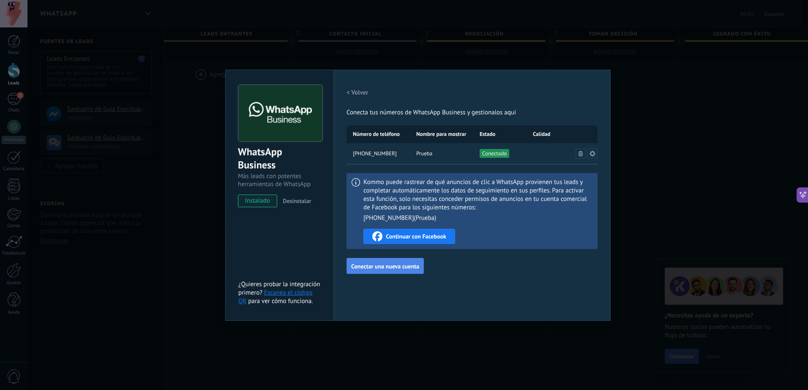
click at [384, 264] on span "Conectar una nueva cuenta" at bounding box center [385, 267] width 68 height 6
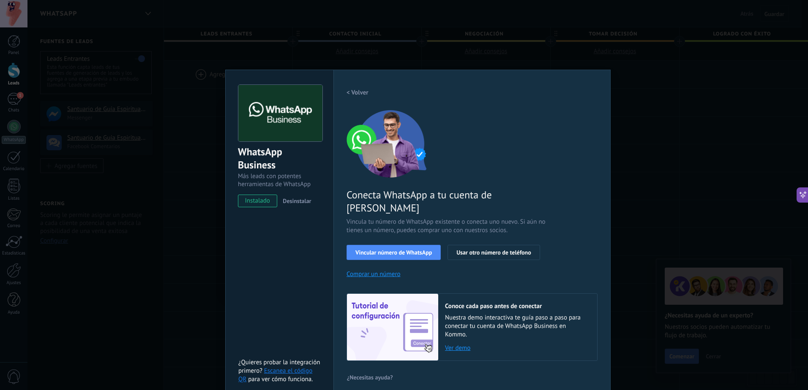
click at [354, 93] on h2 "< Volver" at bounding box center [357, 93] width 22 height 8
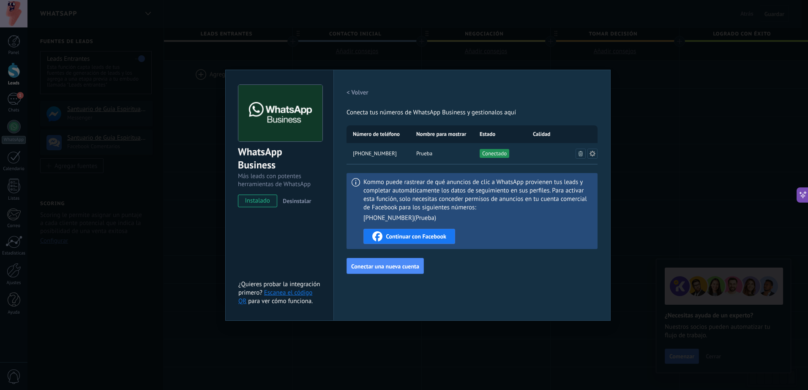
click at [648, 179] on div "WhatsApp Business Más leads con potentes herramientas de WhatsApp instalado Des…" at bounding box center [417, 195] width 780 height 390
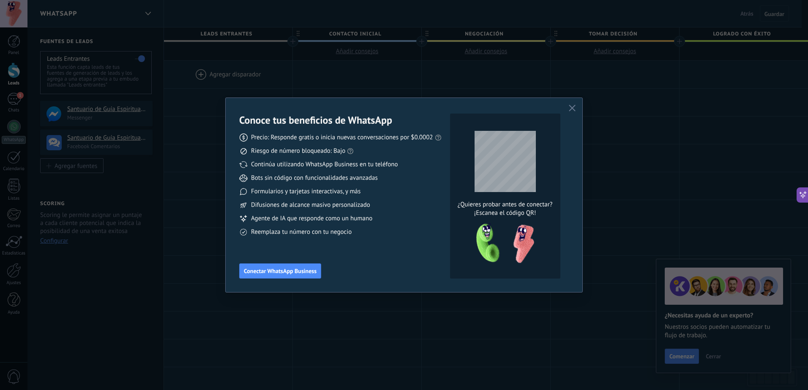
drag, startPoint x: 573, startPoint y: 104, endPoint x: 573, endPoint y: 112, distance: 8.0
click at [573, 104] on button "button" at bounding box center [572, 109] width 11 height 12
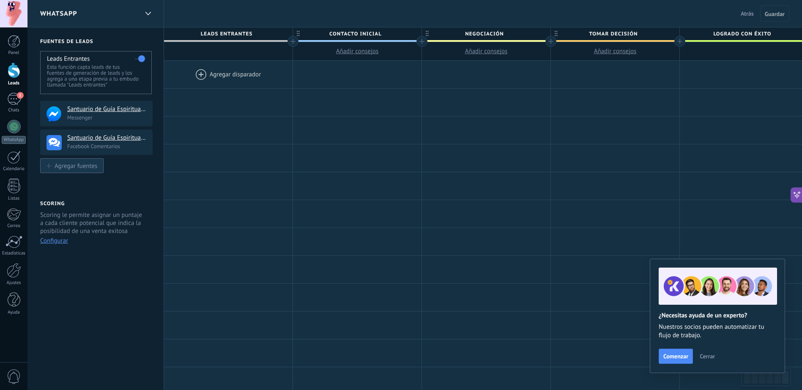
click at [95, 168] on div "Agregar fuentes" at bounding box center [76, 165] width 43 height 7
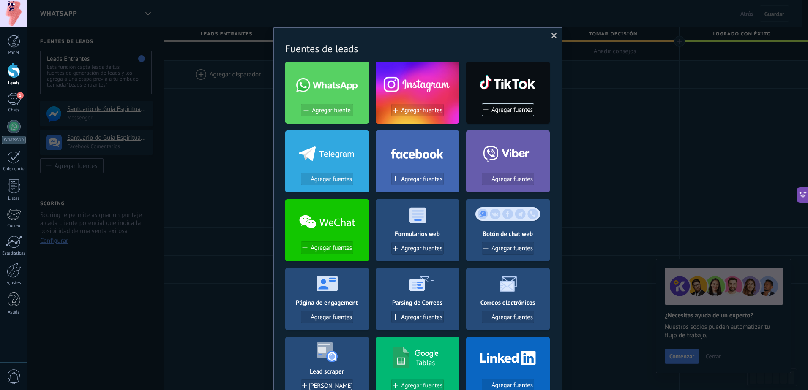
click at [330, 109] on span "Agregar fuente" at bounding box center [331, 110] width 38 height 7
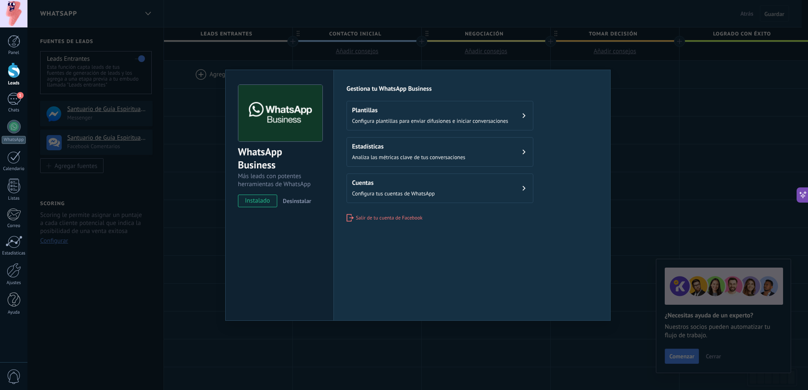
click at [424, 174] on button "Cuentas Configura tus cuentas de WhatsApp" at bounding box center [439, 189] width 187 height 30
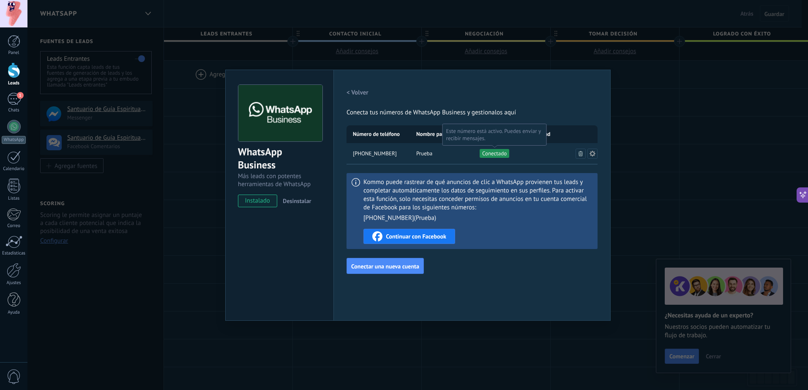
click at [495, 154] on span "Conectado" at bounding box center [495, 153] width 30 height 9
click at [592, 154] on icon at bounding box center [592, 153] width 7 height 7
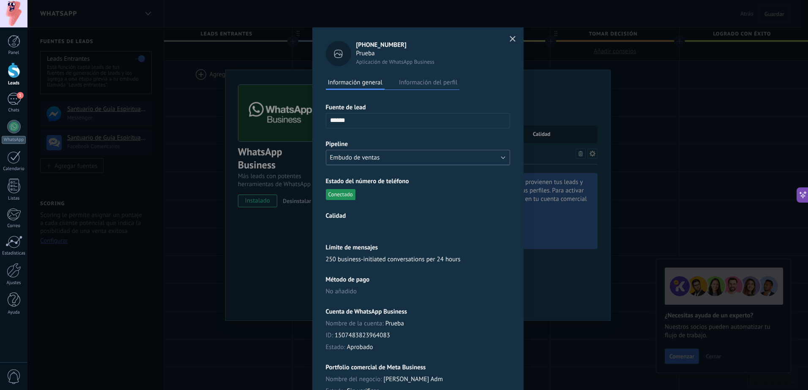
click at [422, 159] on button "Embudo de ventas" at bounding box center [418, 157] width 184 height 15
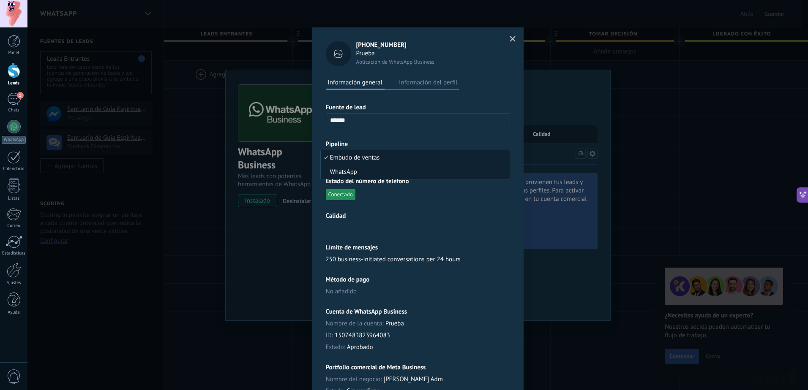
click at [402, 171] on span "WhatsApp" at bounding box center [414, 172] width 186 height 8
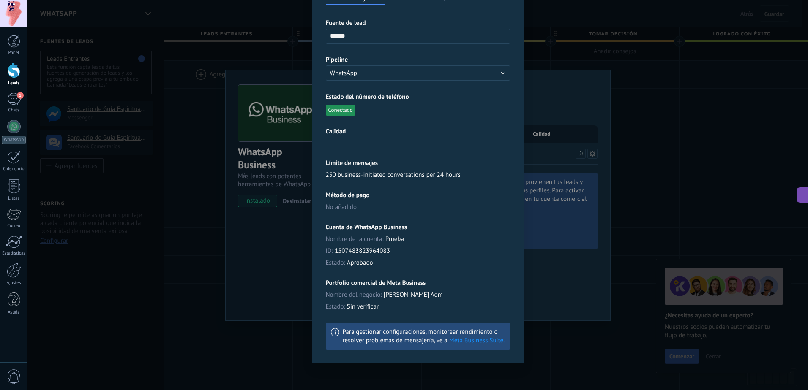
scroll to position [85, 0]
click at [354, 305] on span "Sin verificar" at bounding box center [363, 306] width 32 height 8
click at [482, 341] on link "Meta Business Suite." at bounding box center [476, 340] width 55 height 8
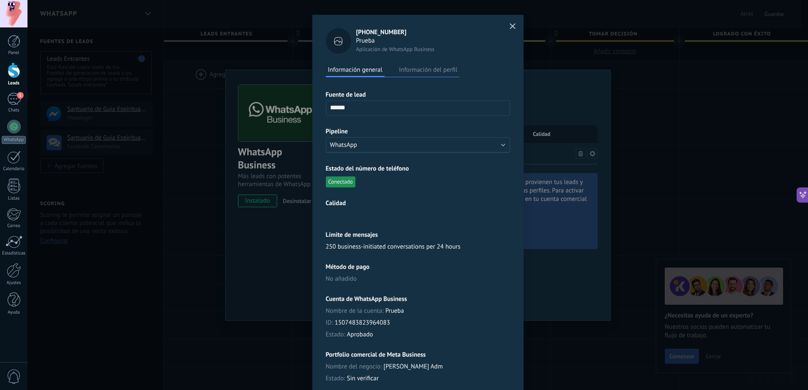
scroll to position [0, 0]
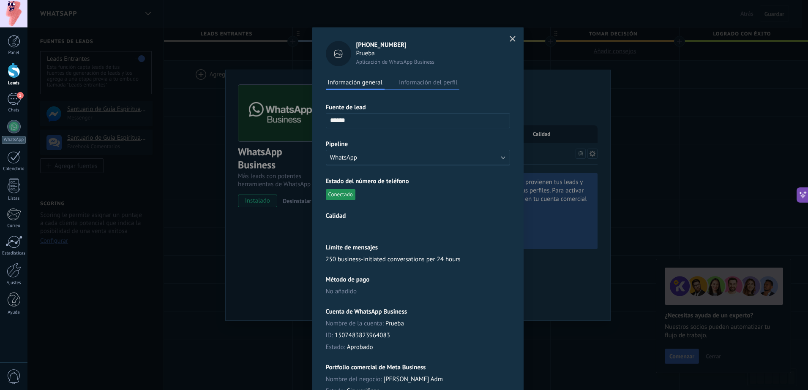
click at [334, 53] on icon at bounding box center [338, 53] width 9 height 9
click at [511, 35] on button "button" at bounding box center [512, 39] width 13 height 14
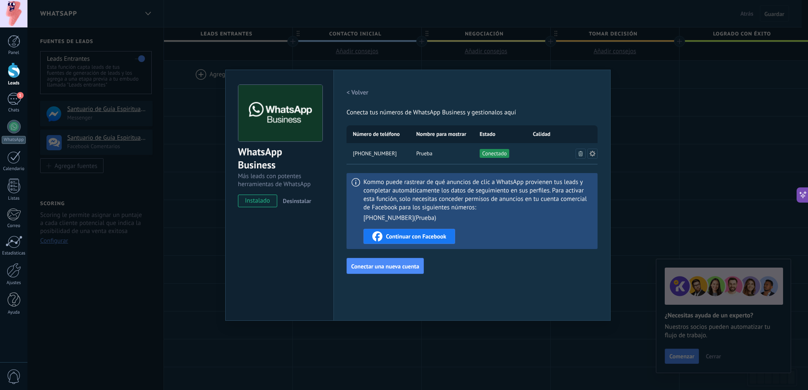
click at [423, 237] on span "Continuar con Facebook" at bounding box center [416, 237] width 60 height 6
click at [676, 99] on div "WhatsApp Business Más leads con potentes herramientas de WhatsApp instalado Des…" at bounding box center [417, 195] width 780 height 390
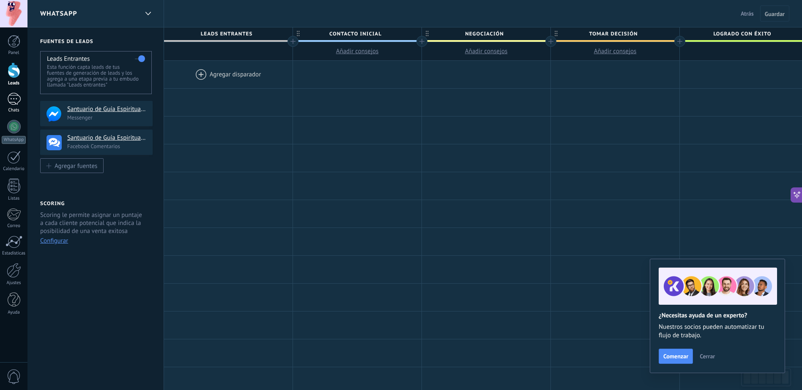
click at [14, 105] on link "1 Chats" at bounding box center [13, 103] width 27 height 20
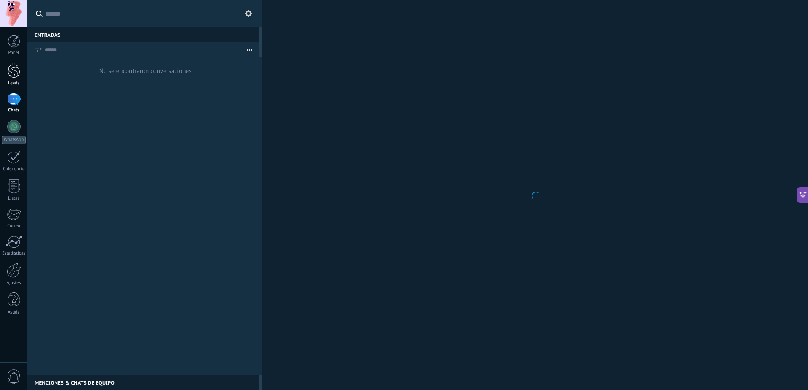
click at [22, 71] on link "Leads" at bounding box center [13, 75] width 27 height 24
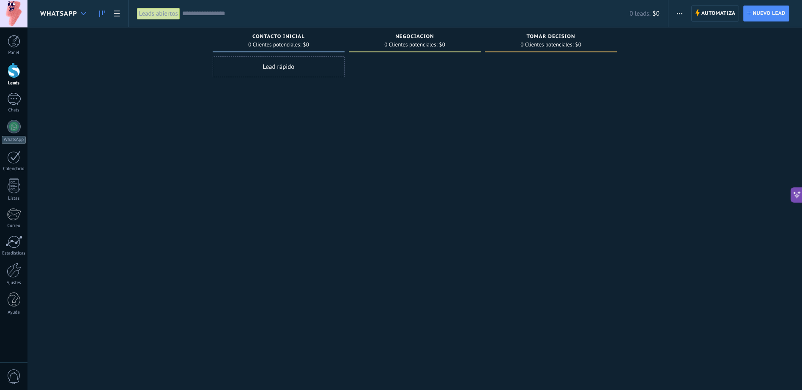
click at [87, 16] on div at bounding box center [83, 13] width 14 height 16
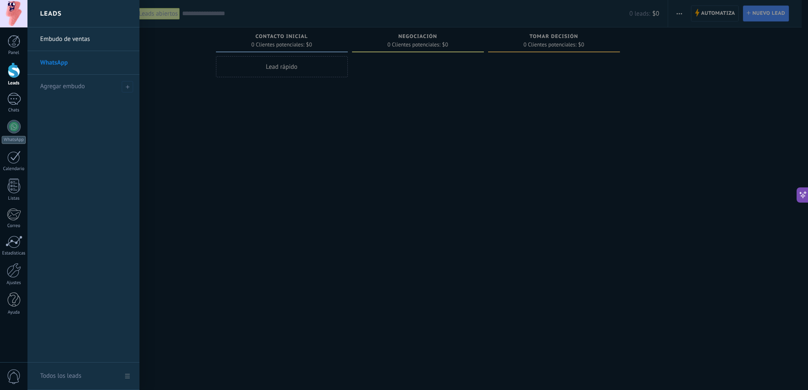
click at [60, 60] on link "WhatsApp" at bounding box center [85, 63] width 91 height 24
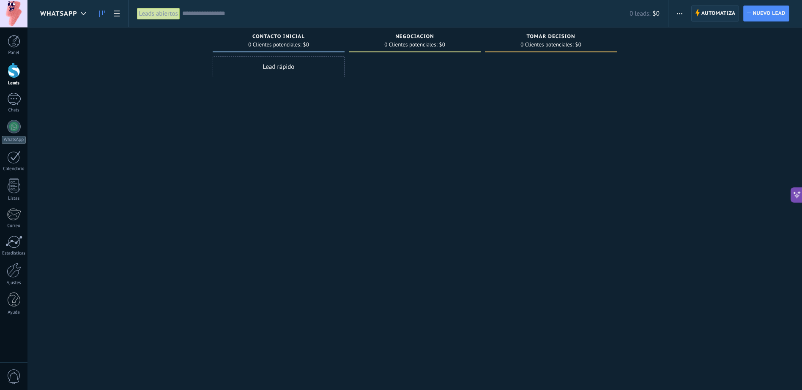
click at [705, 18] on span "Automatiza" at bounding box center [718, 13] width 34 height 15
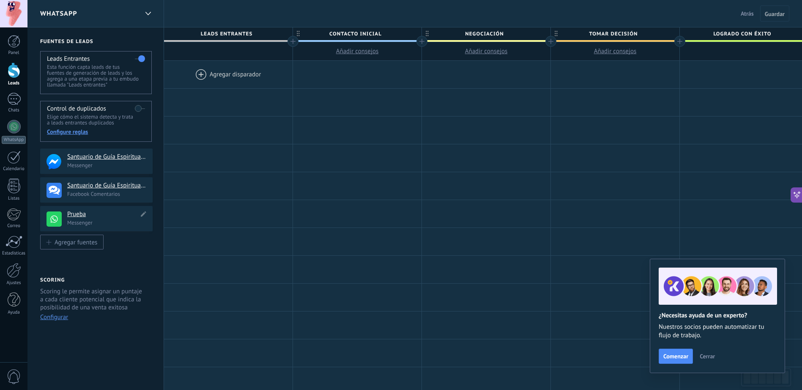
click at [103, 221] on p "Messenger" at bounding box center [107, 222] width 80 height 7
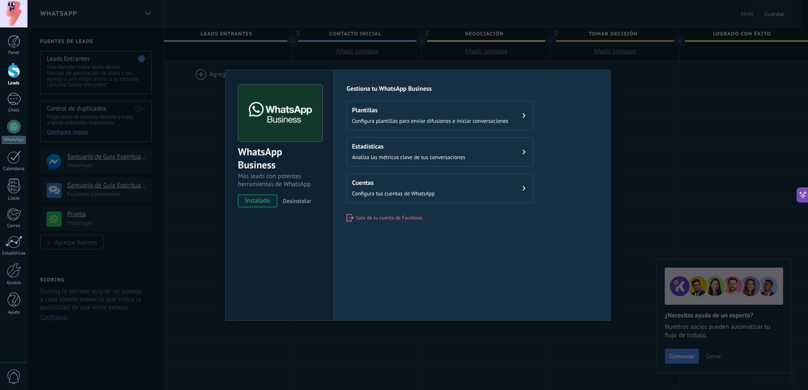
click at [703, 145] on div "WhatsApp Business Más leads con potentes herramientas de WhatsApp instalado Des…" at bounding box center [417, 195] width 780 height 390
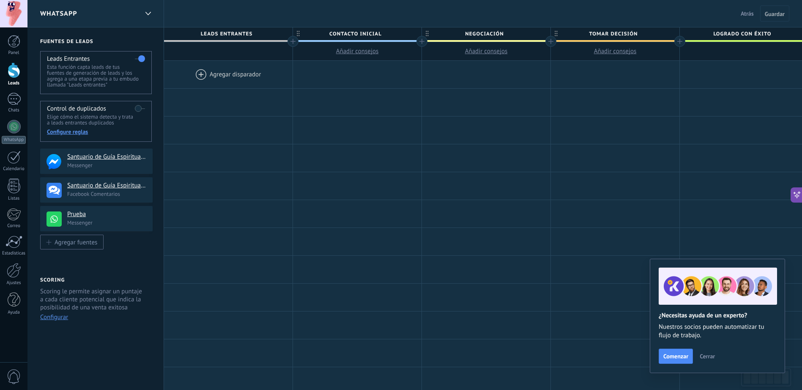
click at [226, 77] on div at bounding box center [228, 74] width 128 height 27
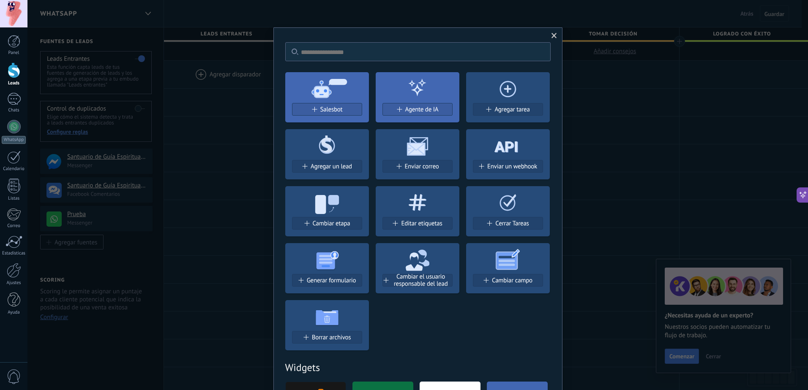
click at [555, 35] on span at bounding box center [553, 36] width 5 height 6
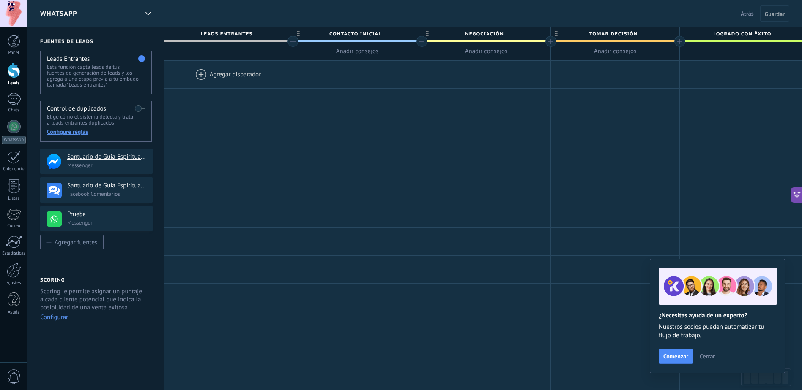
click at [709, 351] on button "Cerrar" at bounding box center [706, 356] width 23 height 13
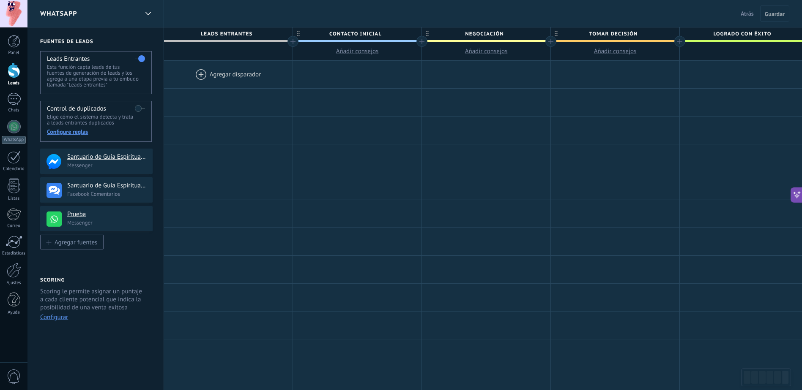
click at [136, 109] on label at bounding box center [140, 109] width 10 height 14
click at [16, 103] on div "1" at bounding box center [14, 99] width 14 height 12
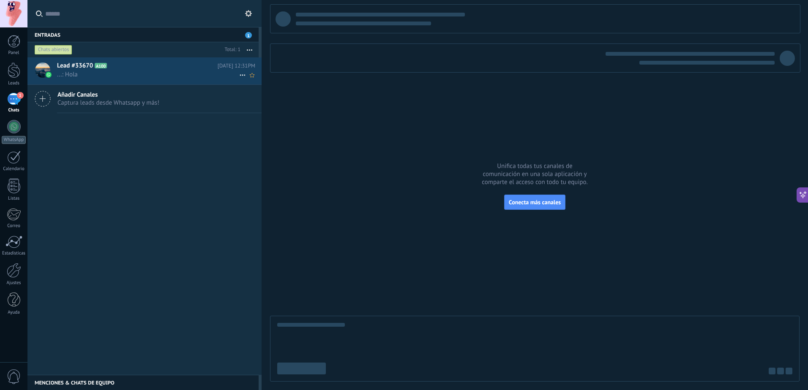
click at [124, 68] on h2 "Lead #33670 A100" at bounding box center [137, 66] width 161 height 8
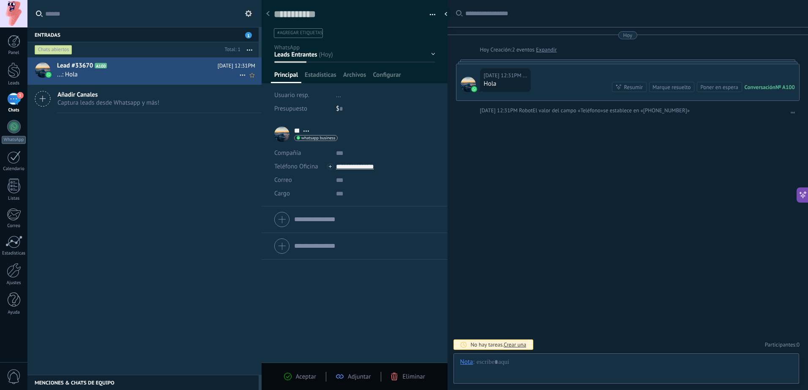
scroll to position [13, 0]
click at [556, 367] on div at bounding box center [626, 370] width 332 height 25
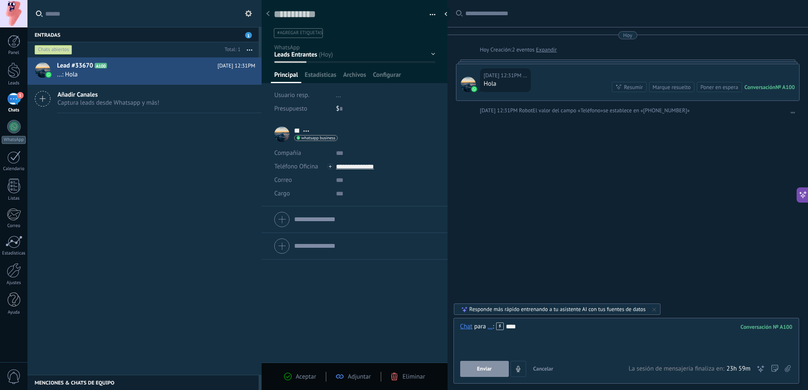
click at [475, 371] on button "Enviar" at bounding box center [484, 369] width 49 height 16
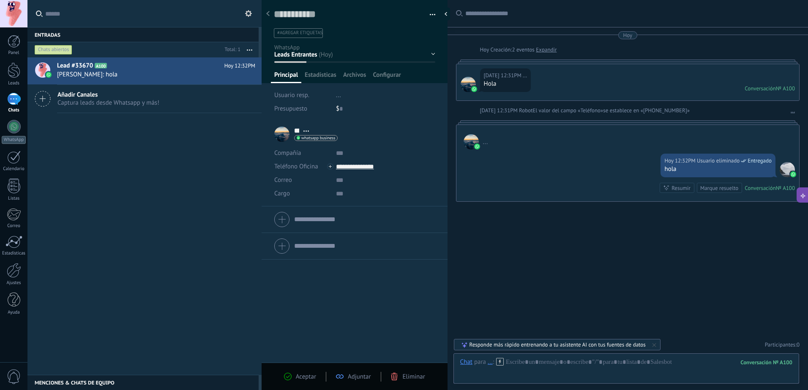
click at [305, 374] on span "Aceptar" at bounding box center [306, 377] width 20 height 8
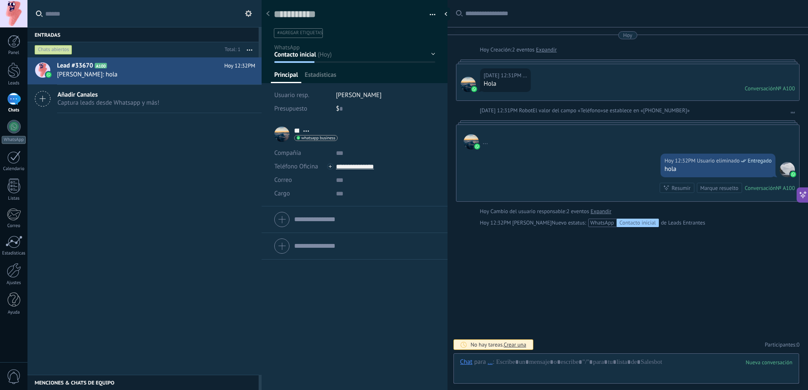
scroll to position [13, 0]
click at [539, 84] on div "Hoy 12:31PM ... Hola Conversación № A100 Conversación № A100" at bounding box center [627, 82] width 343 height 36
click at [531, 138] on div "..." at bounding box center [627, 137] width 343 height 25
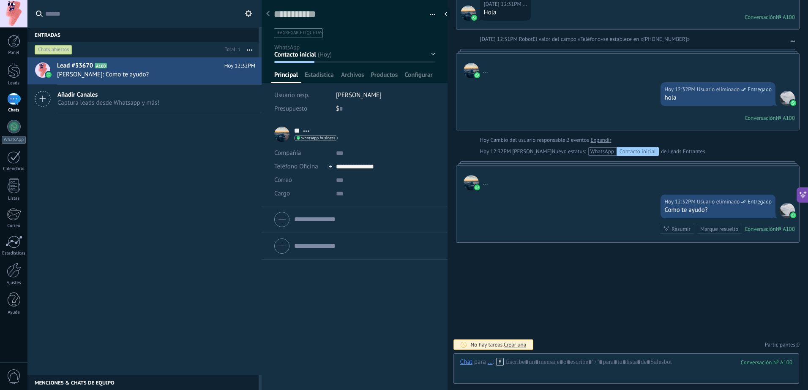
click at [267, 16] on icon at bounding box center [267, 13] width 3 height 5
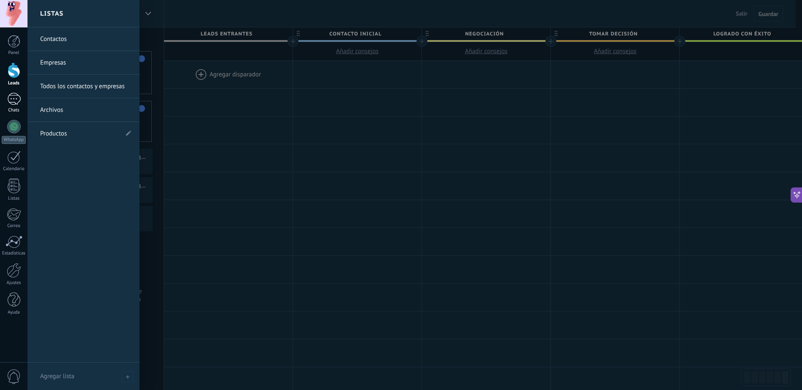
click at [11, 102] on div "1" at bounding box center [14, 99] width 14 height 12
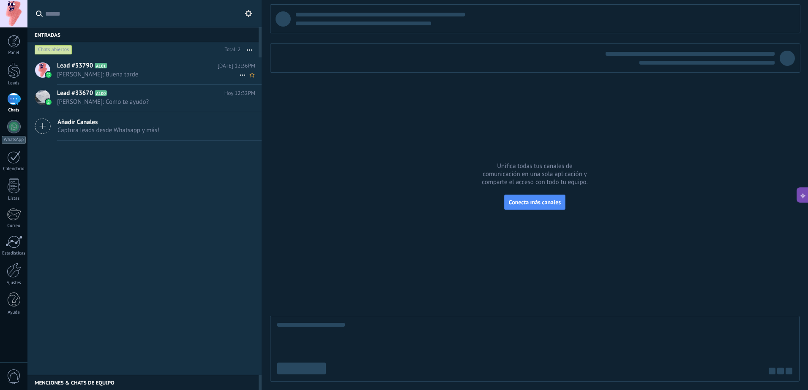
click at [117, 67] on h2 "Lead #33790 A101" at bounding box center [137, 66] width 161 height 8
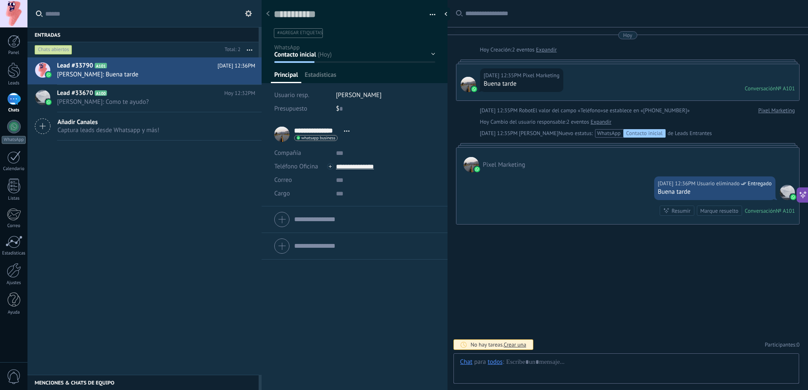
scroll to position [13, 0]
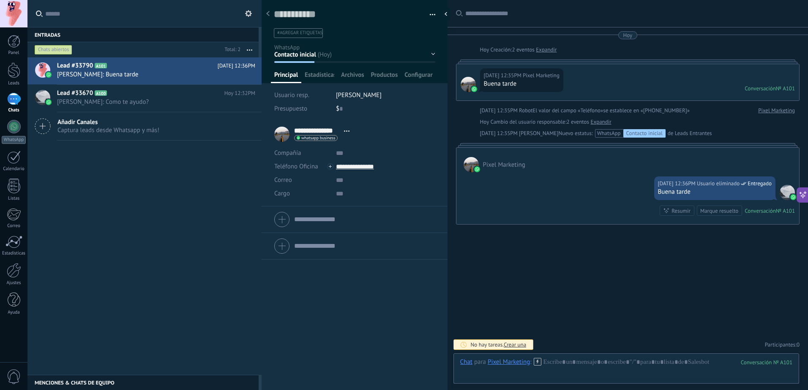
click at [268, 14] on div at bounding box center [268, 14] width 12 height 16
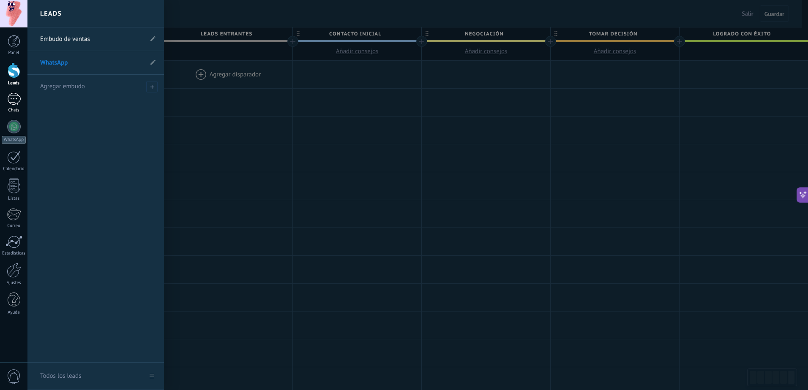
click at [12, 93] on div "1" at bounding box center [14, 99] width 14 height 12
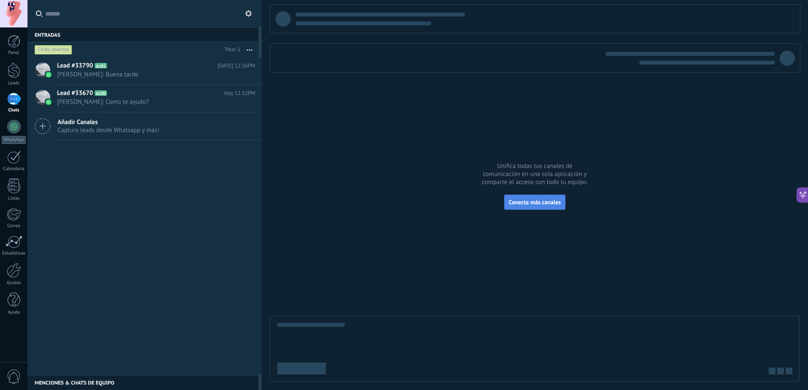
click at [548, 209] on button "Conecta más canales" at bounding box center [534, 202] width 61 height 15
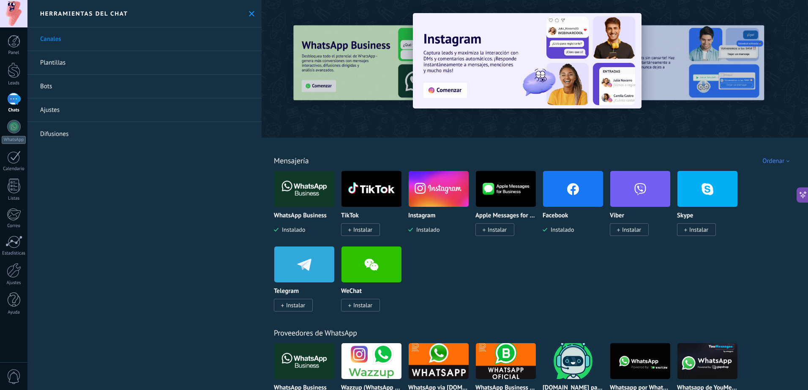
click at [250, 15] on use at bounding box center [251, 13] width 5 height 5
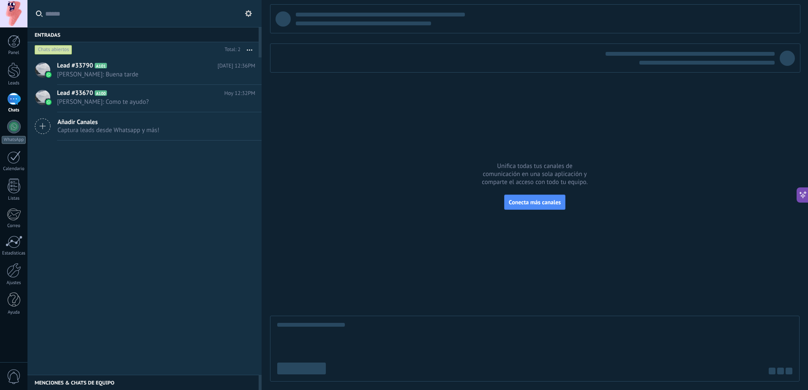
click at [246, 49] on button "button" at bounding box center [249, 49] width 18 height 15
click at [247, 49] on button "button" at bounding box center [249, 49] width 18 height 15
click at [19, 101] on div "1" at bounding box center [14, 99] width 14 height 12
click at [141, 67] on h2 "Lead #33790 A101" at bounding box center [137, 66] width 161 height 8
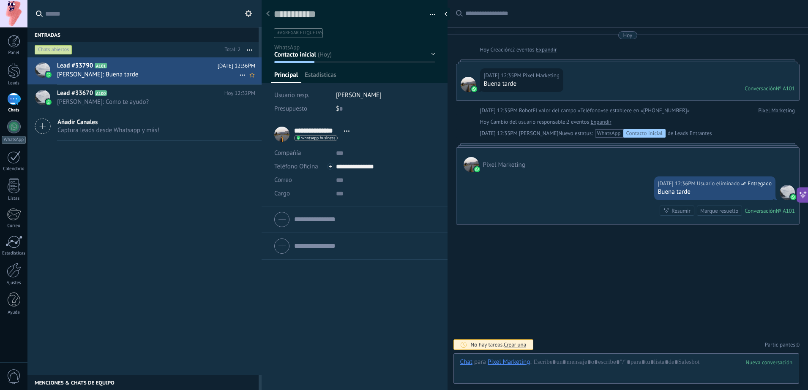
scroll to position [13, 0]
click at [430, 15] on span "button" at bounding box center [433, 16] width 6 height 2
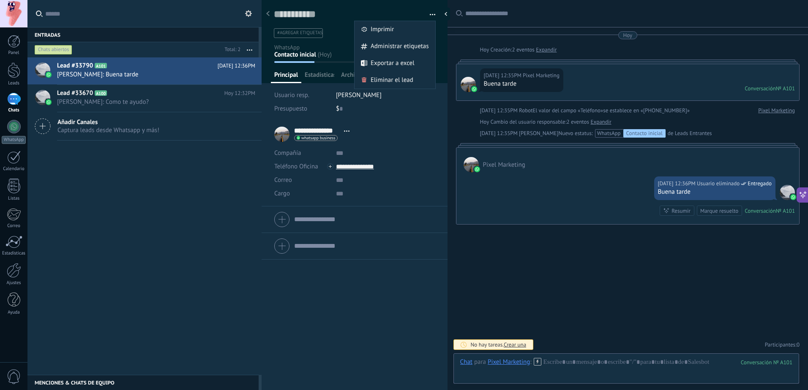
drag, startPoint x: 521, startPoint y: 255, endPoint x: 532, endPoint y: 259, distance: 11.2
click at [523, 256] on div "Buscar Carga más Hoy Hoy Creación: 2 eventos Expandir Hoy 12:35PM Pixel Marketi…" at bounding box center [627, 195] width 360 height 390
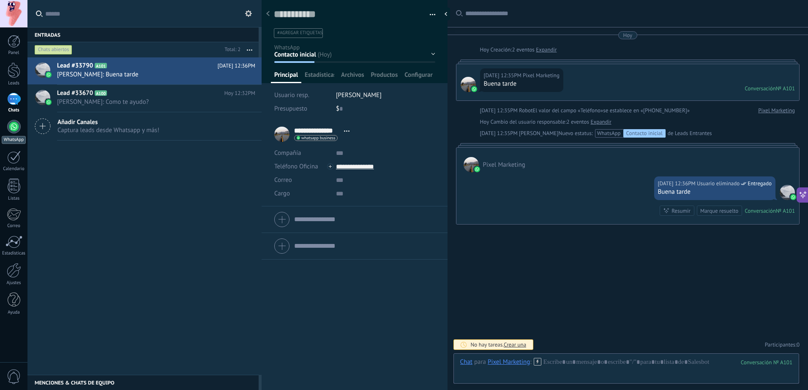
click at [13, 128] on div at bounding box center [14, 127] width 14 height 14
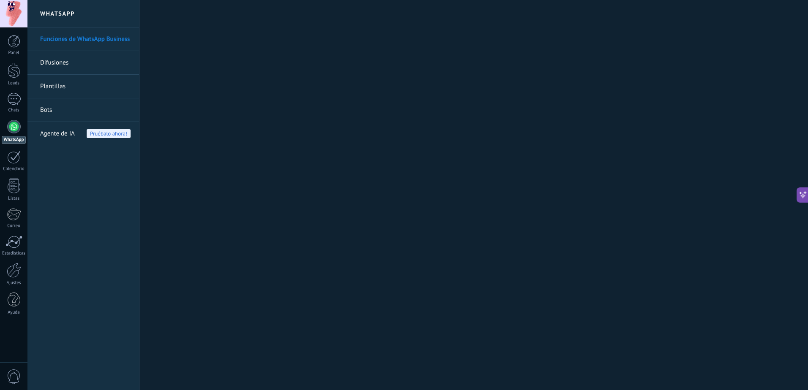
click at [11, 91] on div "Panel Leads 1 Chats WhatsApp Clientes" at bounding box center [13, 179] width 27 height 289
click at [11, 97] on div "1" at bounding box center [14, 99] width 14 height 12
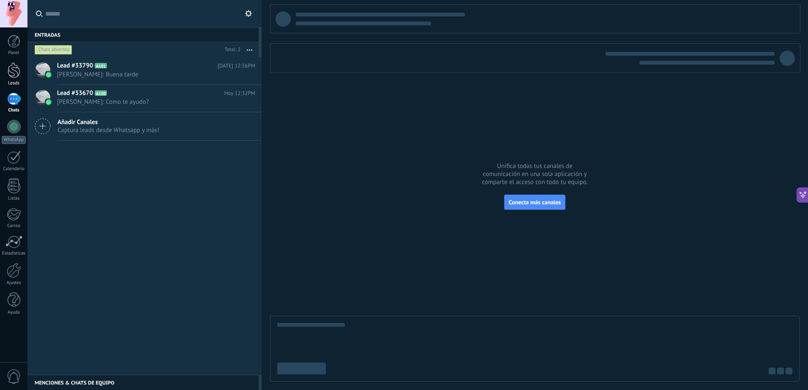
click at [14, 81] on div "Leads" at bounding box center [14, 83] width 25 height 5
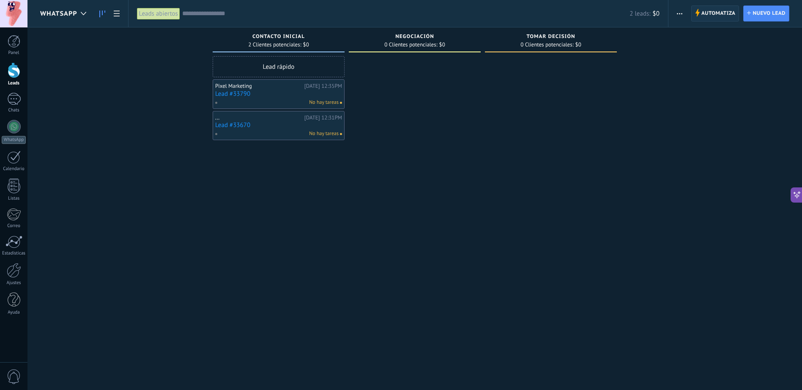
click at [709, 11] on span "Automatiza" at bounding box center [718, 13] width 34 height 15
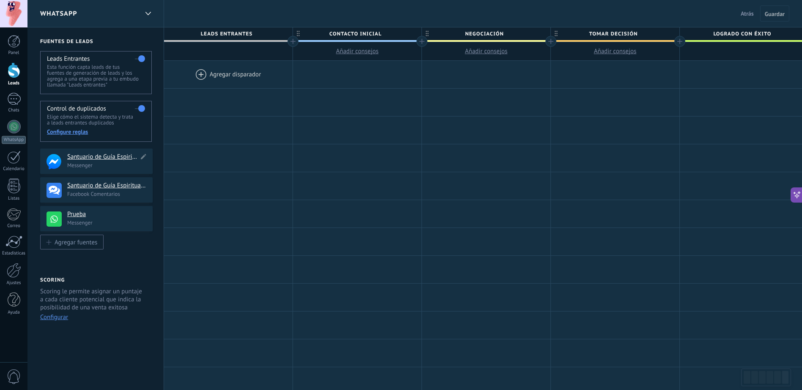
click at [86, 160] on h4 "Santuario de Guía Espiritual: Reinos de la Fe" at bounding box center [102, 157] width 71 height 8
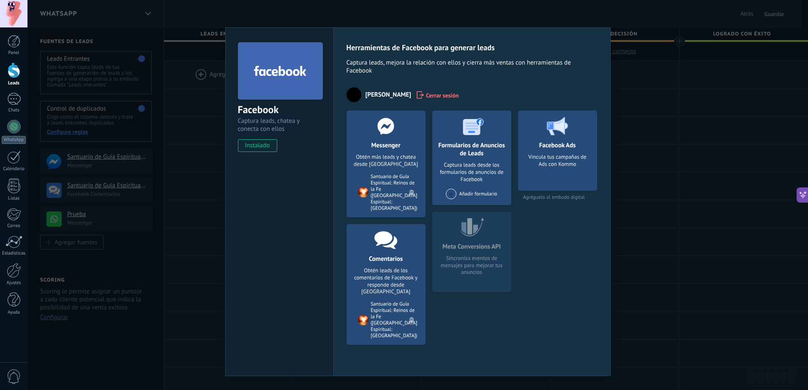
click at [664, 106] on div "Facebook Captura leads, chatea y conecta con ellos instalado Desinstalar Herram…" at bounding box center [417, 195] width 780 height 390
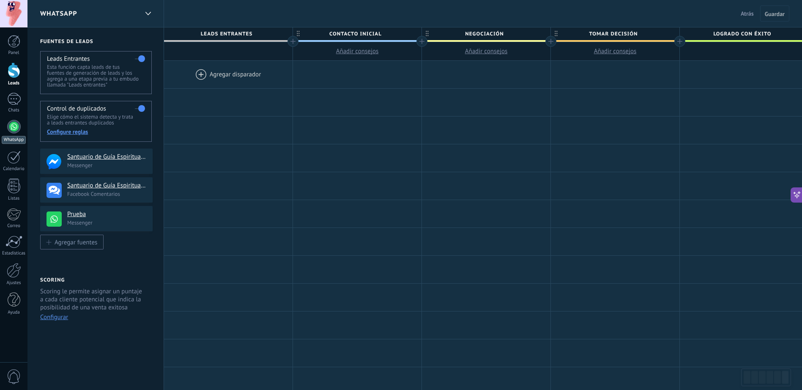
click at [14, 128] on div at bounding box center [14, 127] width 14 height 14
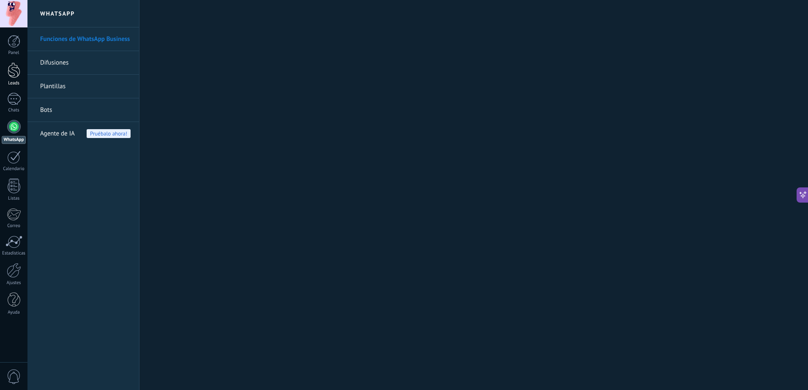
click at [14, 86] on div "Leads" at bounding box center [14, 83] width 25 height 5
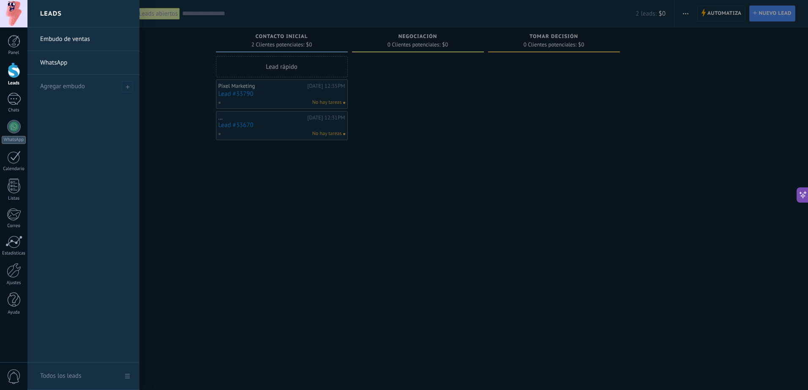
click at [68, 66] on link "WhatsApp" at bounding box center [85, 63] width 91 height 24
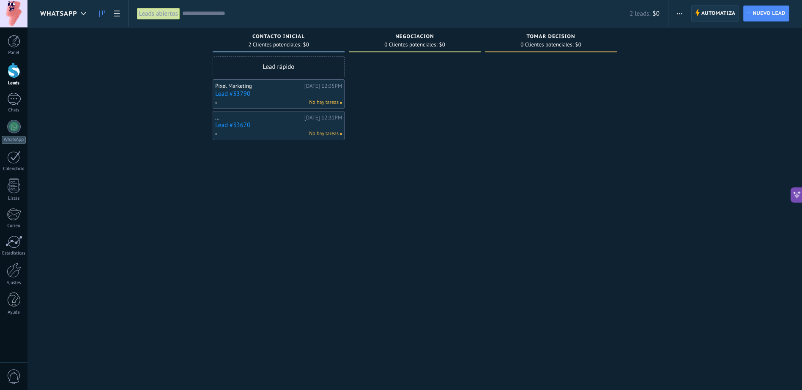
click at [706, 15] on span "Automatiza" at bounding box center [718, 13] width 34 height 15
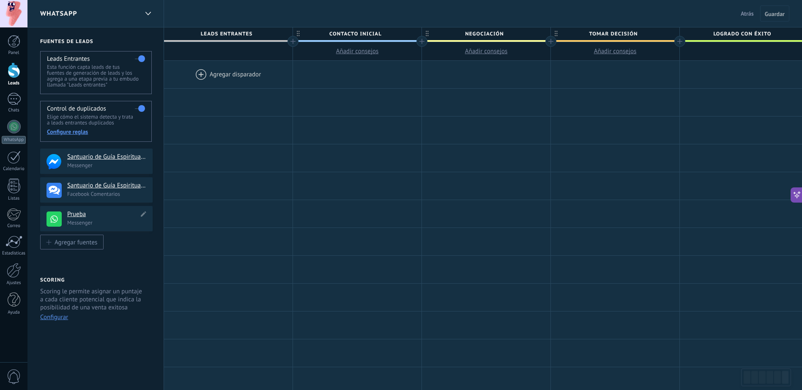
click at [96, 217] on h4 "Prueba" at bounding box center [102, 214] width 71 height 8
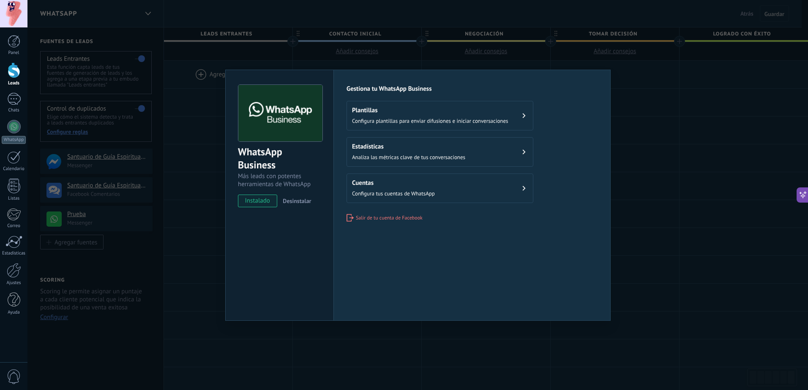
click at [396, 189] on div "Cuentas Configura tus cuentas de WhatsApp" at bounding box center [393, 188] width 83 height 19
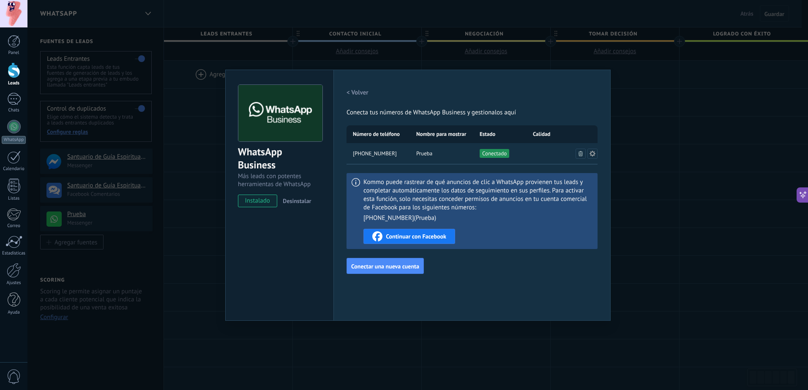
click at [418, 241] on div "Continuar con Facebook" at bounding box center [409, 237] width 74 height 10
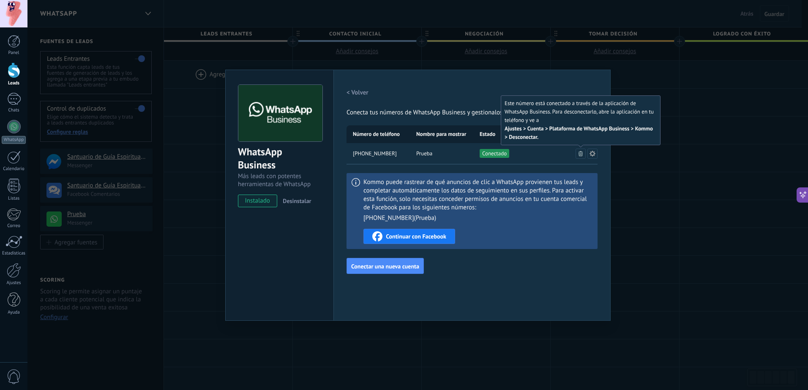
click at [575, 151] on button at bounding box center [580, 154] width 10 height 10
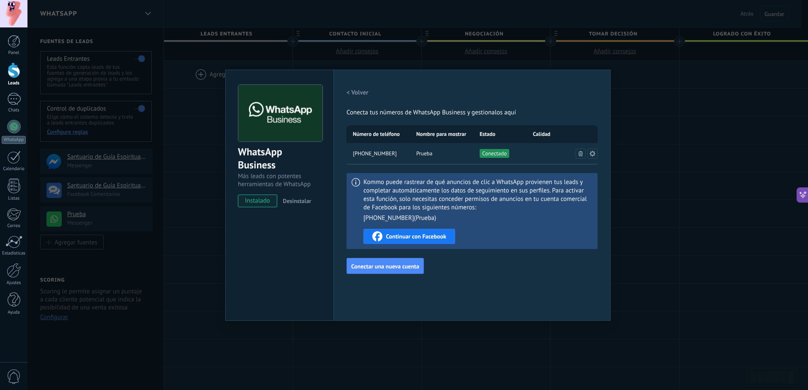
click at [590, 153] on icon at bounding box center [592, 153] width 6 height 6
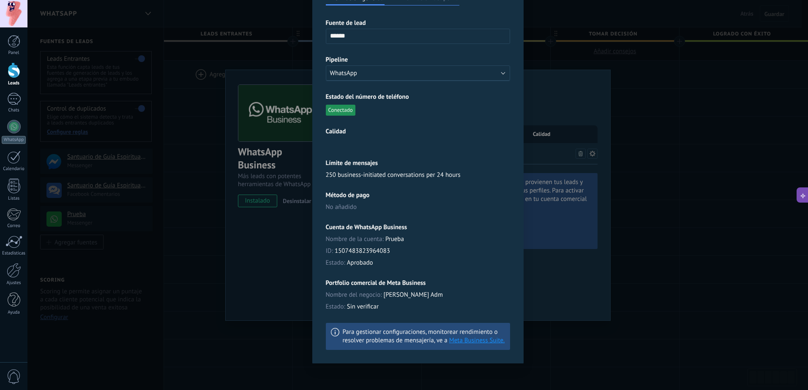
scroll to position [85, 0]
click at [466, 338] on link "Meta Business Suite." at bounding box center [476, 340] width 55 height 8
click at [264, 139] on div "**********" at bounding box center [417, 195] width 780 height 390
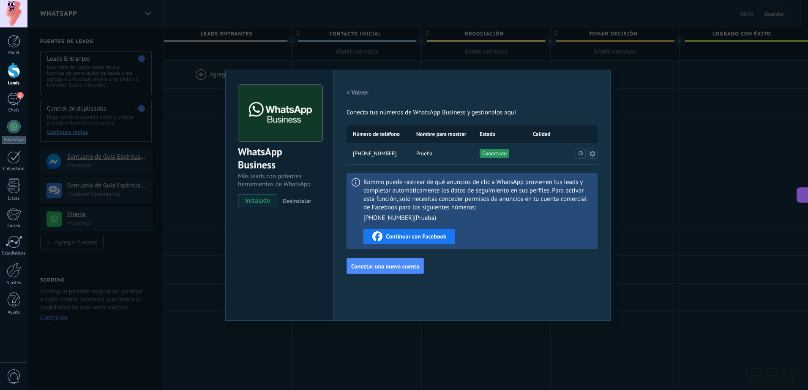
scroll to position [0, 0]
click at [647, 167] on div "WhatsApp Business Más leads con potentes herramientas de WhatsApp instalado Des…" at bounding box center [417, 195] width 780 height 390
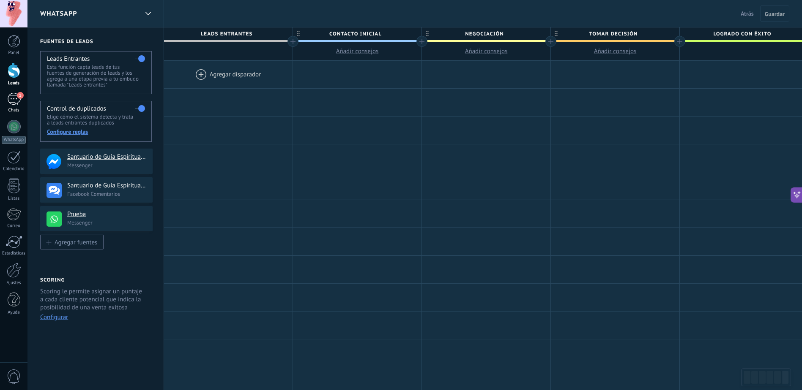
click at [12, 103] on div "1" at bounding box center [14, 99] width 14 height 12
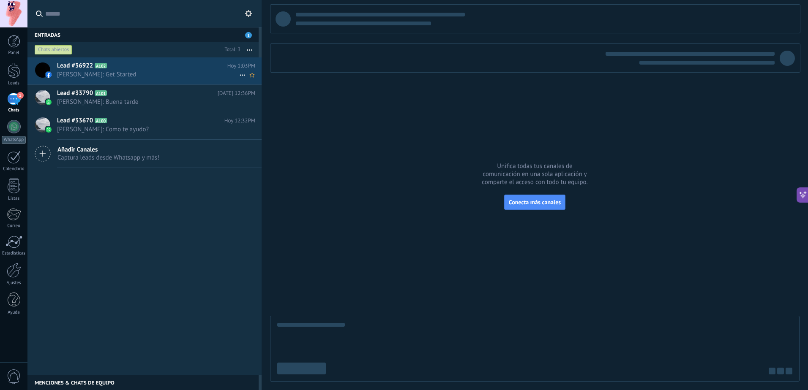
click at [141, 71] on span "Samir Guzman: Get Started" at bounding box center [148, 75] width 182 height 8
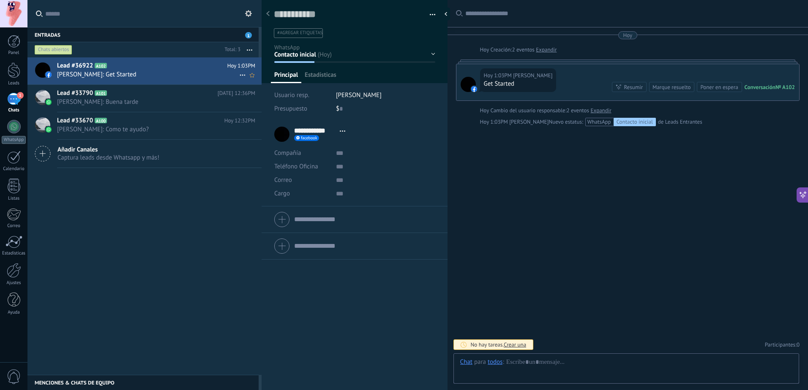
scroll to position [13, 0]
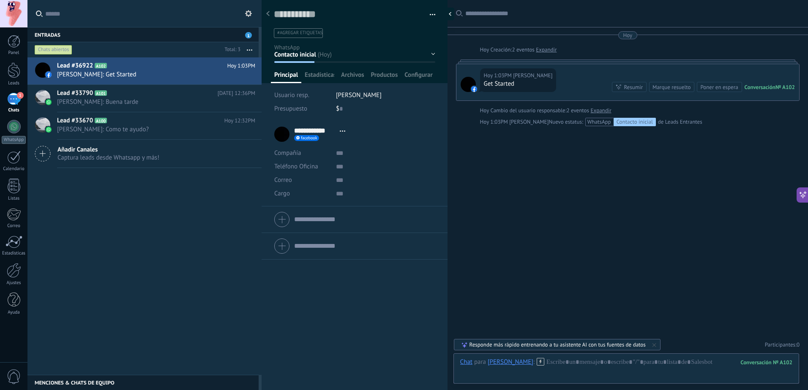
drag, startPoint x: 446, startPoint y: 12, endPoint x: 447, endPoint y: 16, distance: 4.4
click at [446, 12] on div at bounding box center [448, 14] width 13 height 13
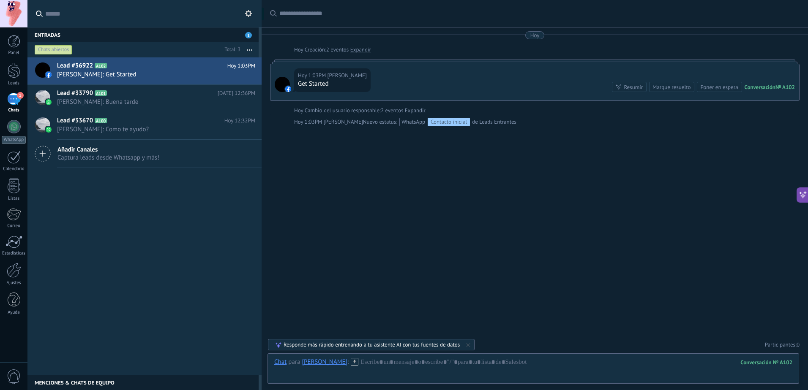
scroll to position [8, 0]
click at [433, 361] on div at bounding box center [533, 370] width 518 height 25
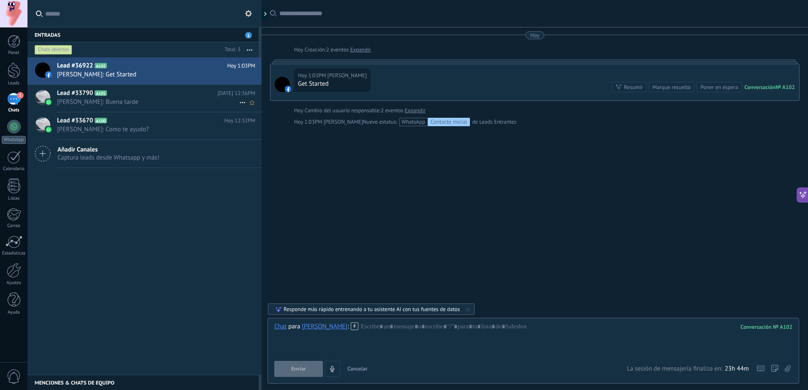
click at [181, 94] on h2 "Lead #33790 A101" at bounding box center [137, 93] width 161 height 8
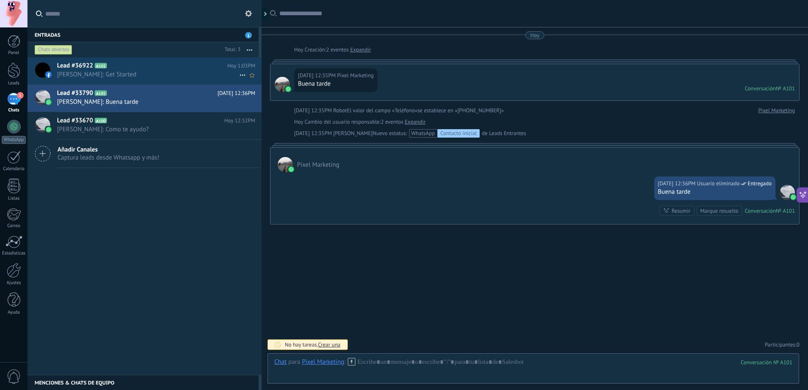
click at [179, 71] on span "Samir Guzman: Get Started" at bounding box center [148, 75] width 182 height 8
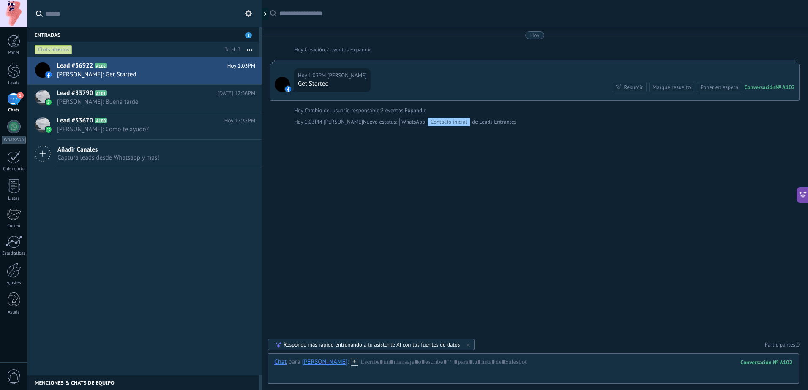
click at [186, 39] on div "Entradas 1" at bounding box center [142, 34] width 231 height 15
click at [186, 37] on div "Entradas 1" at bounding box center [142, 34] width 231 height 15
click at [391, 189] on div "Buscar Carga más Hoy Hoy Creación: 2 eventos Expandir Hoy 1:03PM Samir Guzman G…" at bounding box center [535, 195] width 546 height 390
click at [439, 364] on div at bounding box center [533, 370] width 518 height 25
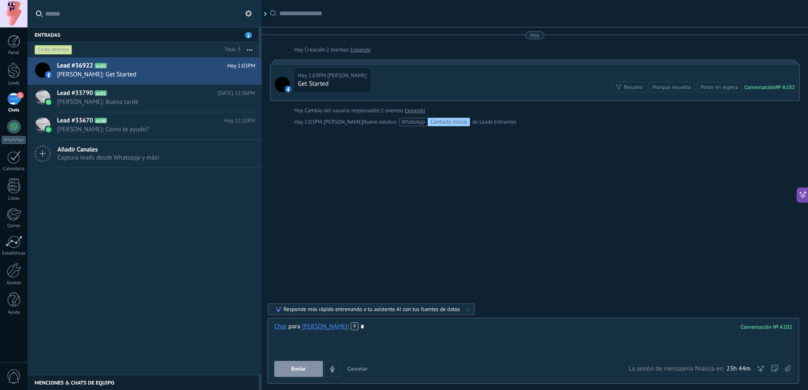
click at [303, 368] on span "Enviar" at bounding box center [298, 369] width 15 height 6
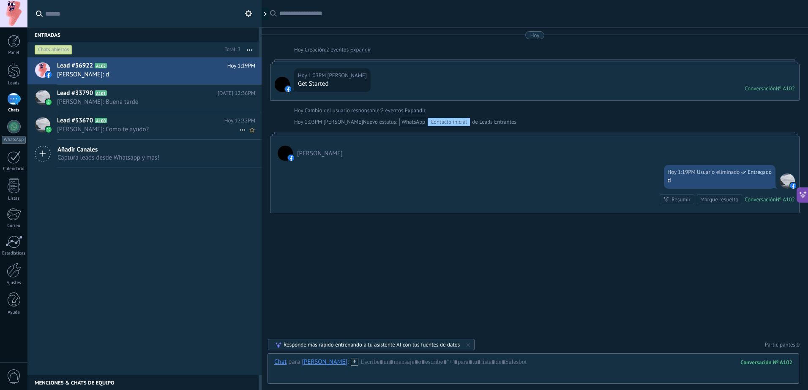
click at [174, 125] on h2 "Lead #33670 A100" at bounding box center [140, 121] width 167 height 8
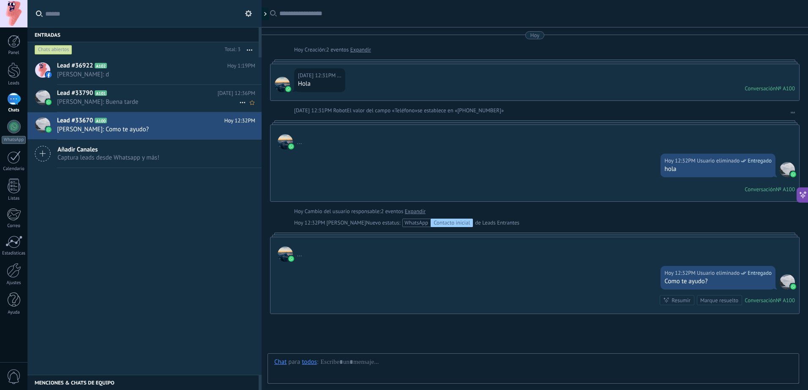
scroll to position [71, 0]
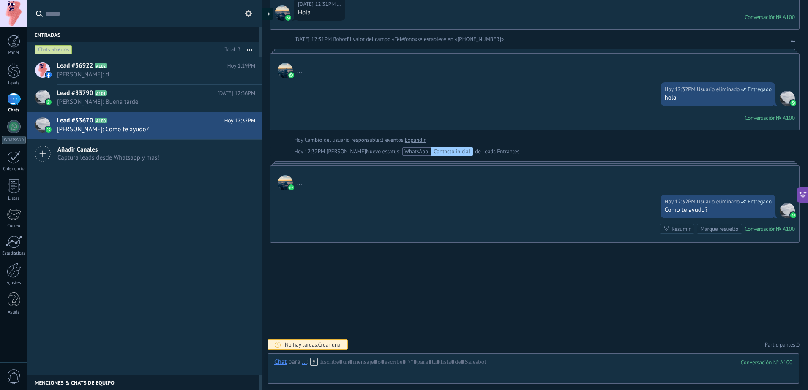
click at [266, 14] on div at bounding box center [266, 14] width 13 height 13
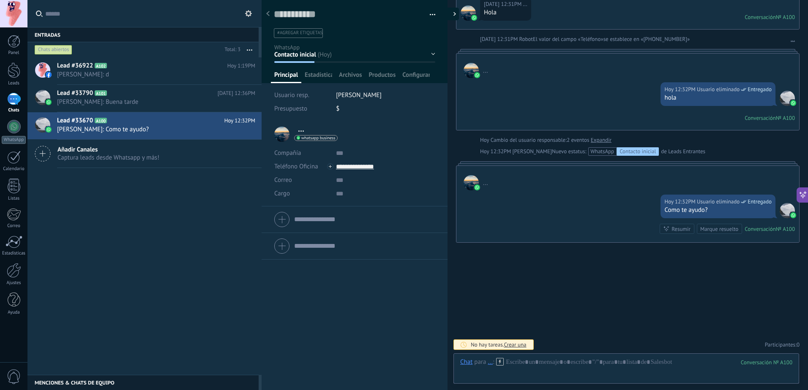
scroll to position [13, 0]
click at [150, 98] on span "Samer Guzman: Buena tarde" at bounding box center [148, 102] width 182 height 8
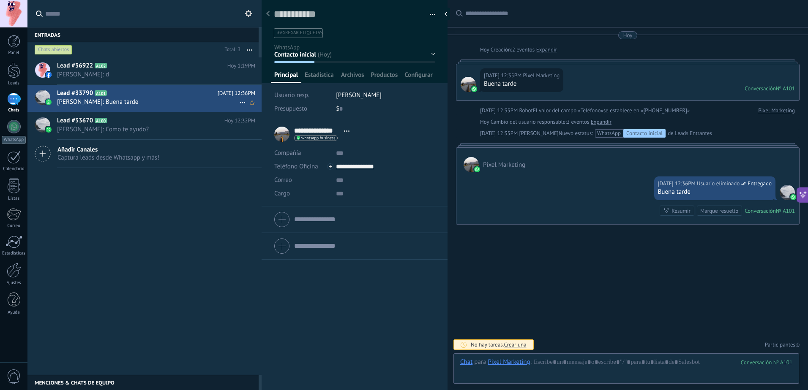
scroll to position [13, 0]
click at [138, 76] on span "[PERSON_NAME]: d" at bounding box center [148, 75] width 182 height 8
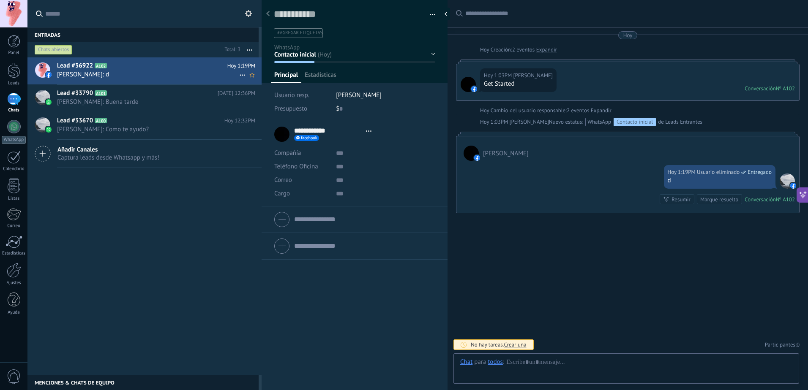
scroll to position [13, 0]
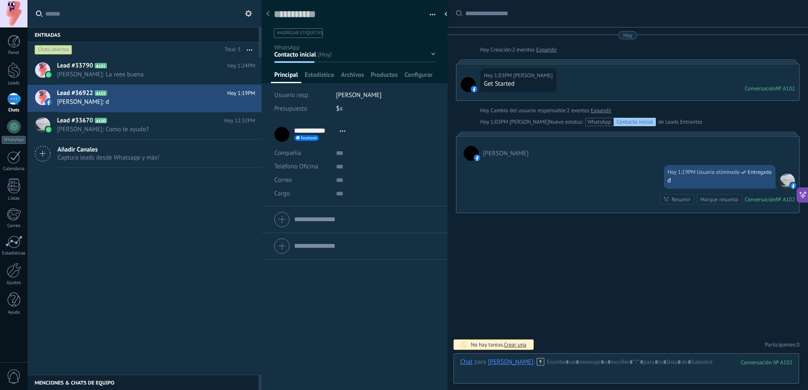
scroll to position [13, 0]
click at [447, 11] on div at bounding box center [448, 14] width 13 height 13
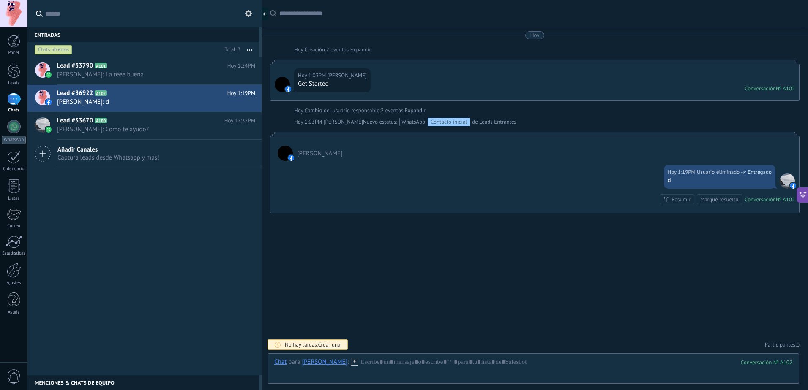
type textarea "**********"
